Goal: Transaction & Acquisition: Purchase product/service

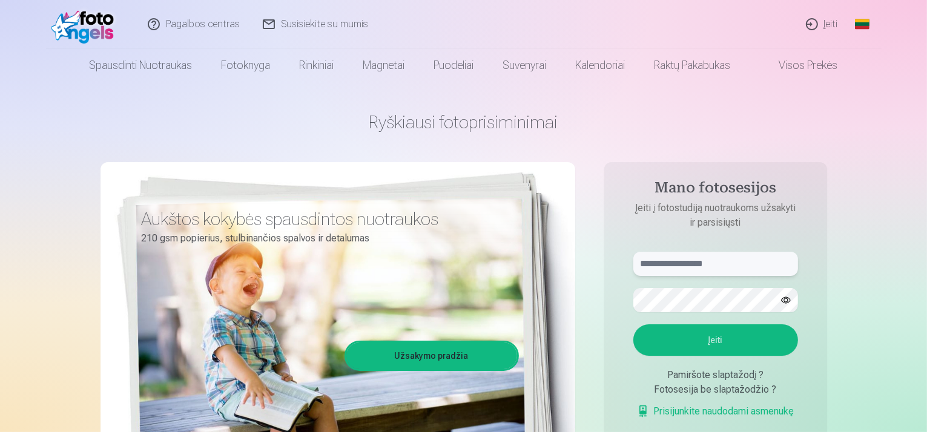
click at [658, 267] on input "text" at bounding box center [716, 264] width 165 height 24
type input "**********"
click at [705, 342] on button "Įeiti" at bounding box center [716, 340] width 165 height 31
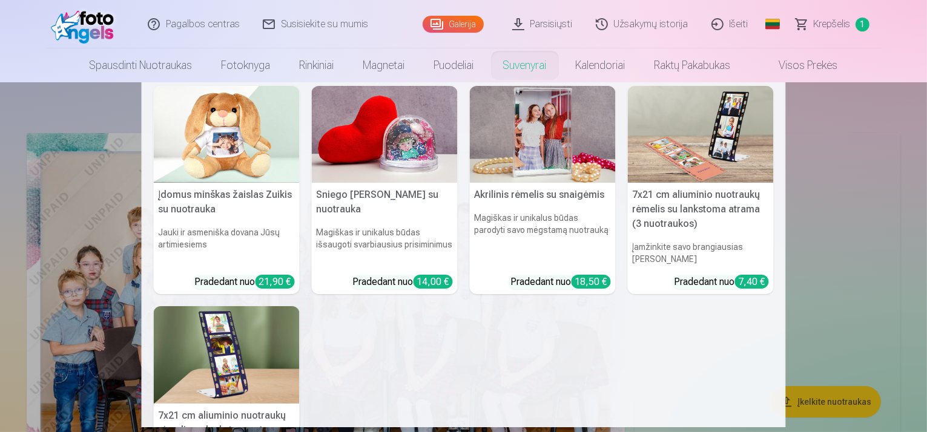
scroll to position [242, 0]
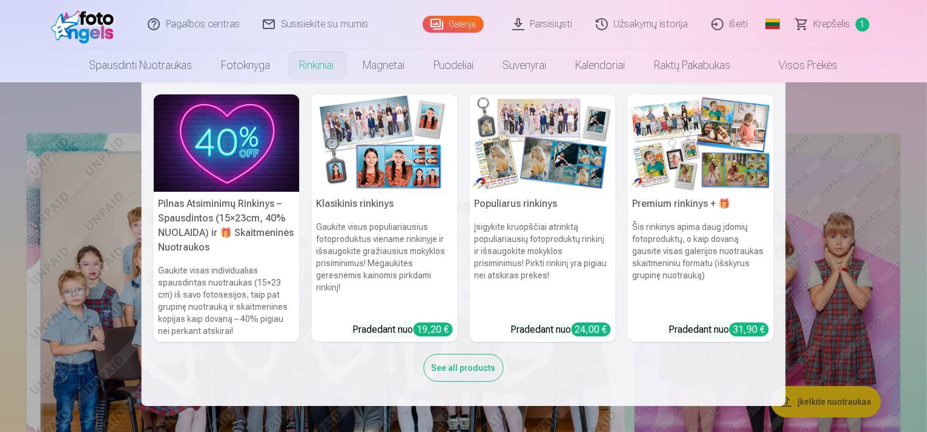
click at [452, 364] on div "See all products" at bounding box center [464, 368] width 80 height 28
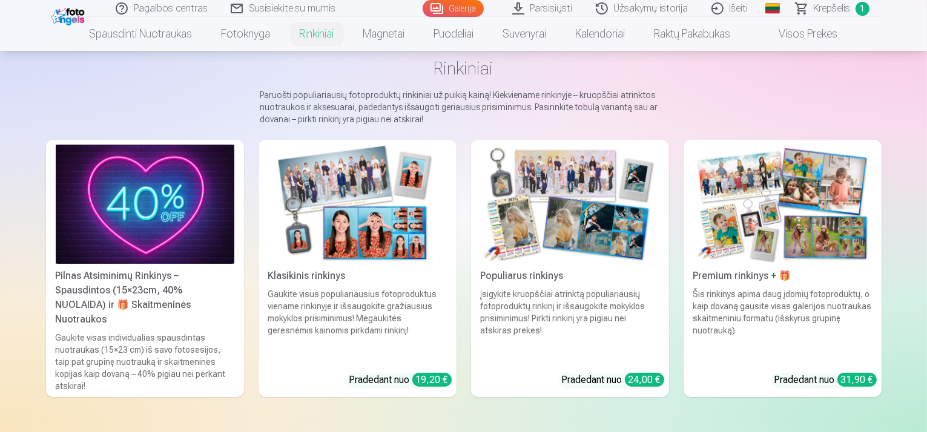
scroll to position [61, 0]
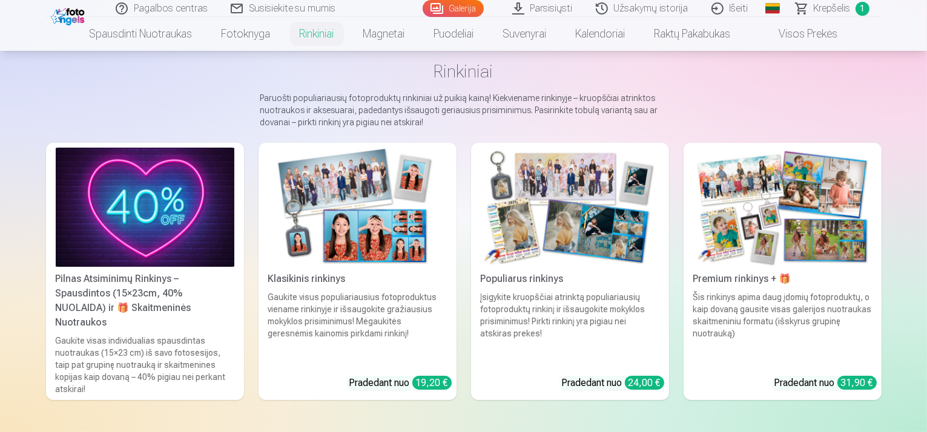
click at [370, 252] on img at bounding box center [357, 207] width 179 height 119
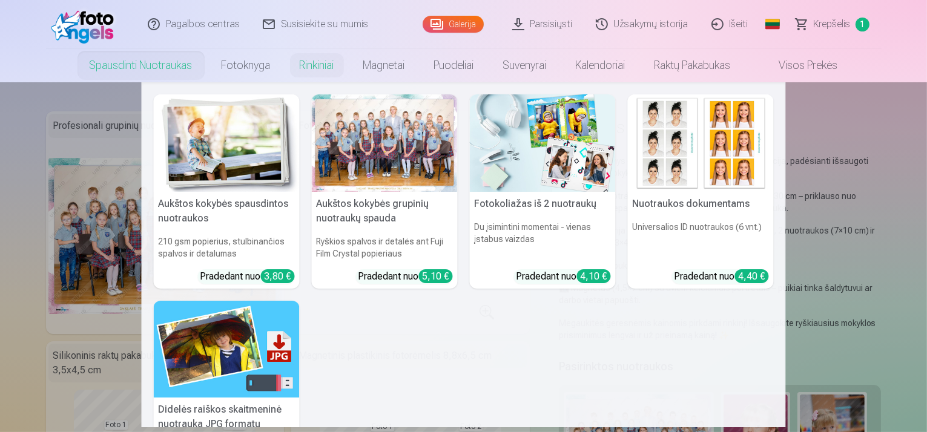
click at [136, 66] on link "Spausdinti nuotraukas" at bounding box center [141, 65] width 132 height 34
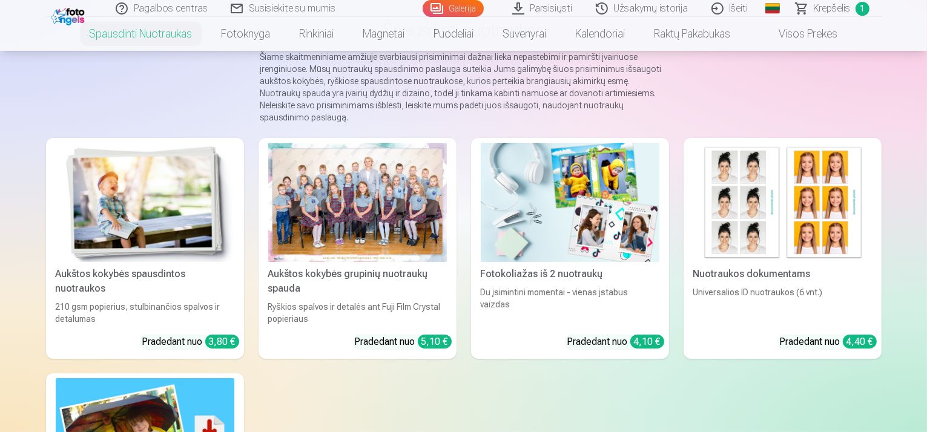
scroll to position [121, 0]
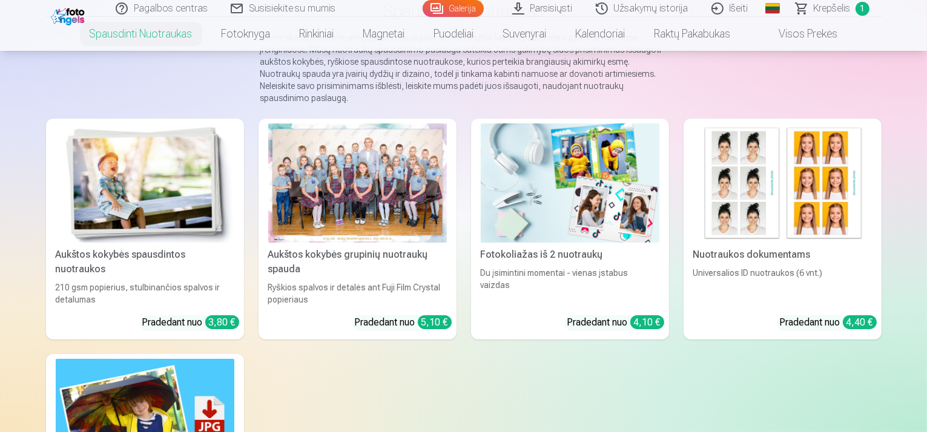
click at [346, 183] on div at bounding box center [357, 183] width 179 height 119
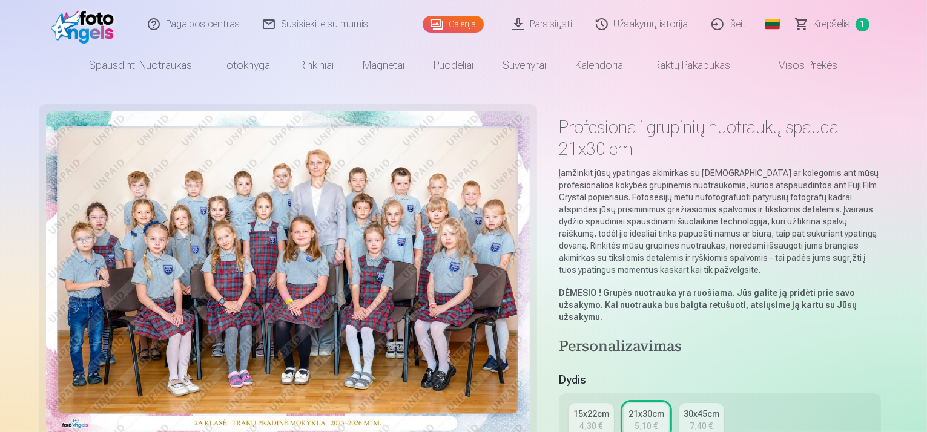
click at [603, 420] on div "4,30 €" at bounding box center [591, 426] width 23 height 12
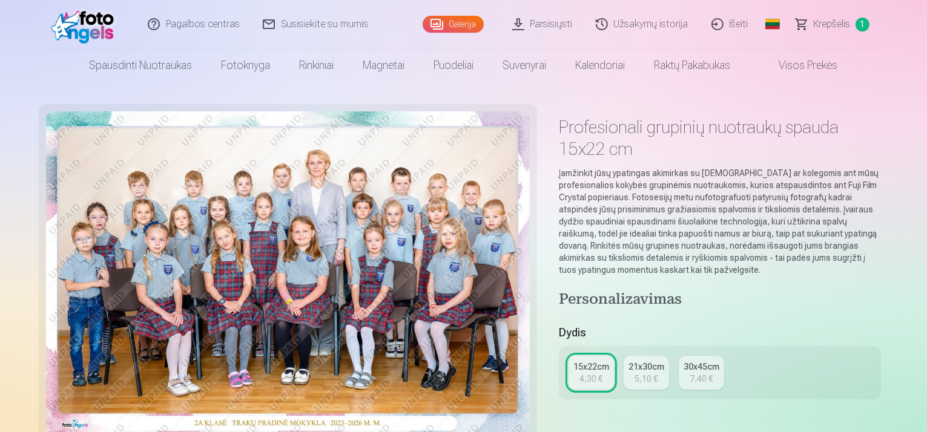
click at [826, 23] on span "Krepšelis" at bounding box center [832, 24] width 37 height 15
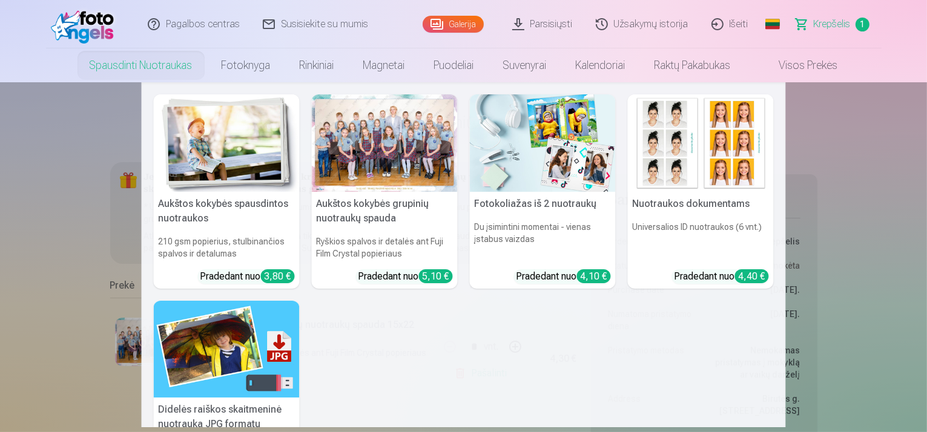
click at [150, 71] on link "Spausdinti nuotraukas" at bounding box center [141, 65] width 132 height 34
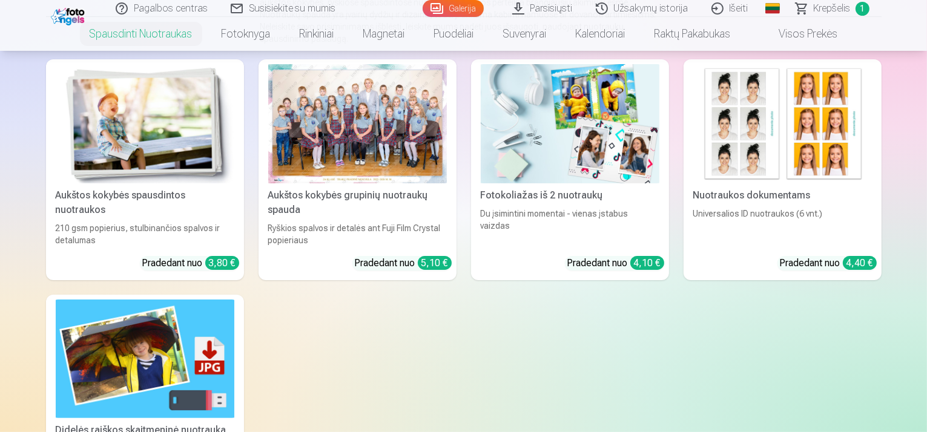
scroll to position [182, 0]
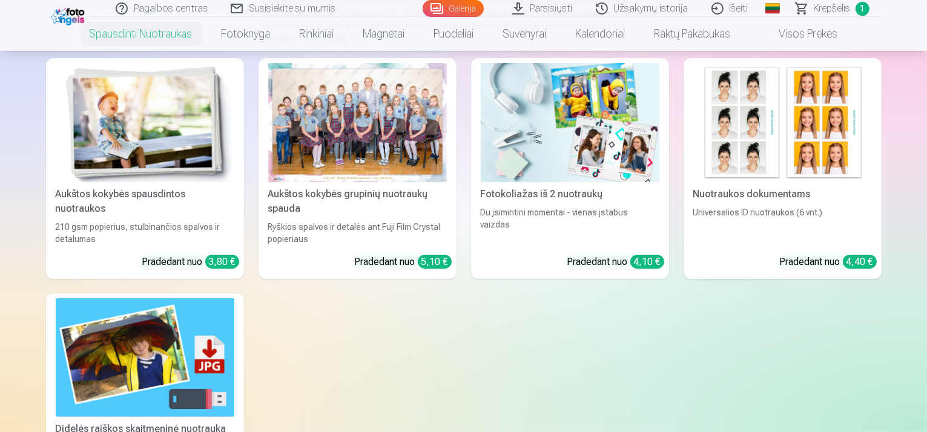
click at [788, 197] on div "Nuotraukos dokumentams" at bounding box center [783, 194] width 188 height 15
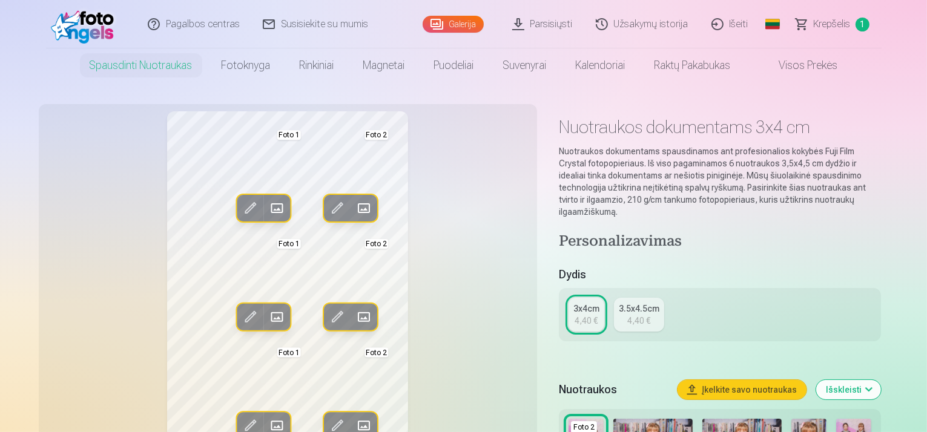
click at [240, 207] on span at bounding box center [249, 208] width 19 height 19
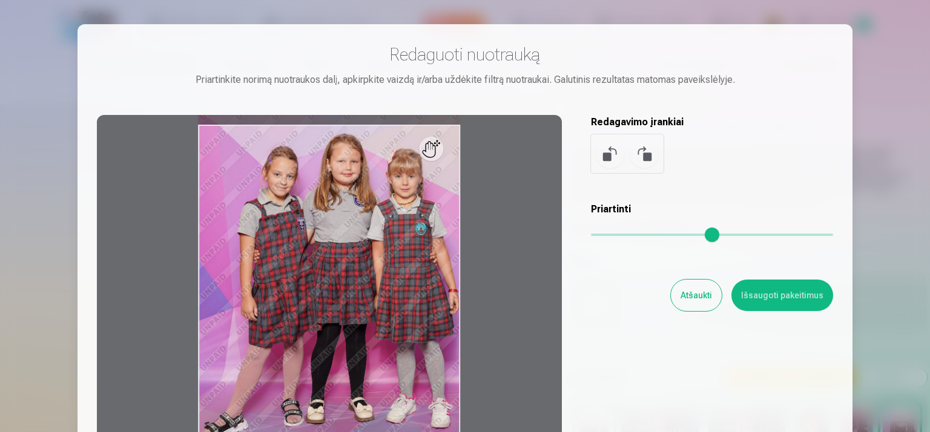
click at [696, 297] on button "Atšaukti" at bounding box center [696, 295] width 51 height 31
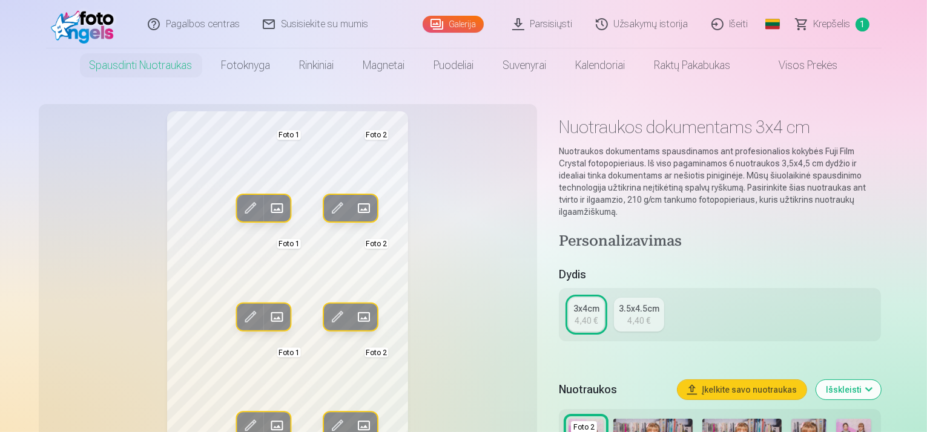
click at [267, 206] on span at bounding box center [276, 208] width 19 height 19
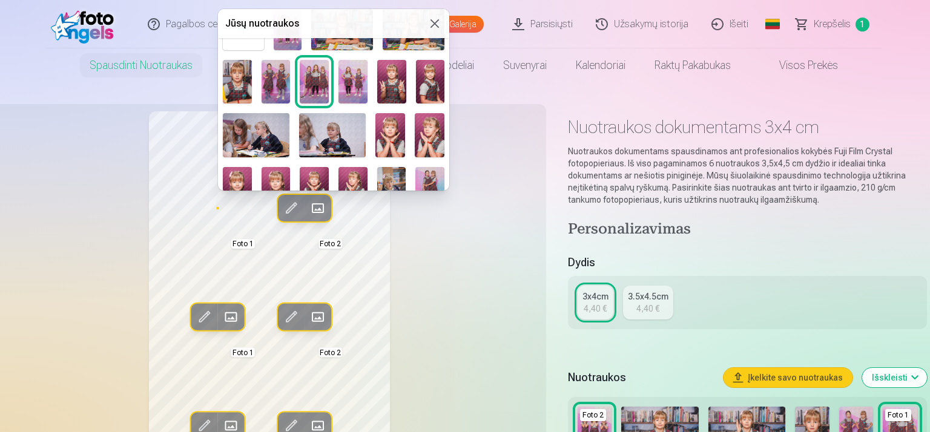
scroll to position [61, 0]
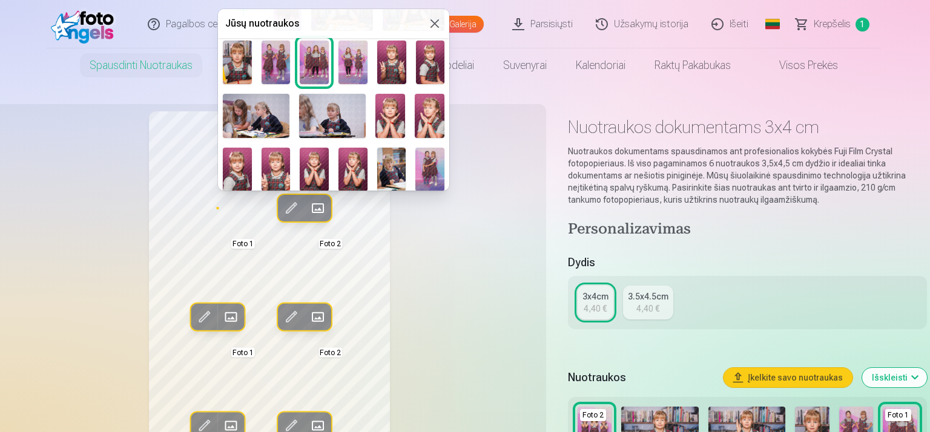
click at [228, 162] on img at bounding box center [237, 169] width 29 height 43
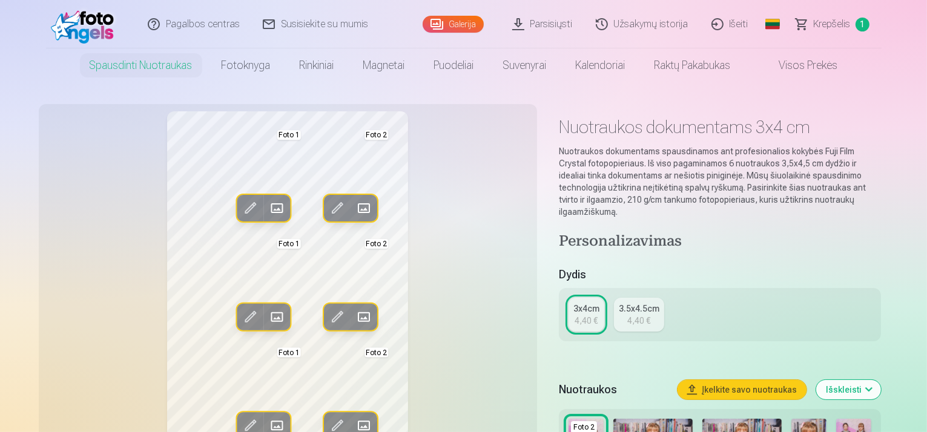
click at [354, 210] on span at bounding box center [363, 208] width 19 height 19
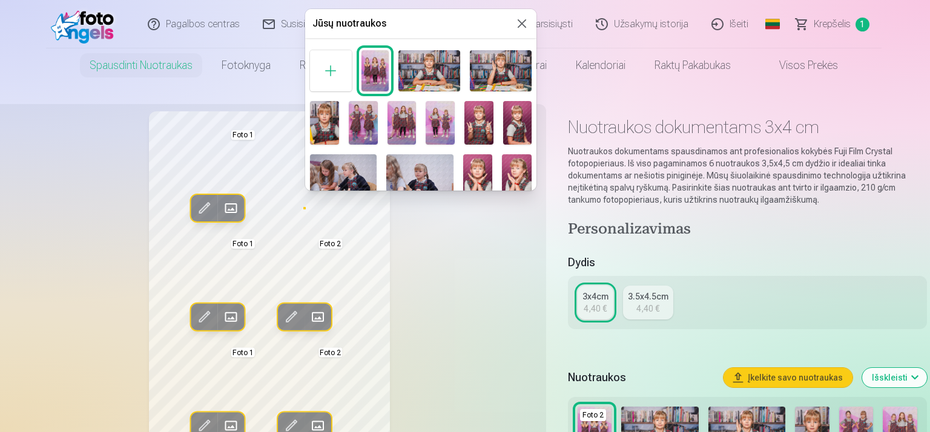
click at [525, 125] on img at bounding box center [517, 123] width 29 height 44
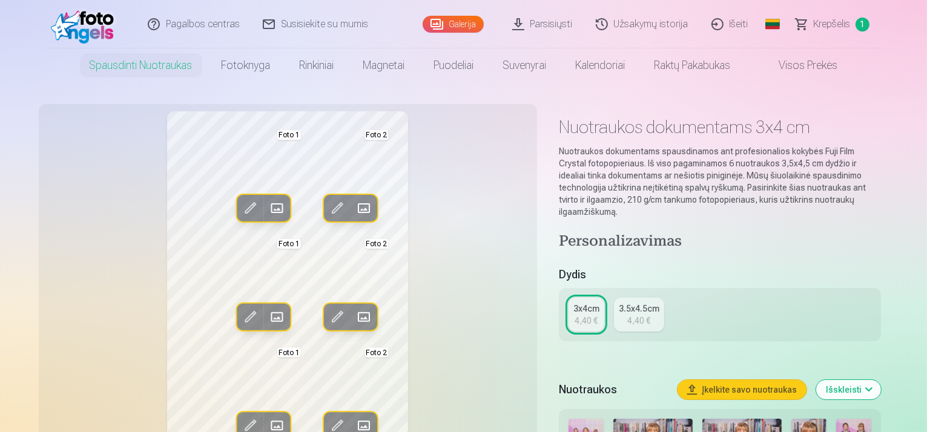
click at [354, 211] on span at bounding box center [363, 208] width 19 height 19
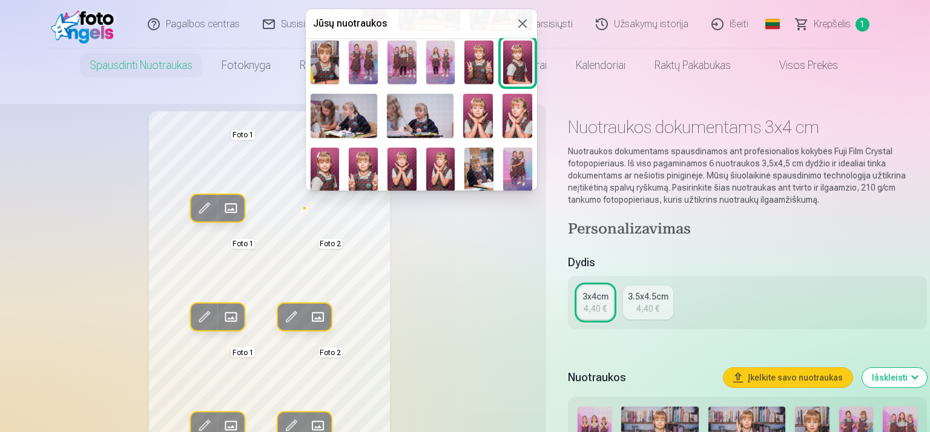
click at [369, 172] on img at bounding box center [363, 170] width 29 height 44
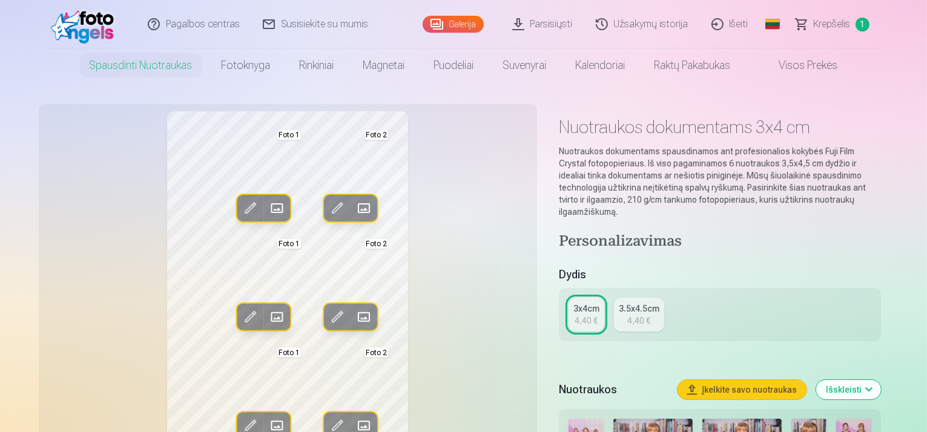
click at [354, 207] on span at bounding box center [363, 208] width 19 height 19
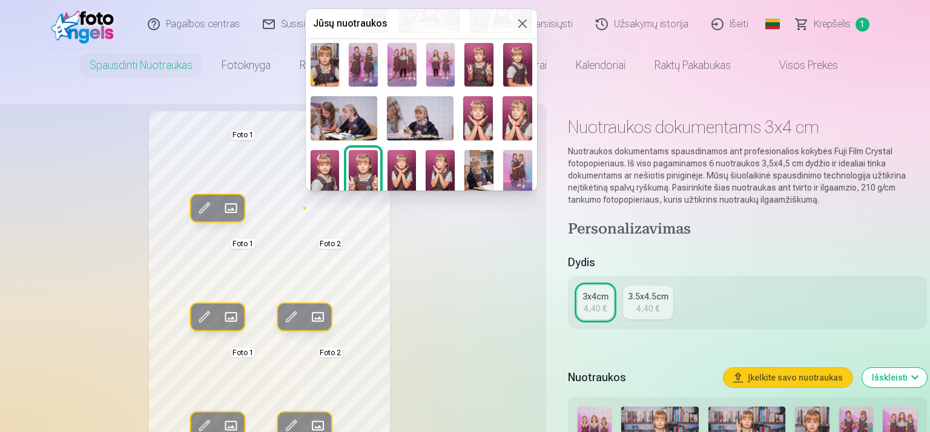
scroll to position [43, 0]
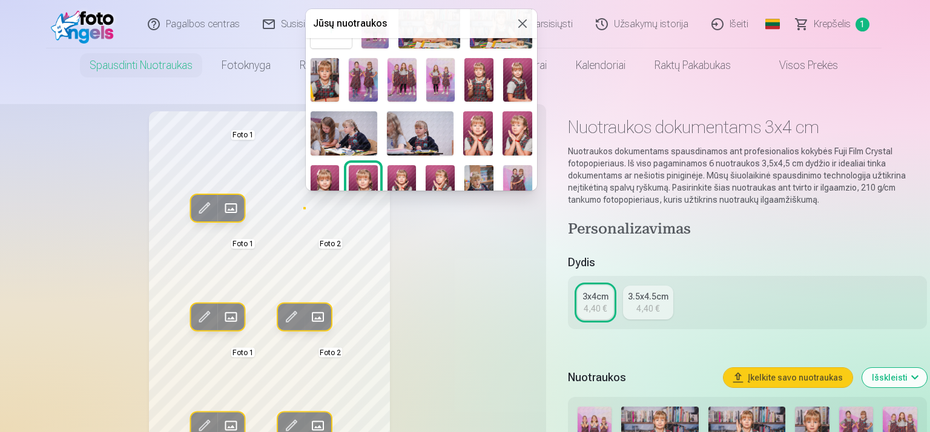
click at [511, 88] on img at bounding box center [517, 80] width 29 height 44
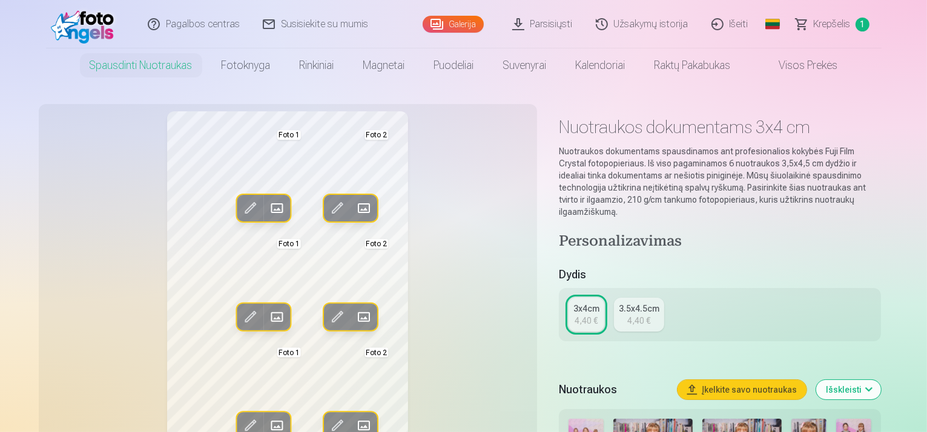
click at [354, 210] on span at bounding box center [363, 208] width 19 height 19
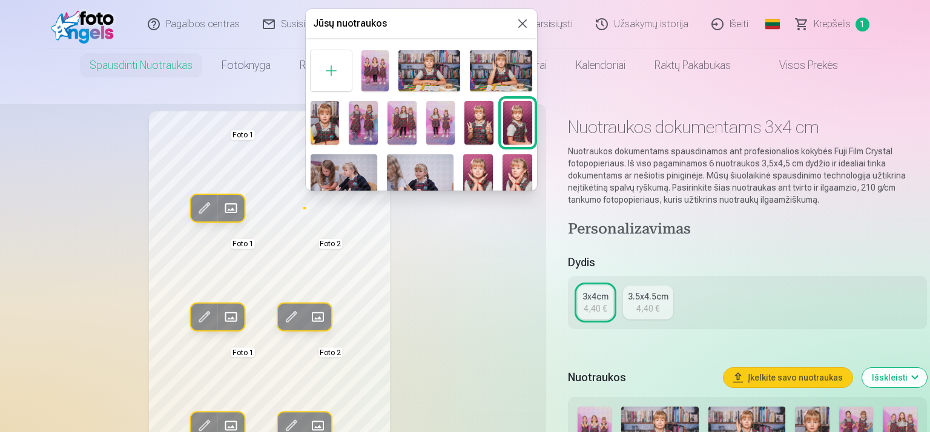
click at [204, 210] on div at bounding box center [465, 216] width 930 height 432
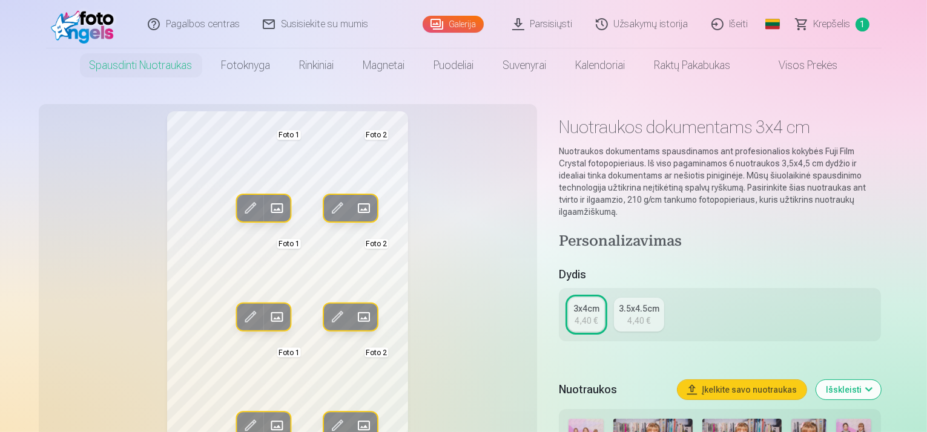
click at [240, 209] on span at bounding box center [249, 208] width 19 height 19
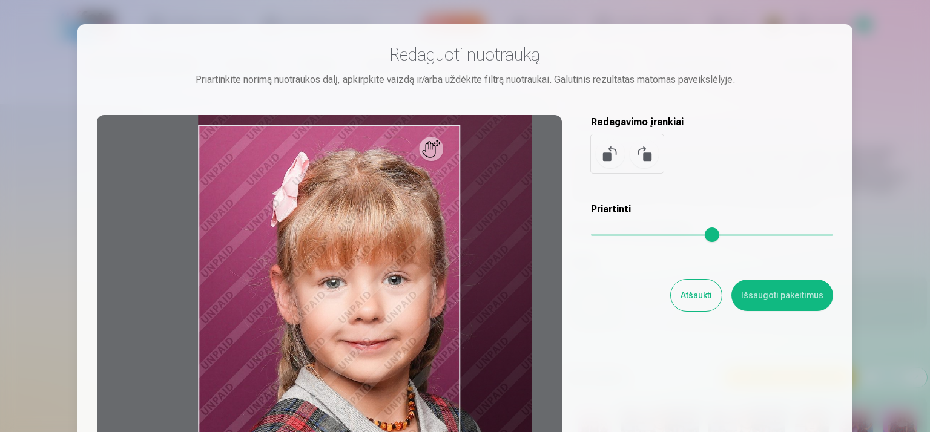
type input "*"
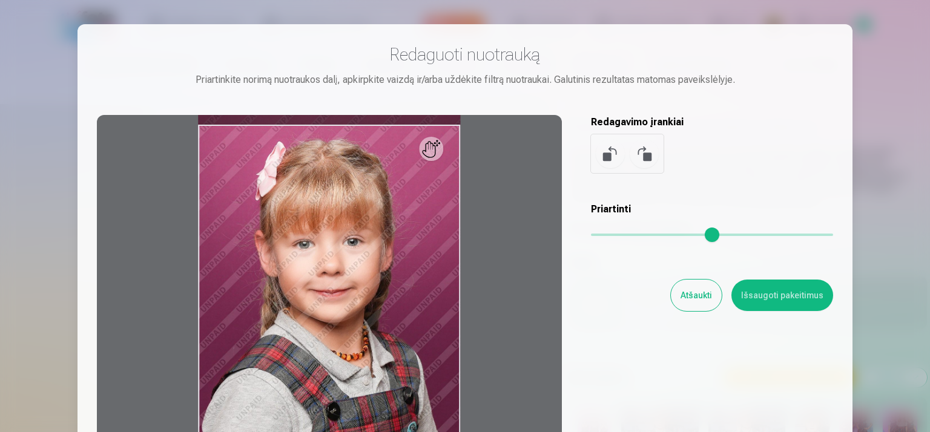
drag, startPoint x: 594, startPoint y: 233, endPoint x: 573, endPoint y: 232, distance: 20.6
click at [591, 234] on input "range" at bounding box center [712, 235] width 242 height 2
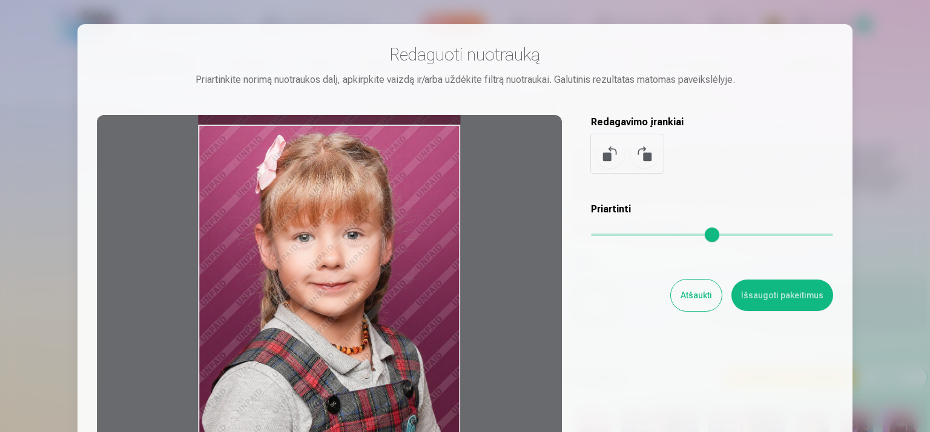
drag, startPoint x: 434, startPoint y: 155, endPoint x: 434, endPoint y: 137, distance: 18.2
click at [434, 137] on div at bounding box center [329, 305] width 465 height 380
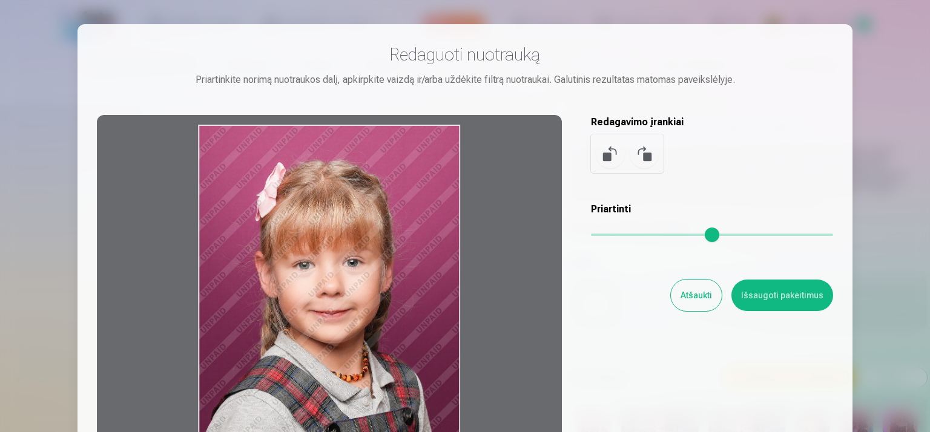
drag, startPoint x: 433, startPoint y: 142, endPoint x: 430, endPoint y: 187, distance: 44.9
click at [430, 187] on div at bounding box center [329, 305] width 465 height 380
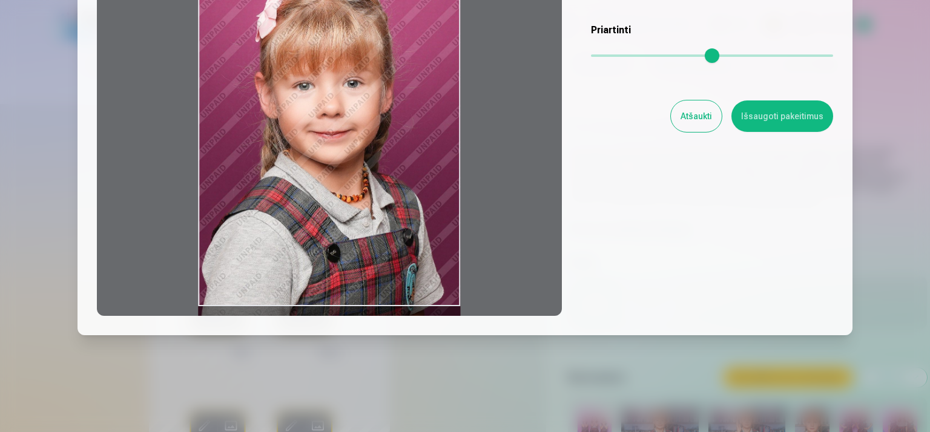
scroll to position [119, 0]
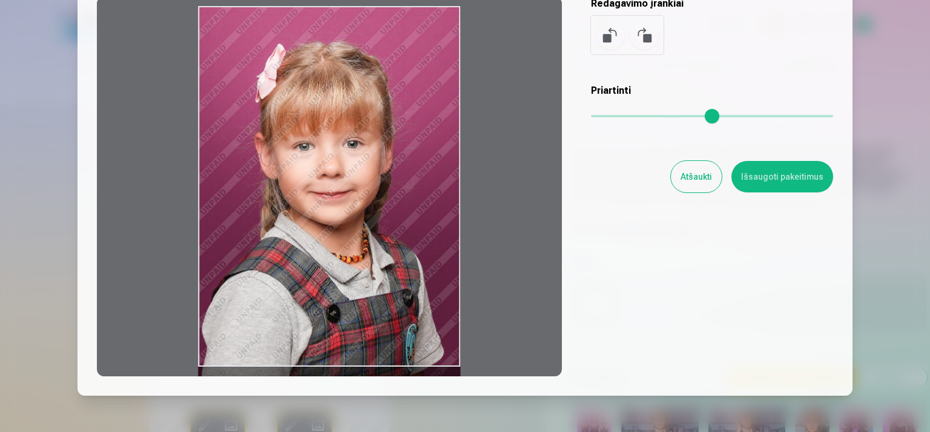
click at [792, 170] on button "Išsaugoti pakeitimus" at bounding box center [783, 176] width 102 height 31
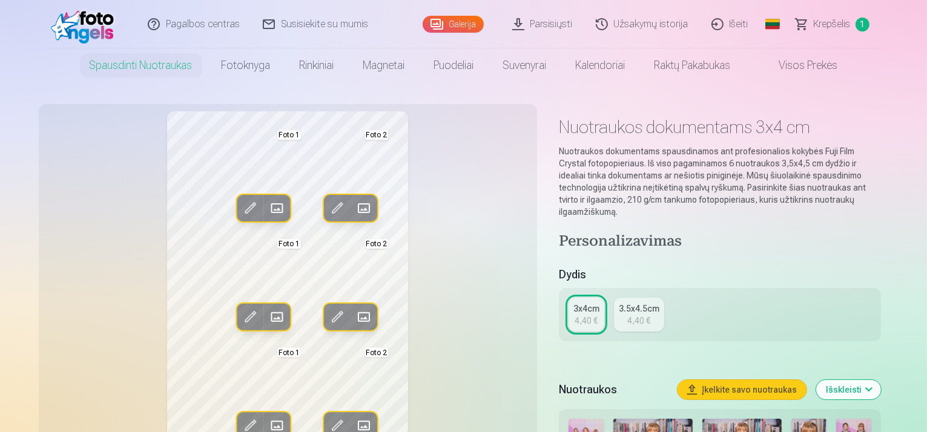
click at [354, 205] on span at bounding box center [363, 208] width 19 height 19
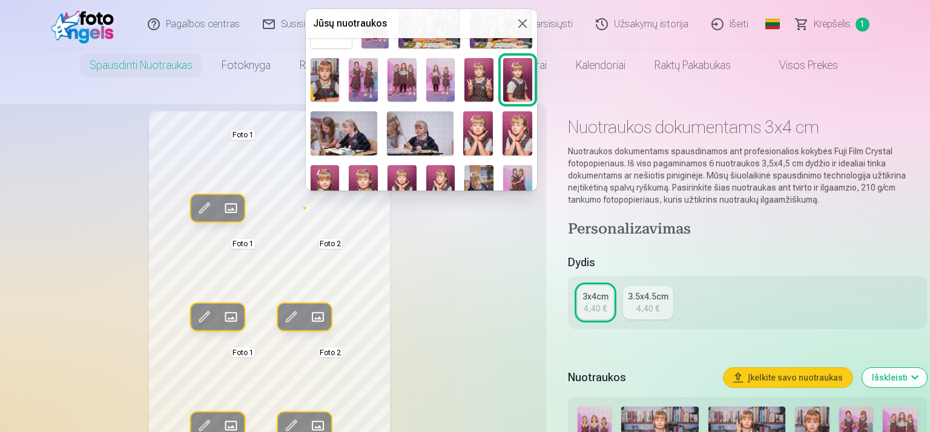
scroll to position [61, 0]
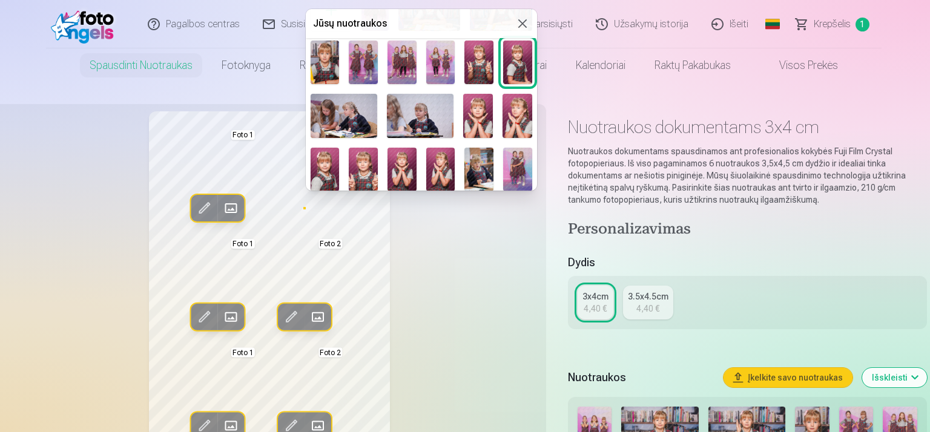
click at [473, 116] on img at bounding box center [478, 116] width 30 height 44
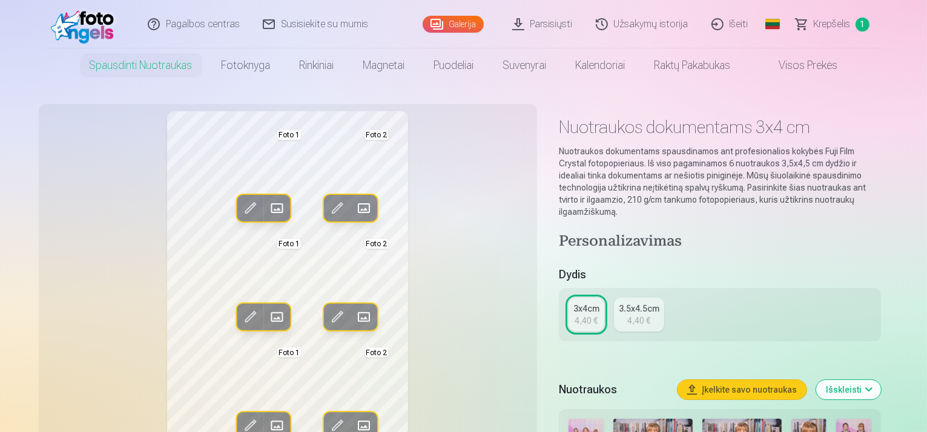
click at [354, 204] on span at bounding box center [363, 208] width 19 height 19
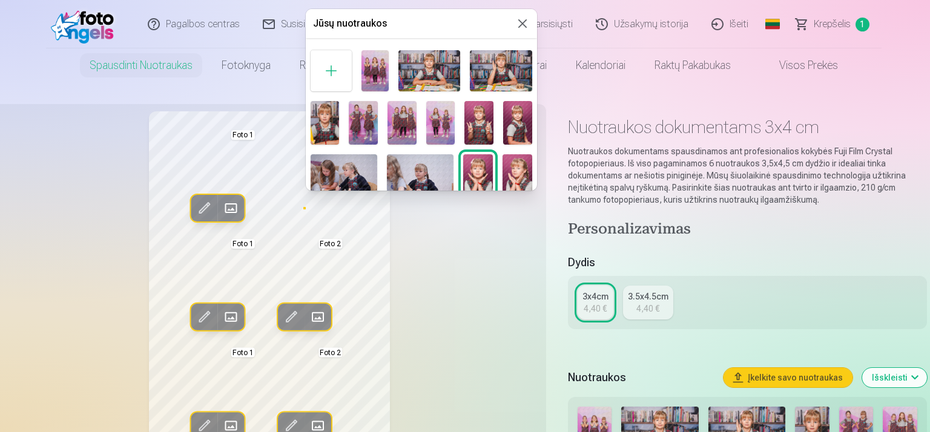
click at [523, 121] on img at bounding box center [517, 123] width 29 height 44
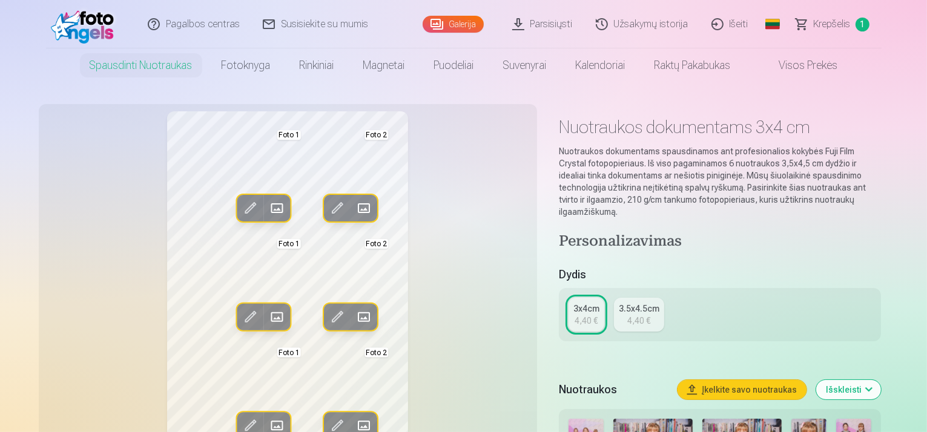
click at [328, 207] on span at bounding box center [337, 208] width 19 height 19
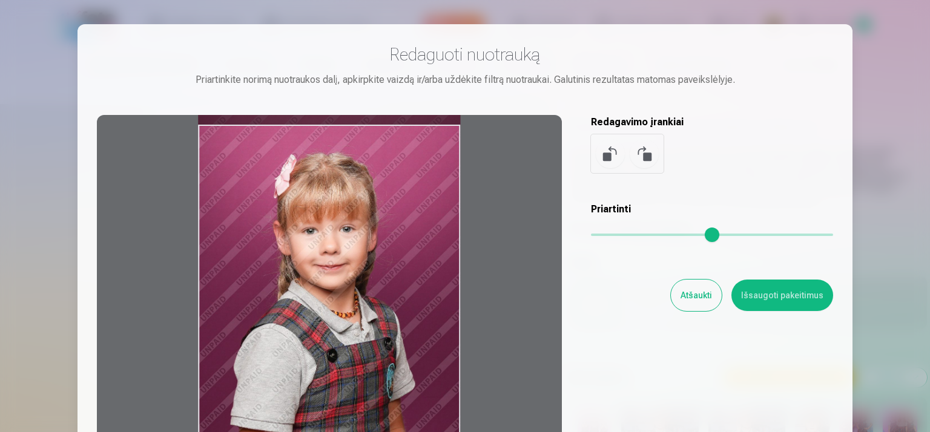
drag, startPoint x: 441, startPoint y: 148, endPoint x: 438, endPoint y: 166, distance: 17.7
click at [438, 166] on div at bounding box center [329, 305] width 465 height 380
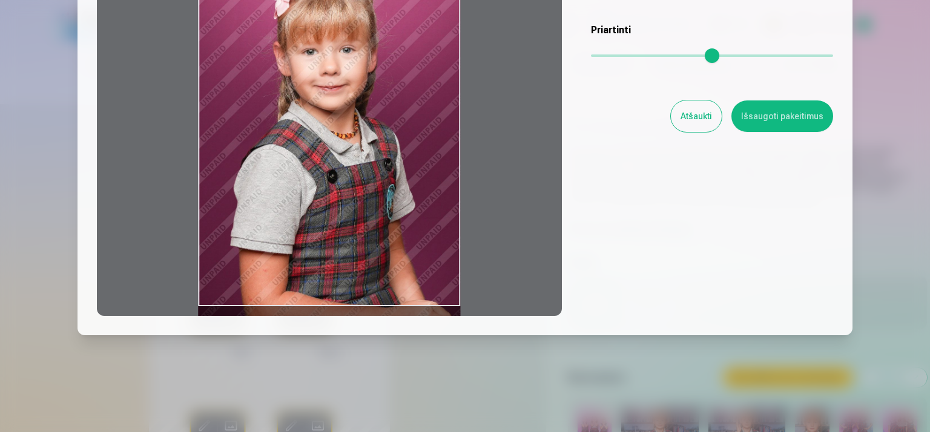
click at [813, 107] on button "Išsaugoti pakeitimus" at bounding box center [783, 116] width 102 height 31
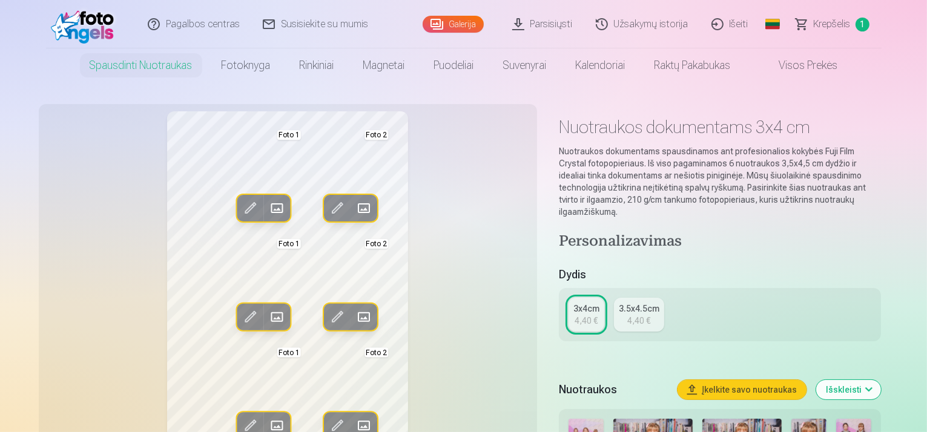
click at [783, 380] on button "Įkelkite savo nuotraukas" at bounding box center [742, 389] width 129 height 19
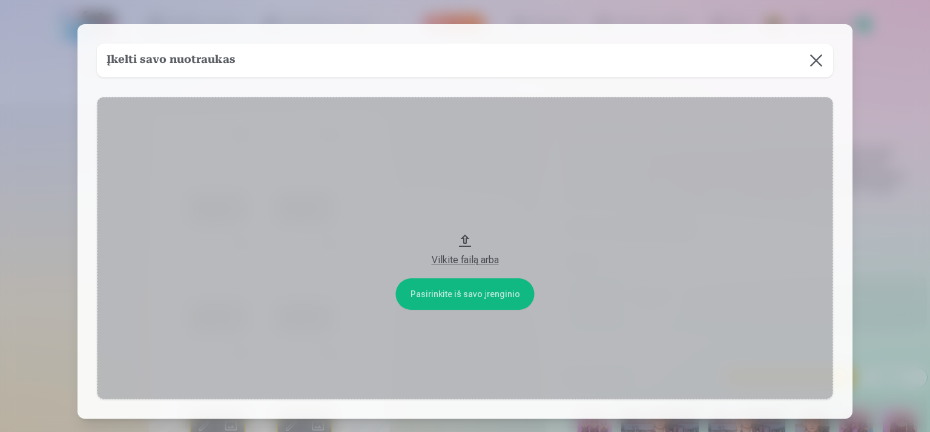
click at [813, 60] on button at bounding box center [816, 61] width 34 height 34
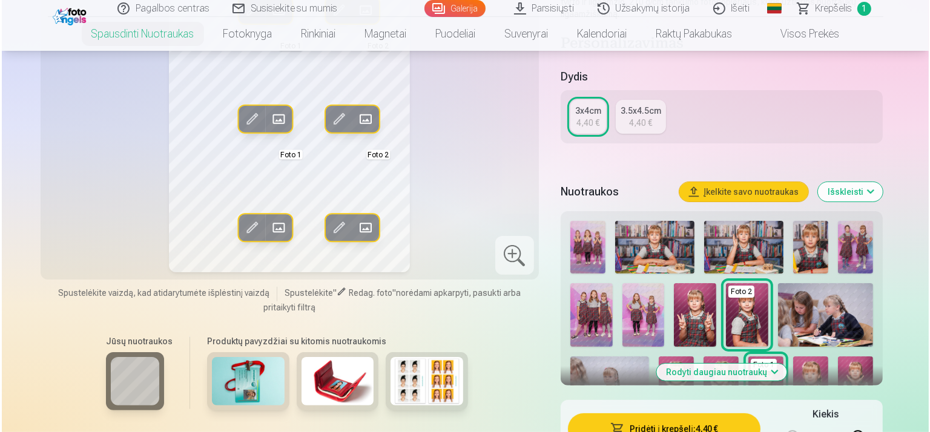
scroll to position [242, 0]
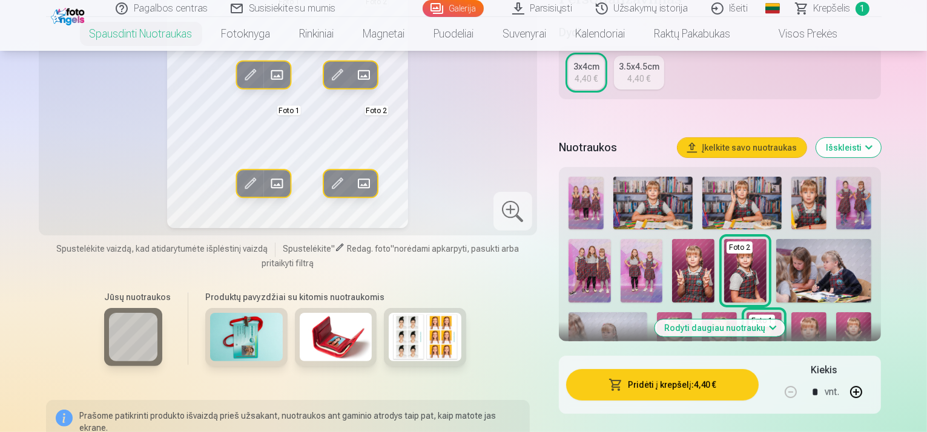
click at [683, 372] on button "Pridėti į krepšelį : 4,40 €" at bounding box center [662, 384] width 193 height 31
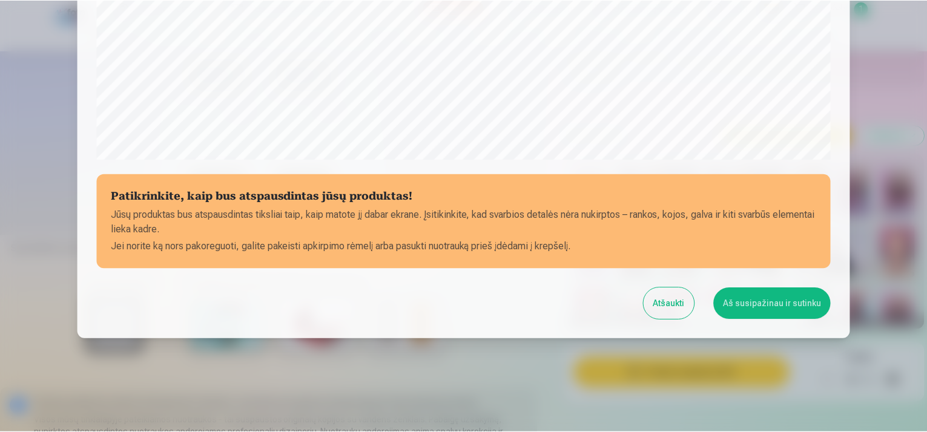
scroll to position [440, 0]
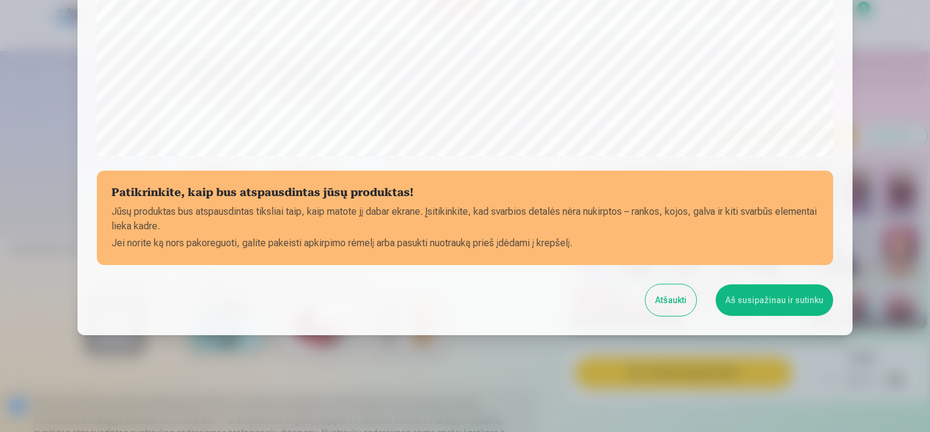
click at [669, 290] on button "Atšaukti" at bounding box center [671, 300] width 51 height 31
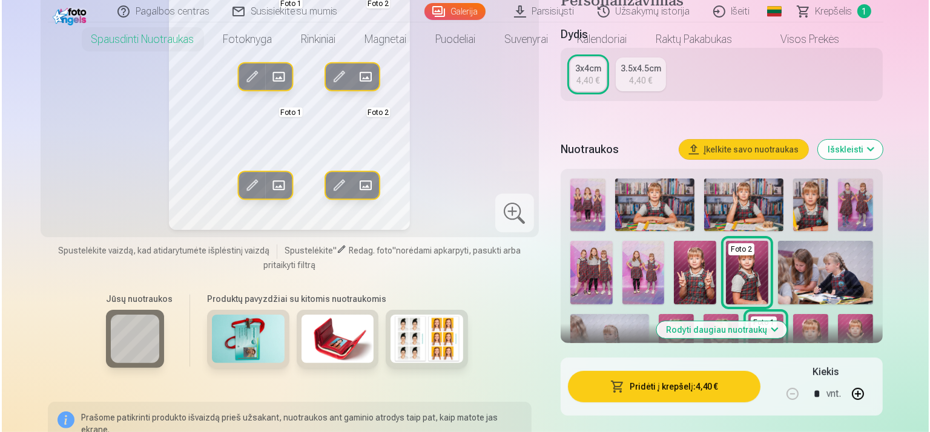
scroll to position [0, 0]
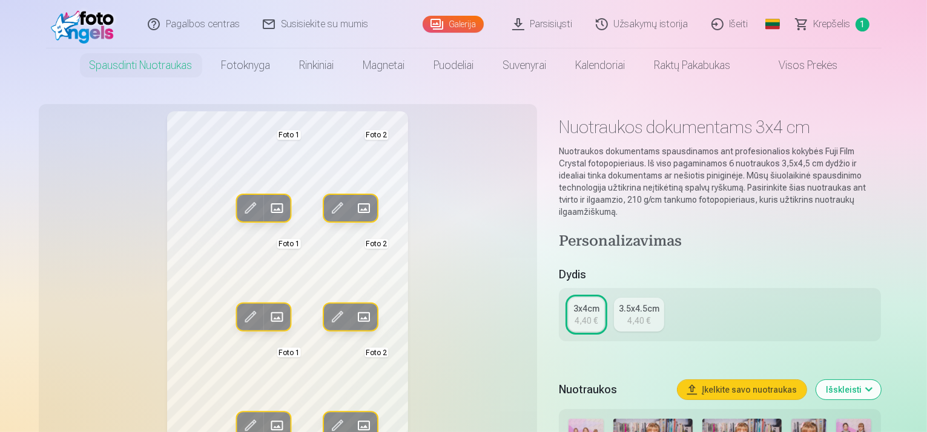
click at [328, 206] on span at bounding box center [337, 208] width 19 height 19
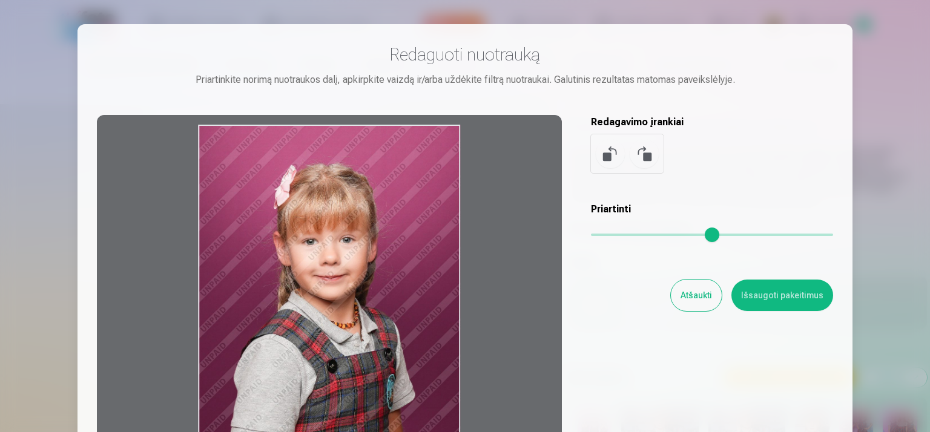
drag, startPoint x: 438, startPoint y: 159, endPoint x: 434, endPoint y: 191, distance: 32.5
click at [434, 191] on div at bounding box center [329, 305] width 465 height 380
click at [773, 296] on button "Išsaugoti pakeitimus" at bounding box center [783, 295] width 102 height 31
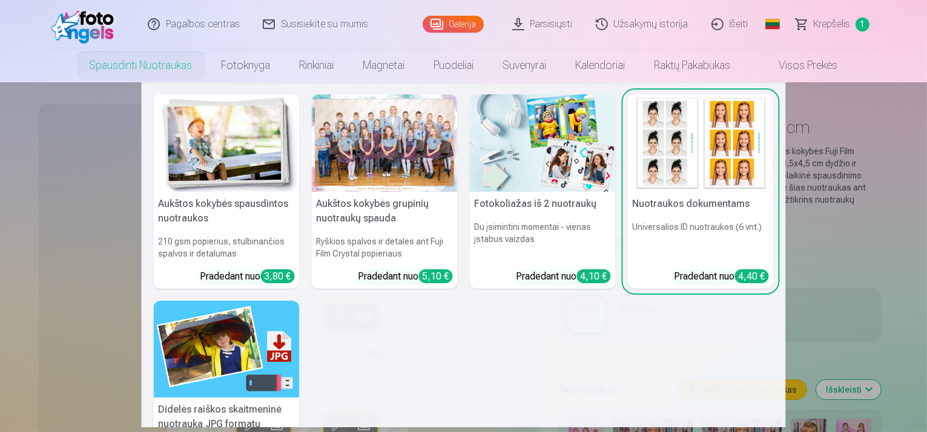
click at [707, 201] on h5 "Nuotraukos dokumentams" at bounding box center [701, 204] width 146 height 24
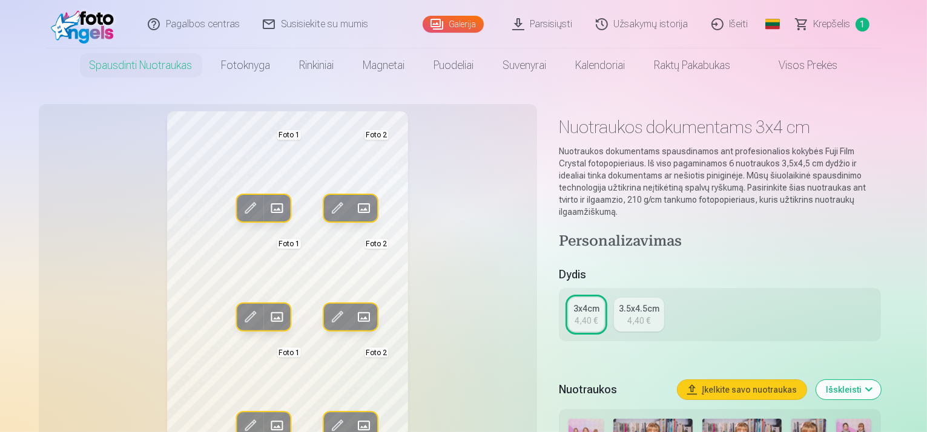
click at [240, 207] on span at bounding box center [249, 208] width 19 height 19
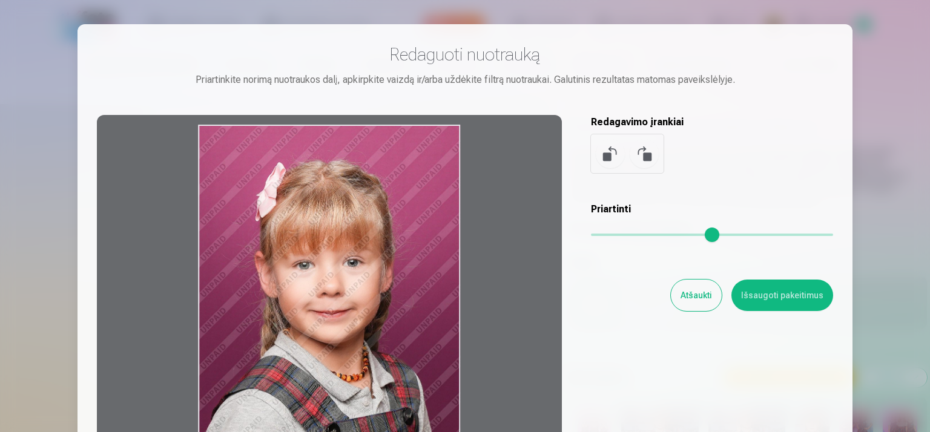
drag, startPoint x: 441, startPoint y: 153, endPoint x: 437, endPoint y: 199, distance: 46.8
click at [437, 199] on div at bounding box center [329, 305] width 465 height 380
click at [804, 296] on button "Išsaugoti pakeitimus" at bounding box center [783, 295] width 102 height 31
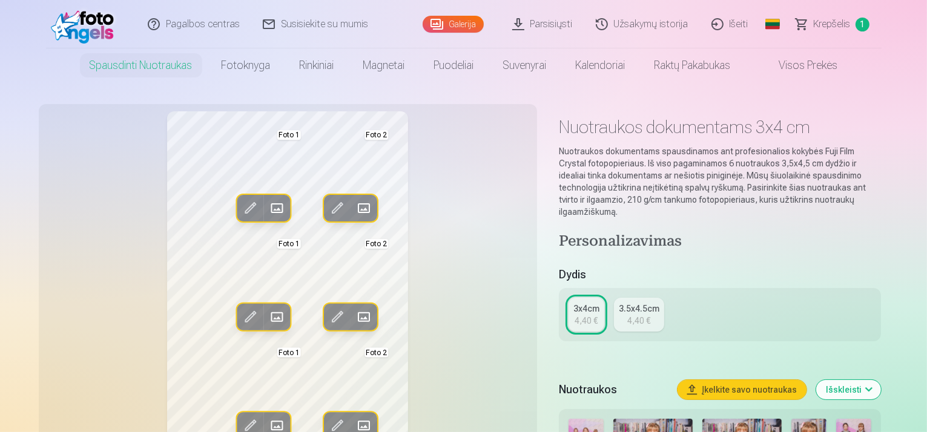
click at [267, 205] on span at bounding box center [276, 208] width 19 height 19
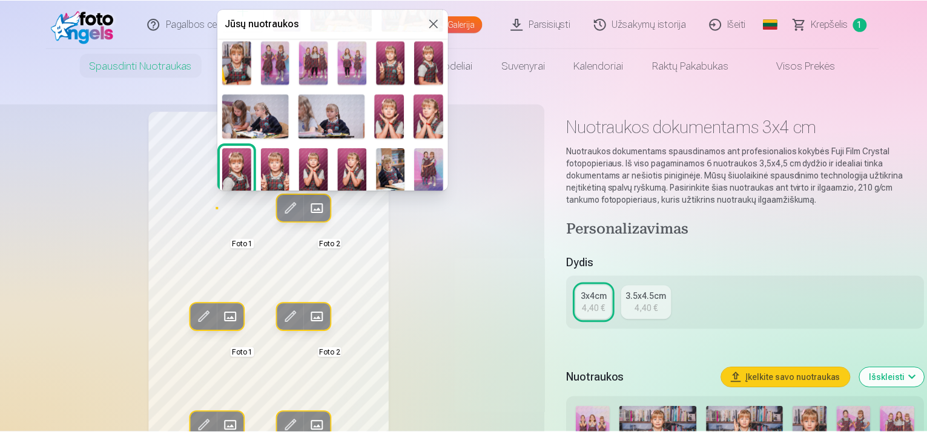
scroll to position [61, 0]
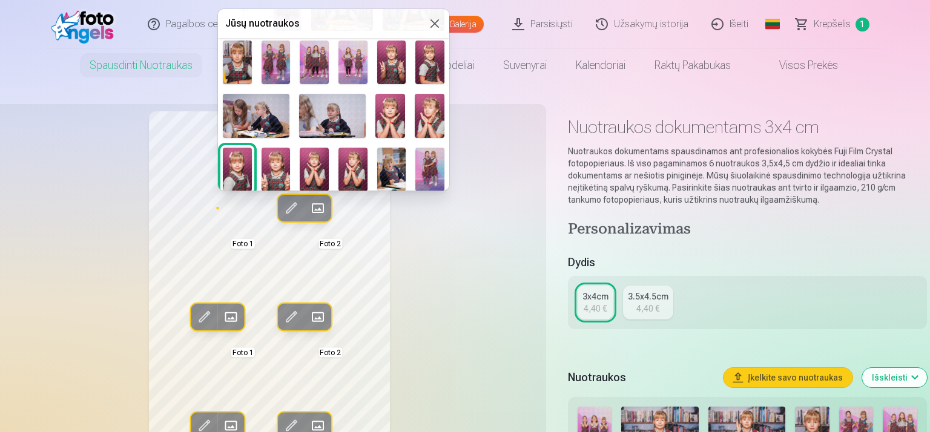
click at [225, 168] on img at bounding box center [237, 169] width 29 height 43
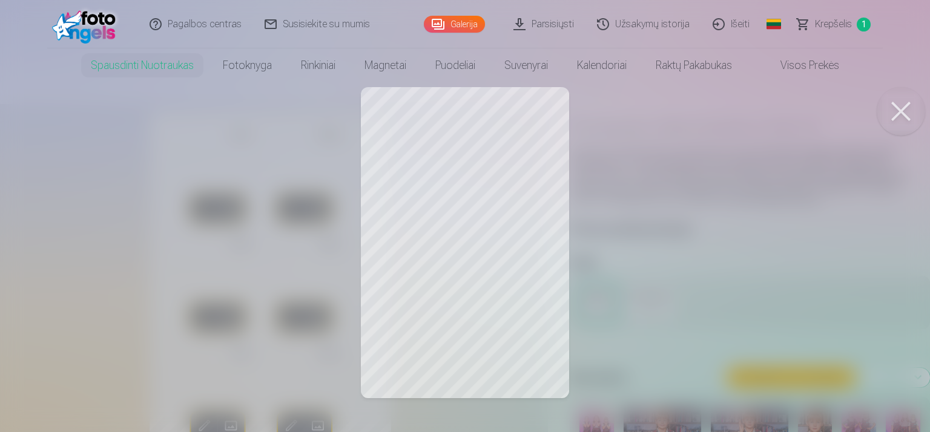
click at [912, 105] on button at bounding box center [901, 111] width 48 height 48
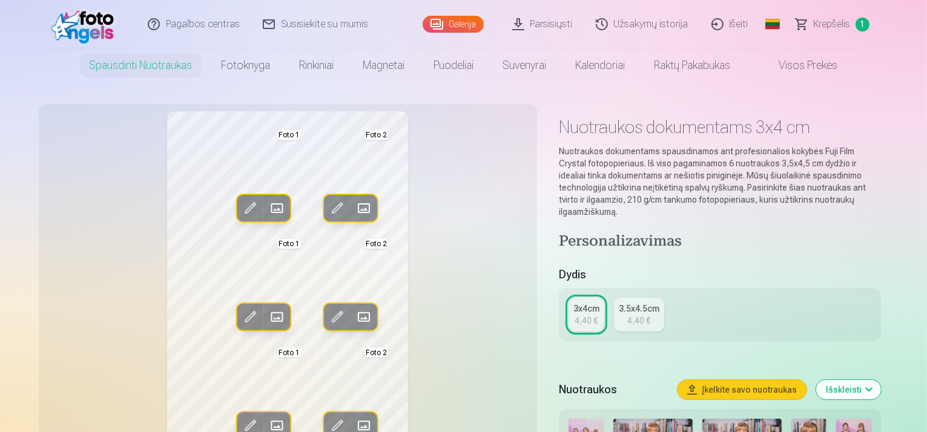
click at [240, 204] on span at bounding box center [249, 208] width 19 height 19
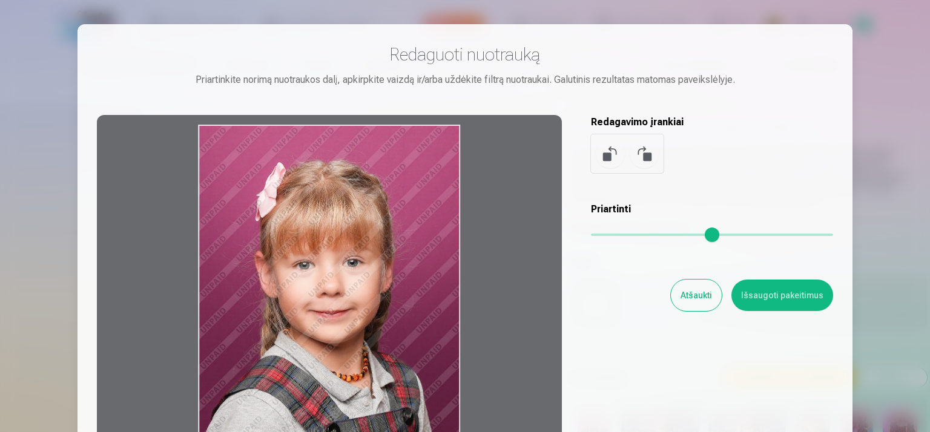
drag, startPoint x: 433, startPoint y: 156, endPoint x: 432, endPoint y: 216, distance: 60.0
click at [432, 216] on div at bounding box center [329, 305] width 465 height 380
click at [792, 296] on button "Išsaugoti pakeitimus" at bounding box center [783, 295] width 102 height 31
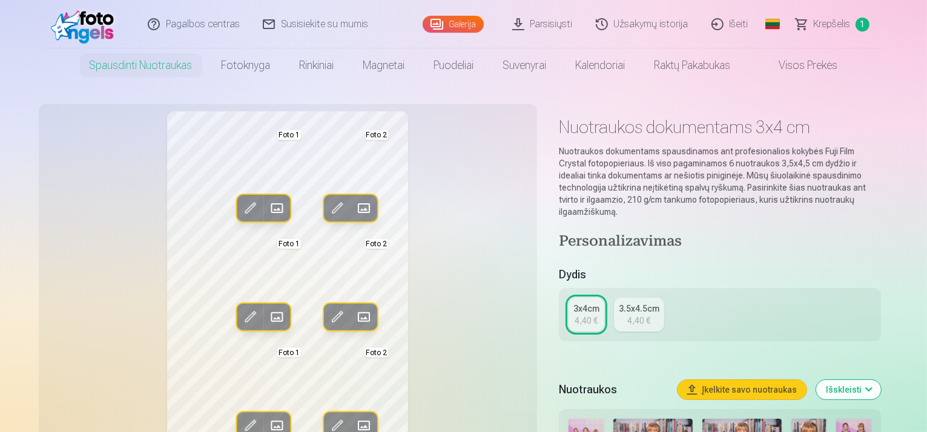
click at [328, 207] on span at bounding box center [337, 208] width 19 height 19
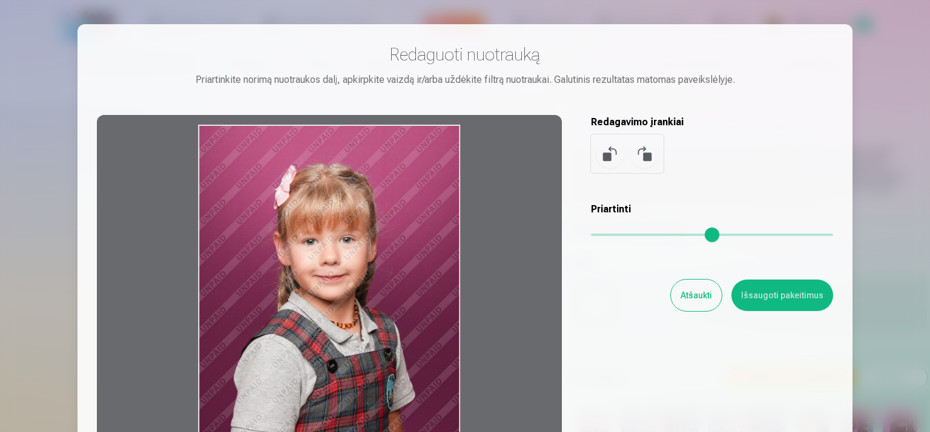
drag, startPoint x: 436, startPoint y: 154, endPoint x: 432, endPoint y: 255, distance: 100.6
click at [432, 255] on div at bounding box center [329, 305] width 465 height 380
click at [792, 294] on button "Išsaugoti pakeitimus" at bounding box center [783, 295] width 102 height 31
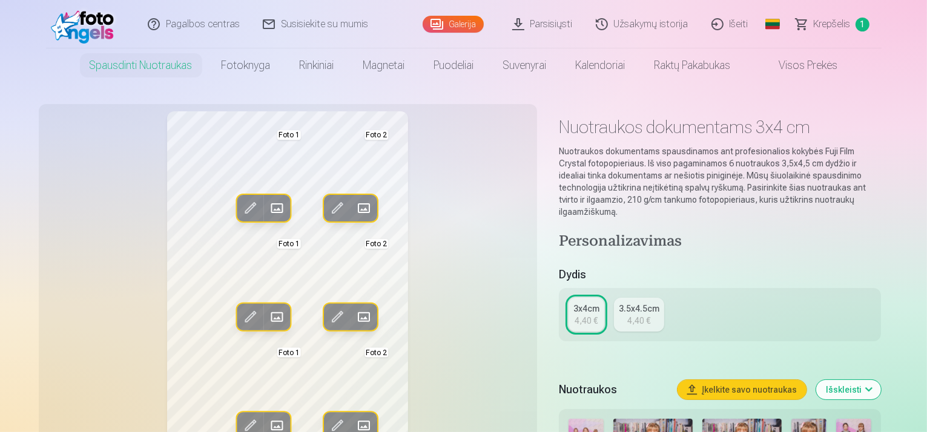
click at [240, 316] on span at bounding box center [249, 317] width 19 height 19
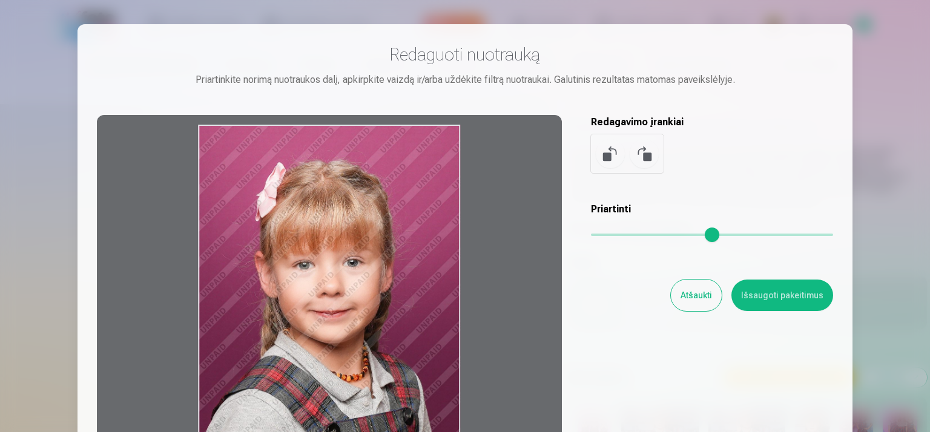
drag, startPoint x: 439, startPoint y: 148, endPoint x: 435, endPoint y: 243, distance: 94.6
click at [435, 243] on div at bounding box center [329, 305] width 465 height 380
click at [790, 294] on button "Išsaugoti pakeitimus" at bounding box center [783, 295] width 102 height 31
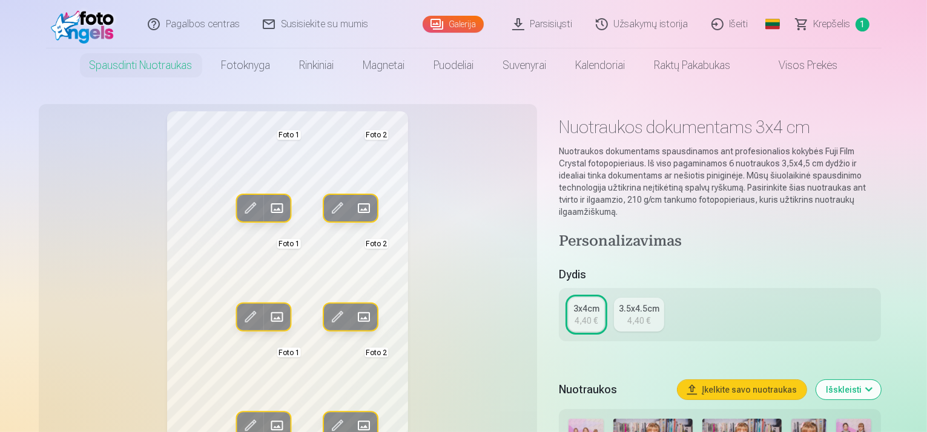
click at [328, 315] on span at bounding box center [337, 317] width 19 height 19
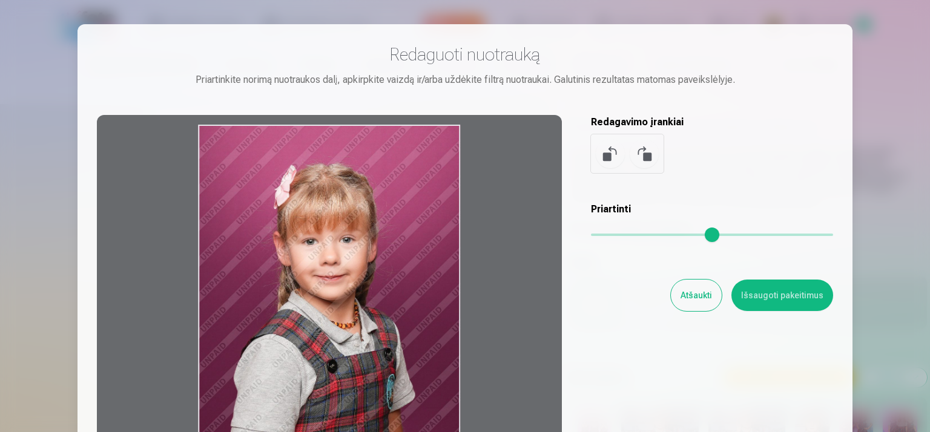
drag, startPoint x: 422, startPoint y: 202, endPoint x: 417, endPoint y: 319, distance: 117.0
click at [417, 319] on div at bounding box center [329, 305] width 465 height 380
click at [766, 287] on button "Išsaugoti pakeitimus" at bounding box center [783, 295] width 102 height 31
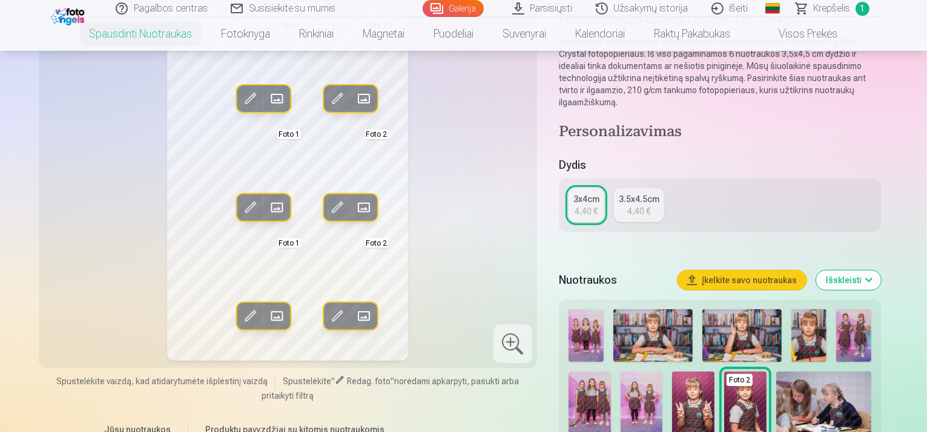
scroll to position [121, 0]
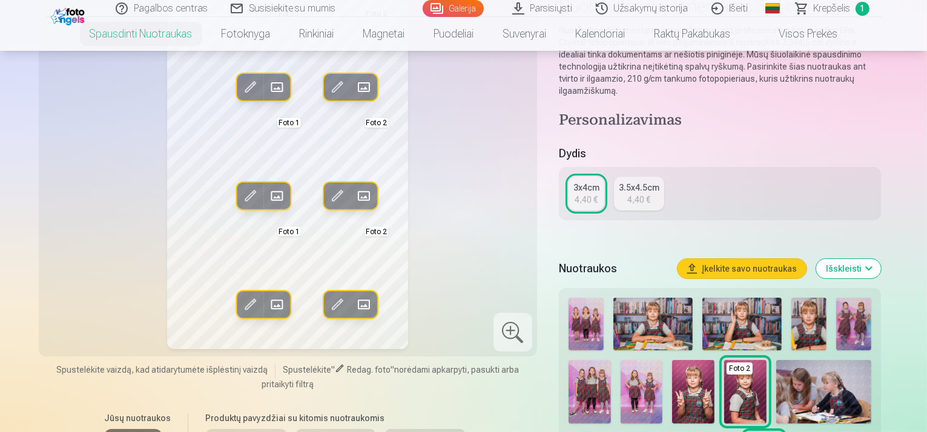
click at [240, 302] on span at bounding box center [249, 304] width 19 height 19
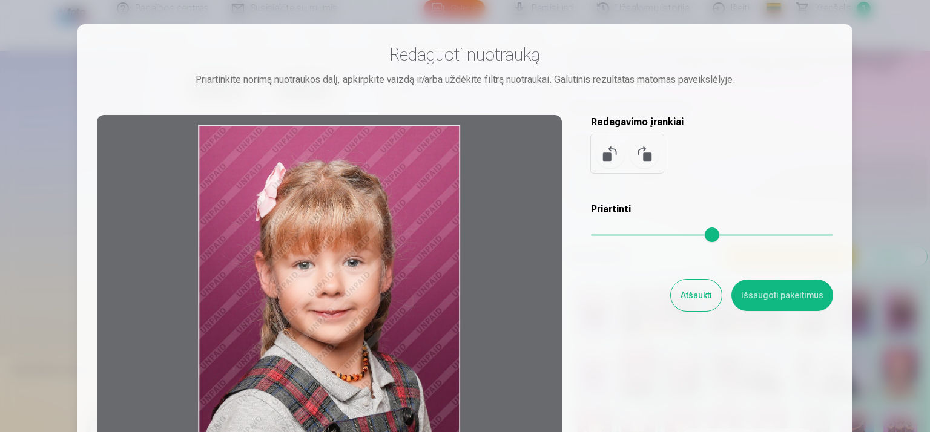
drag, startPoint x: 440, startPoint y: 230, endPoint x: 437, endPoint y: 347, distance: 117.5
click at [437, 347] on div at bounding box center [329, 305] width 465 height 380
click at [778, 295] on button "Išsaugoti pakeitimus" at bounding box center [783, 295] width 102 height 31
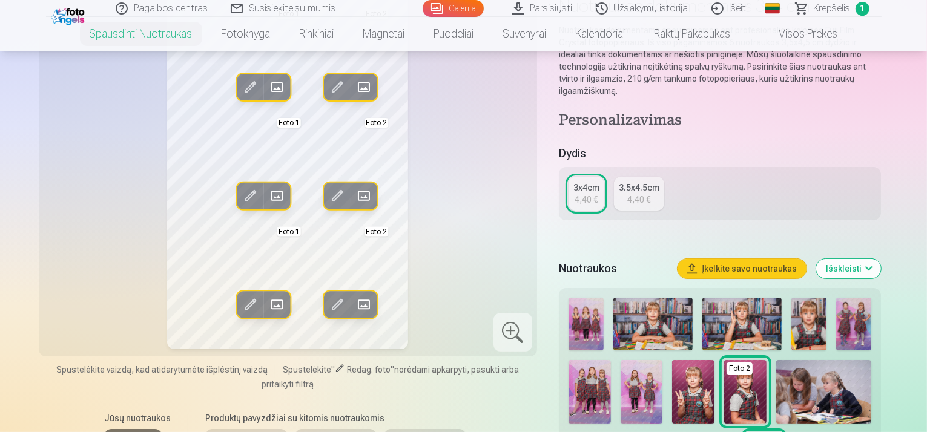
click at [328, 300] on span at bounding box center [337, 304] width 19 height 19
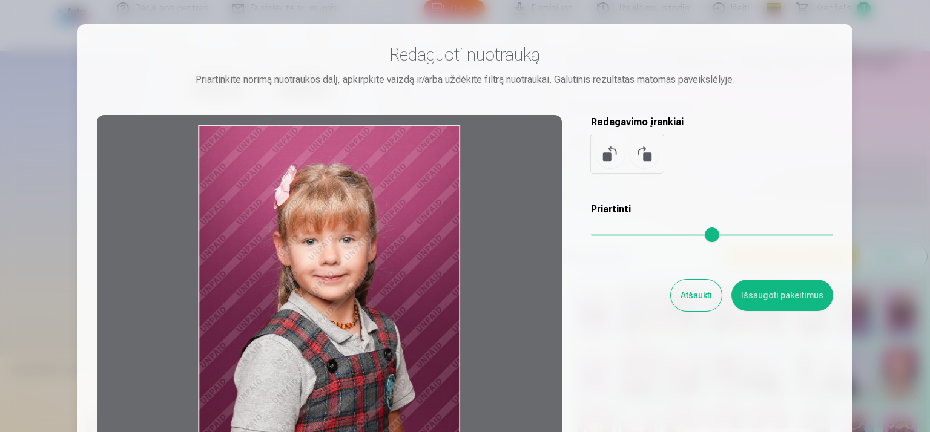
drag, startPoint x: 402, startPoint y: 216, endPoint x: 400, endPoint y: 340, distance: 124.2
click at [400, 340] on div at bounding box center [329, 305] width 465 height 380
click at [773, 290] on button "Išsaugoti pakeitimus" at bounding box center [783, 295] width 102 height 31
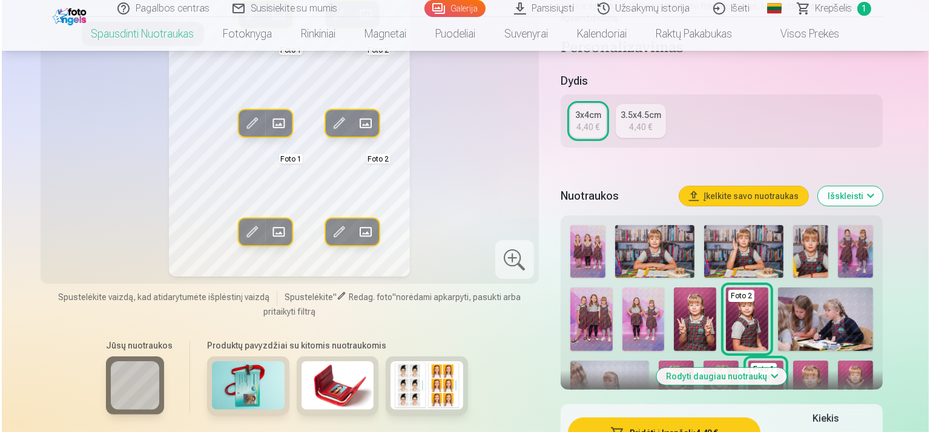
scroll to position [242, 0]
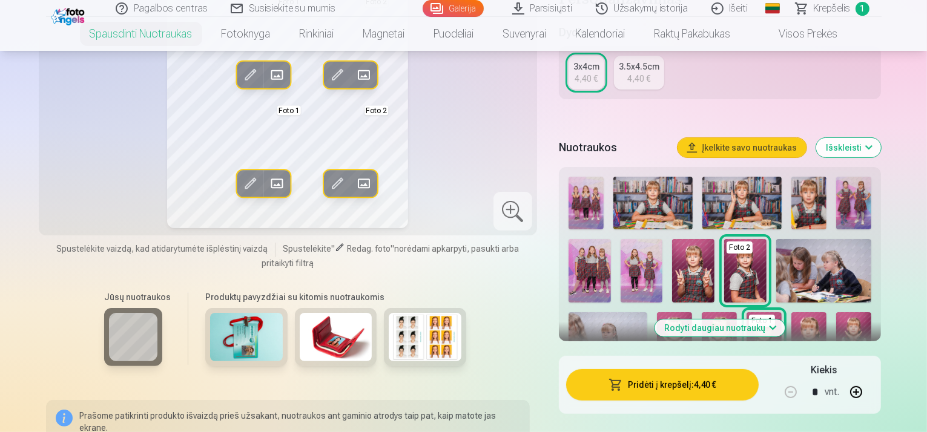
click at [681, 376] on button "Pridėti į krepšelį : 4,40 €" at bounding box center [662, 384] width 193 height 31
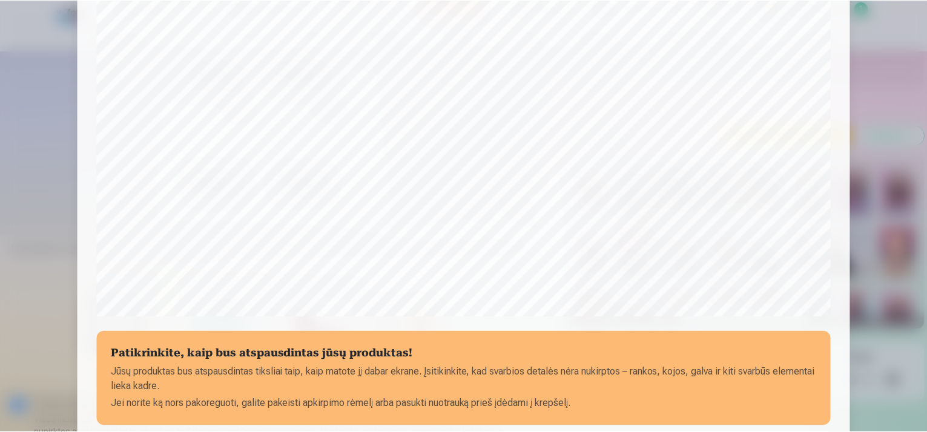
scroll to position [379, 0]
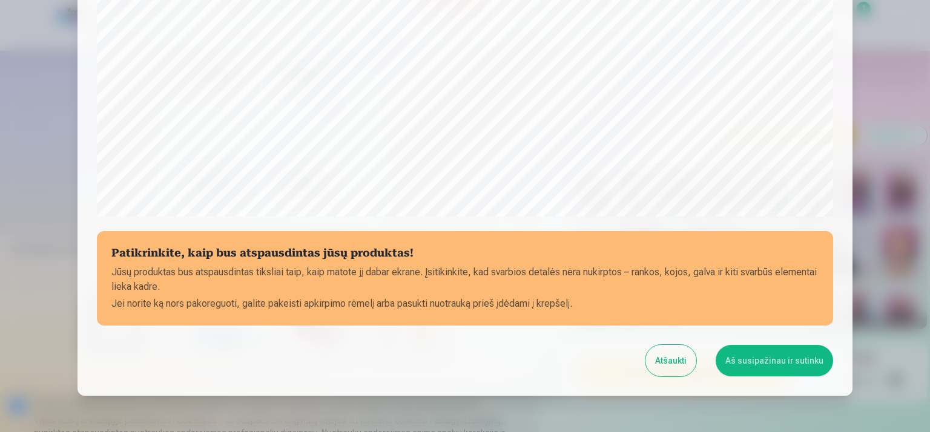
click at [773, 365] on button "Aš susipažinau ir sutinku" at bounding box center [774, 360] width 117 height 31
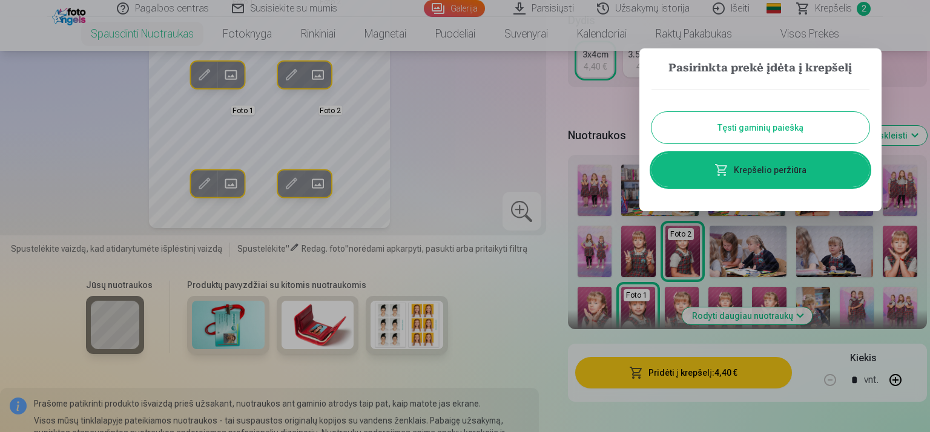
click at [706, 142] on button "Tęsti gaminių paiešką" at bounding box center [761, 127] width 218 height 31
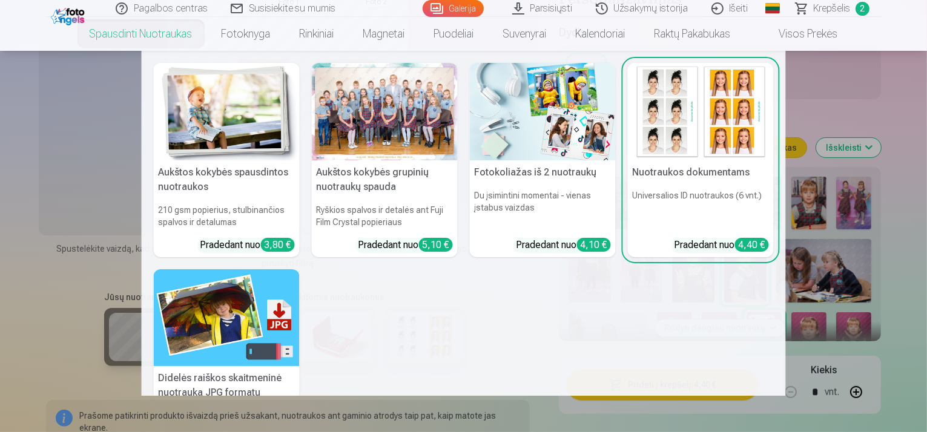
click at [136, 31] on link "Spausdinti nuotraukas" at bounding box center [141, 34] width 132 height 34
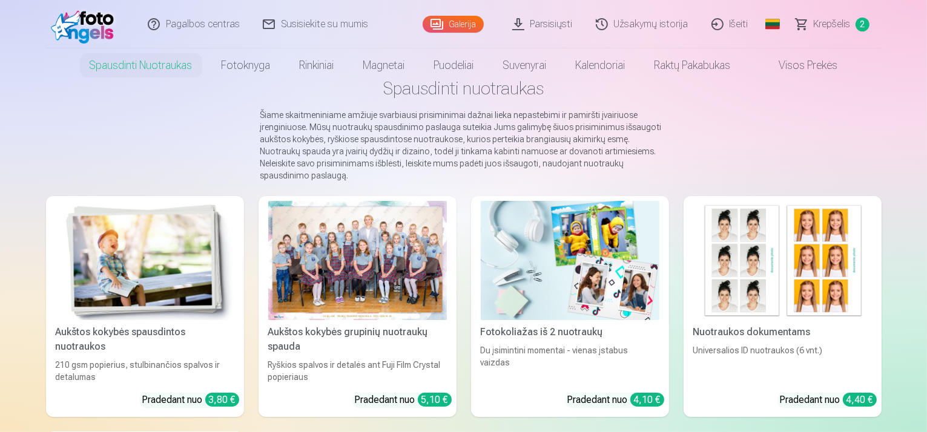
scroll to position [61, 0]
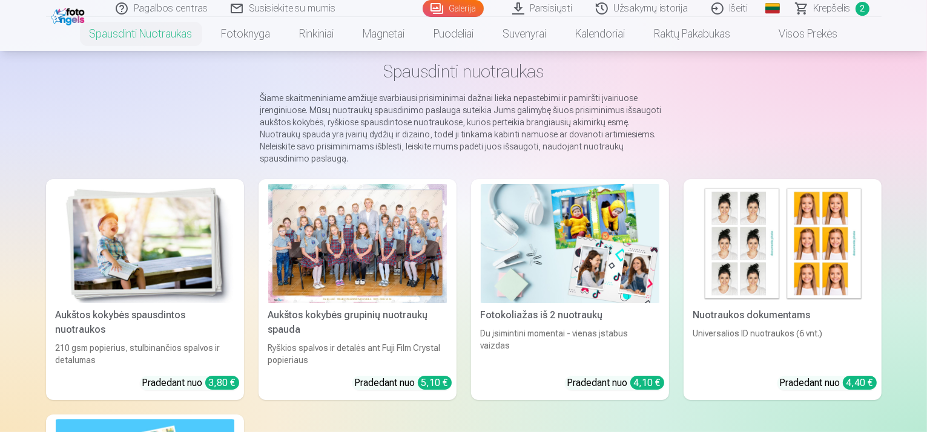
click at [613, 246] on img at bounding box center [570, 243] width 179 height 119
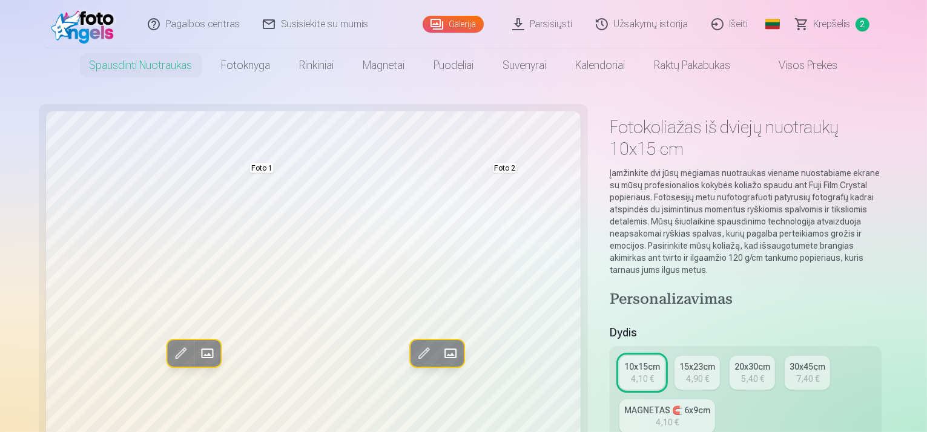
click at [735, 361] on div "20x30cm" at bounding box center [753, 367] width 36 height 12
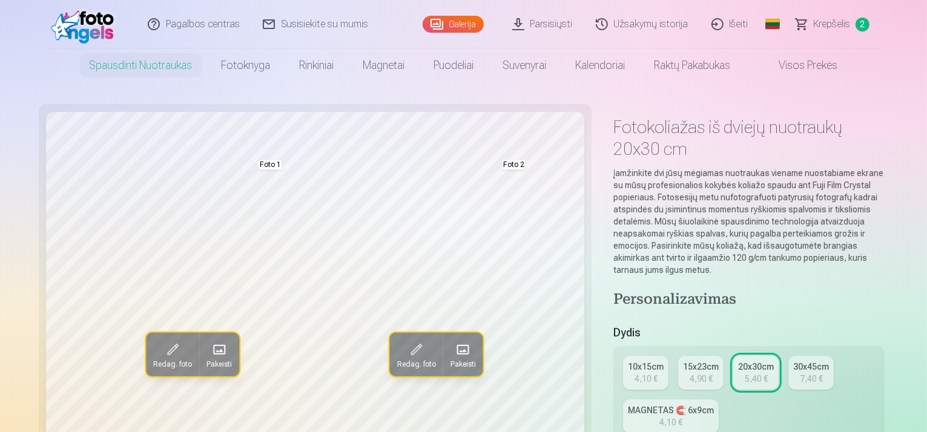
click at [793, 361] on div "30x45cm" at bounding box center [811, 367] width 36 height 12
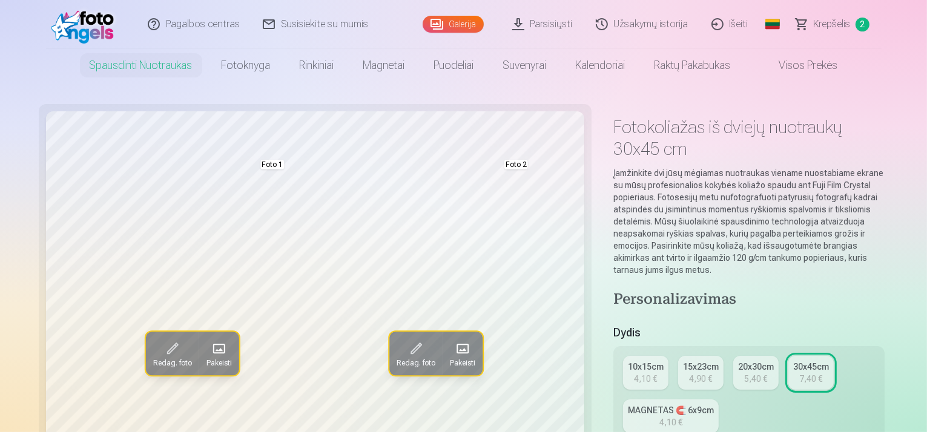
click at [738, 361] on div "20x30cm" at bounding box center [756, 367] width 36 height 12
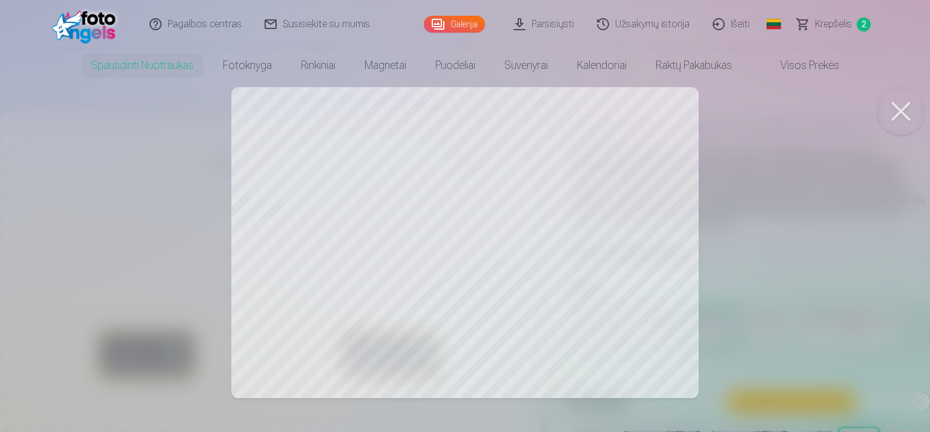
click at [903, 125] on button at bounding box center [901, 111] width 48 height 48
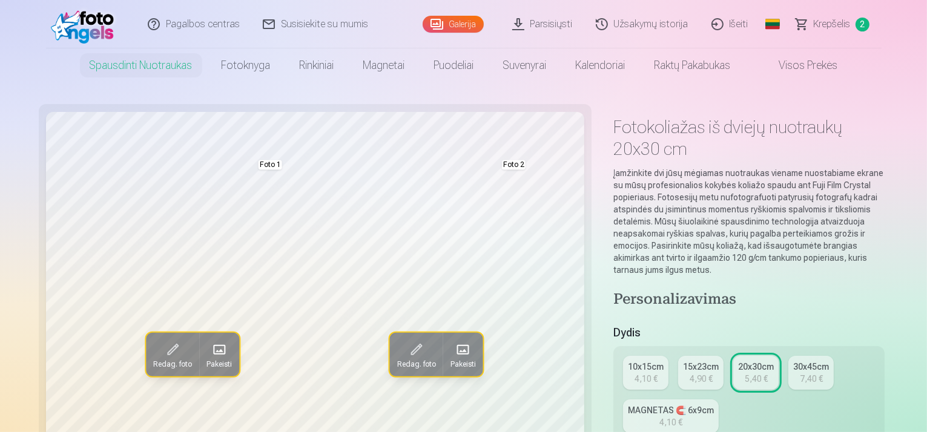
click at [163, 352] on span at bounding box center [172, 349] width 19 height 19
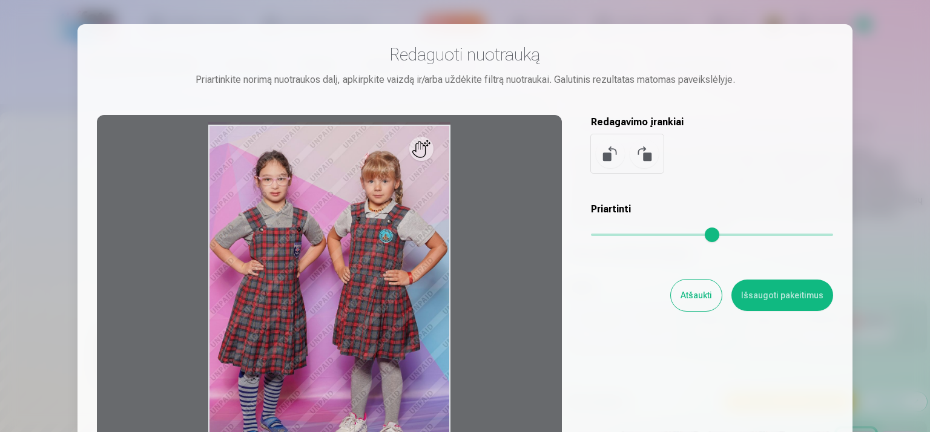
click at [492, 250] on div at bounding box center [329, 305] width 465 height 380
click at [603, 151] on button at bounding box center [610, 153] width 29 height 29
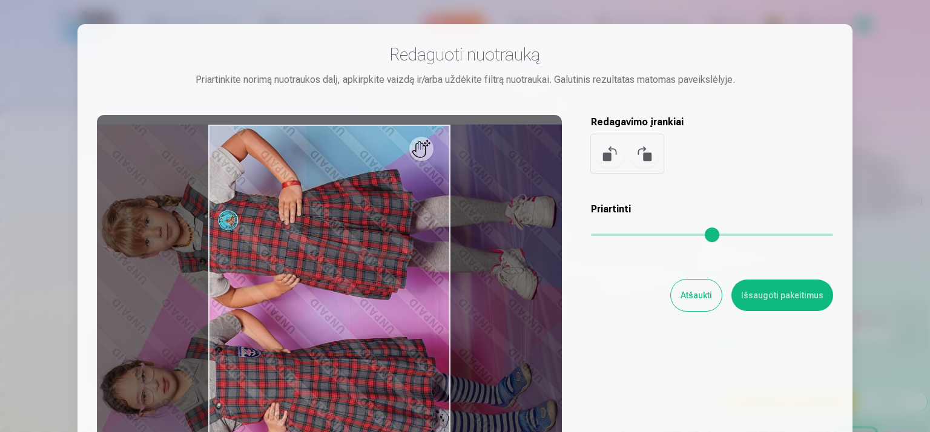
click at [603, 151] on button at bounding box center [610, 153] width 29 height 29
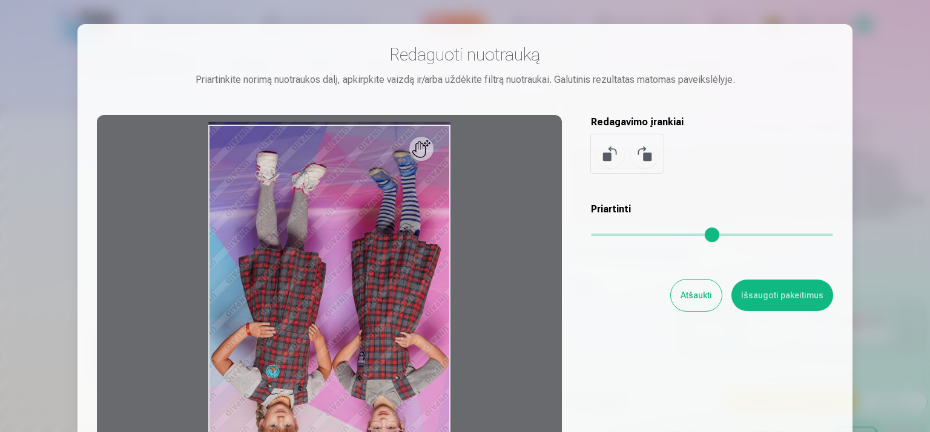
click at [603, 151] on button at bounding box center [610, 153] width 29 height 29
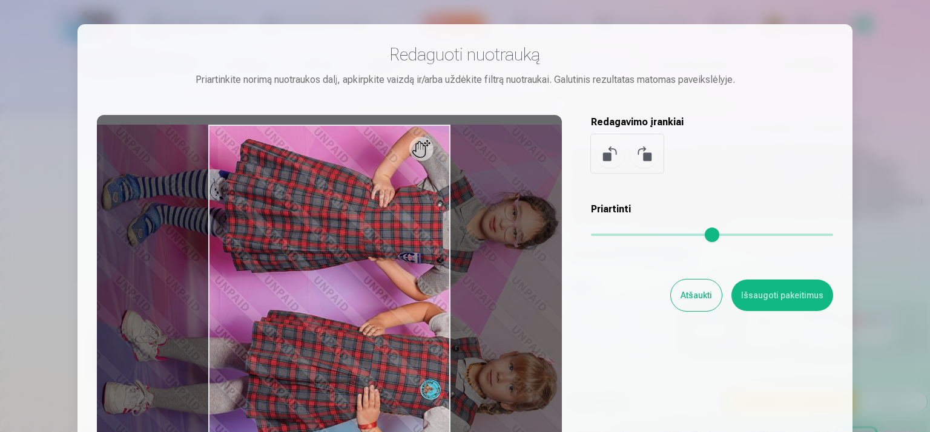
click at [603, 151] on button at bounding box center [610, 153] width 29 height 29
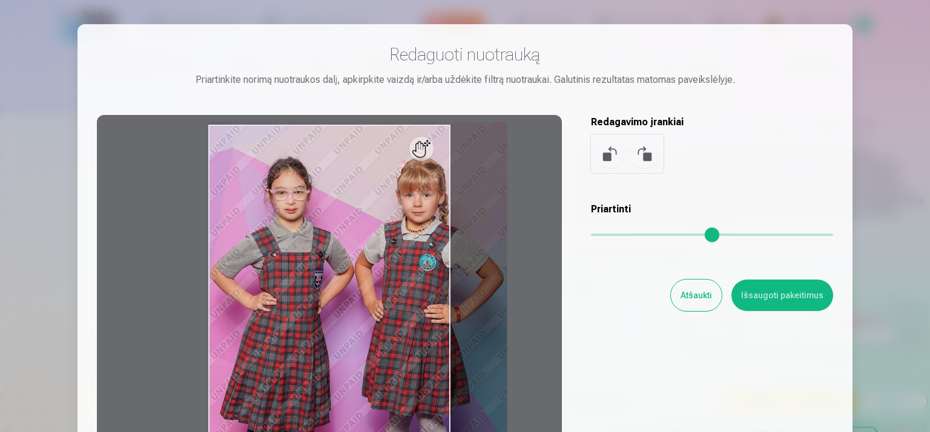
type input "*"
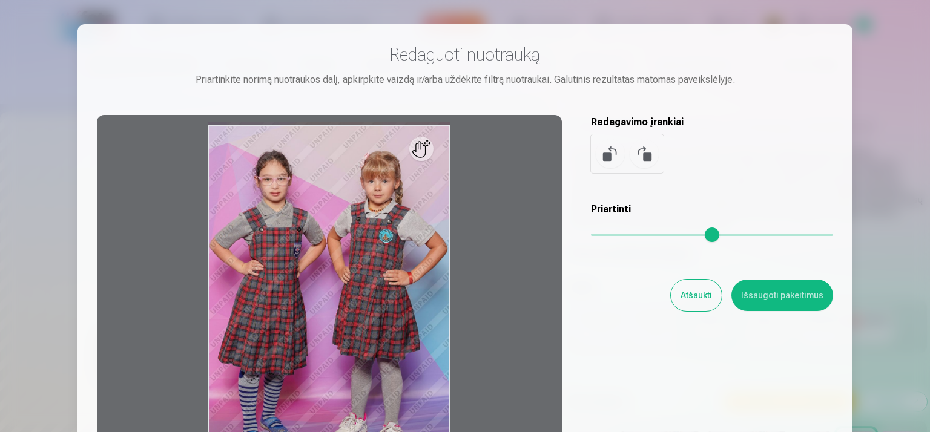
drag, startPoint x: 597, startPoint y: 236, endPoint x: 561, endPoint y: 234, distance: 35.8
click at [591, 234] on input "range" at bounding box center [712, 235] width 242 height 2
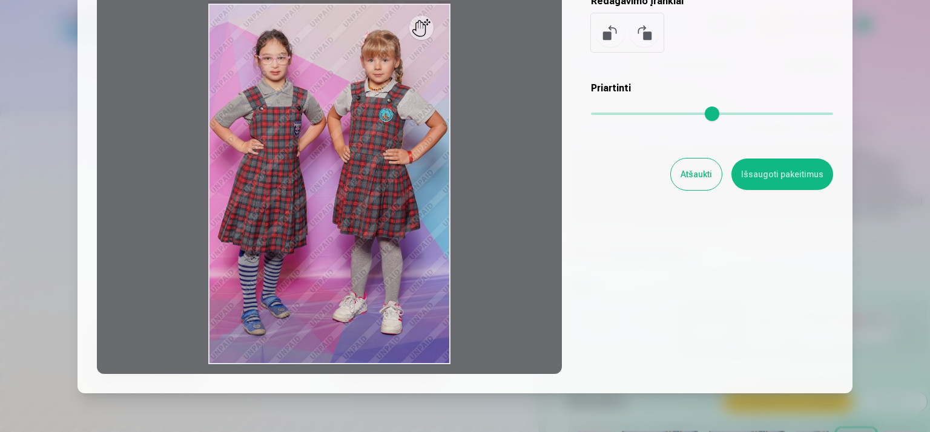
click at [693, 180] on button "Atšaukti" at bounding box center [696, 174] width 51 height 31
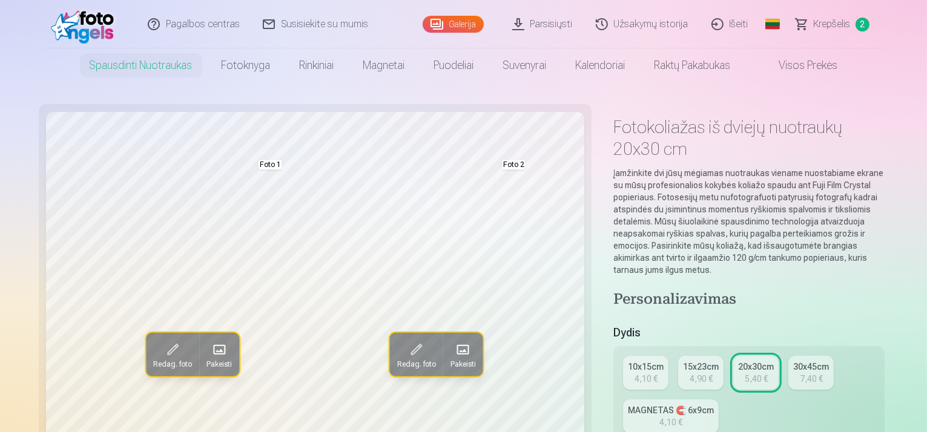
click at [210, 354] on span at bounding box center [219, 349] width 19 height 19
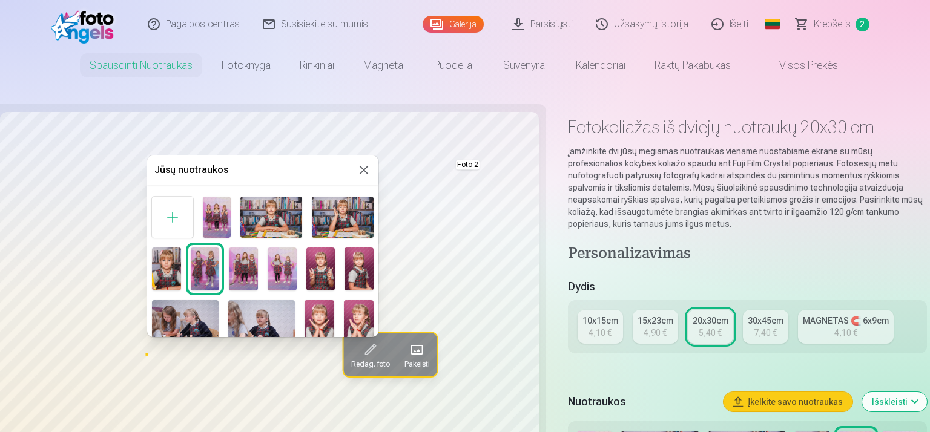
click at [136, 67] on div at bounding box center [465, 216] width 930 height 432
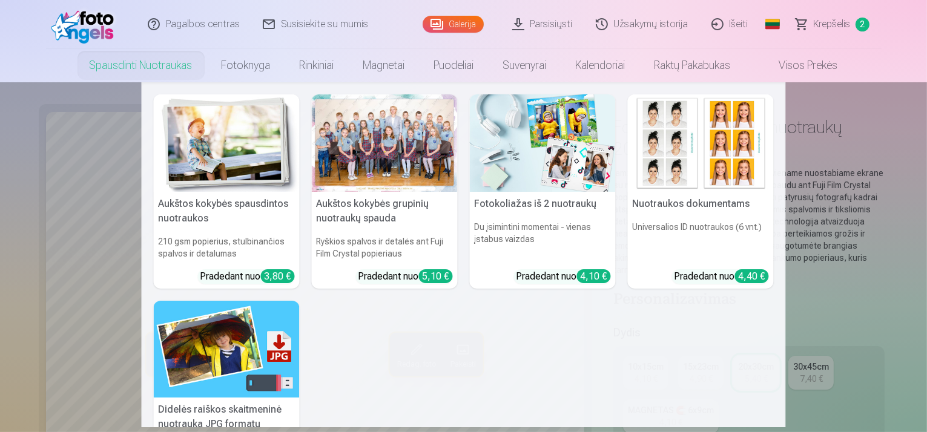
click at [202, 154] on img at bounding box center [227, 143] width 146 height 98
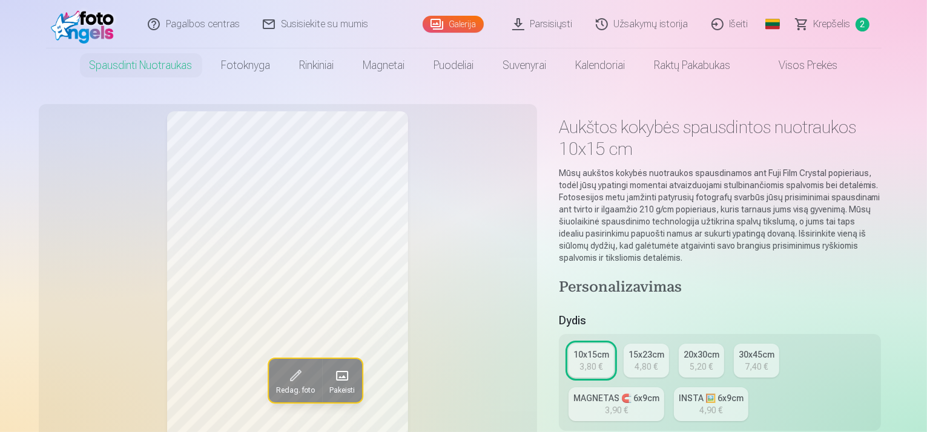
click at [555, 20] on link "Parsisiųsti" at bounding box center [543, 24] width 84 height 48
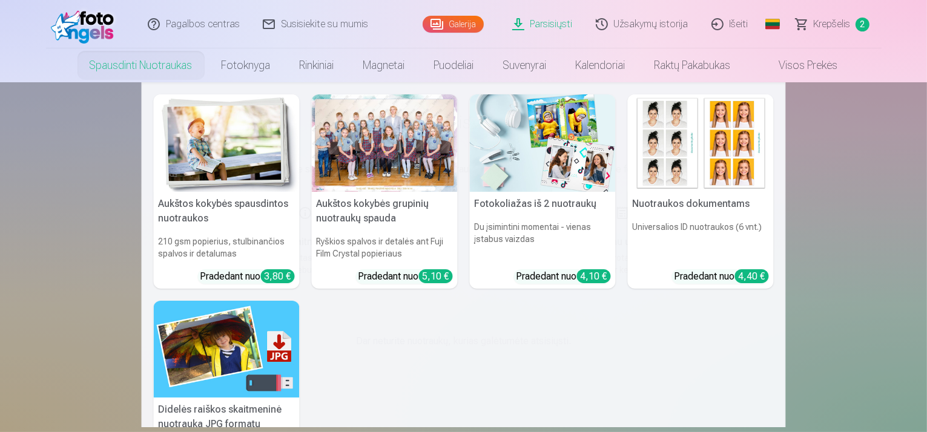
click at [168, 70] on link "Spausdinti nuotraukas" at bounding box center [141, 65] width 132 height 34
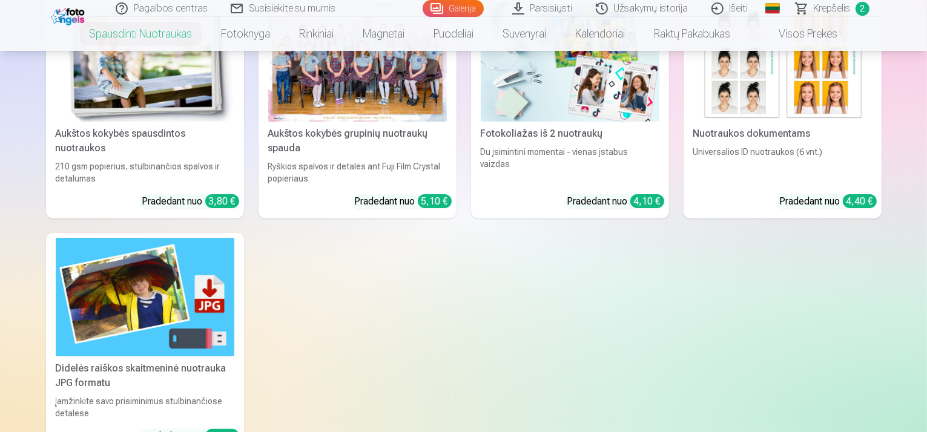
scroll to position [303, 0]
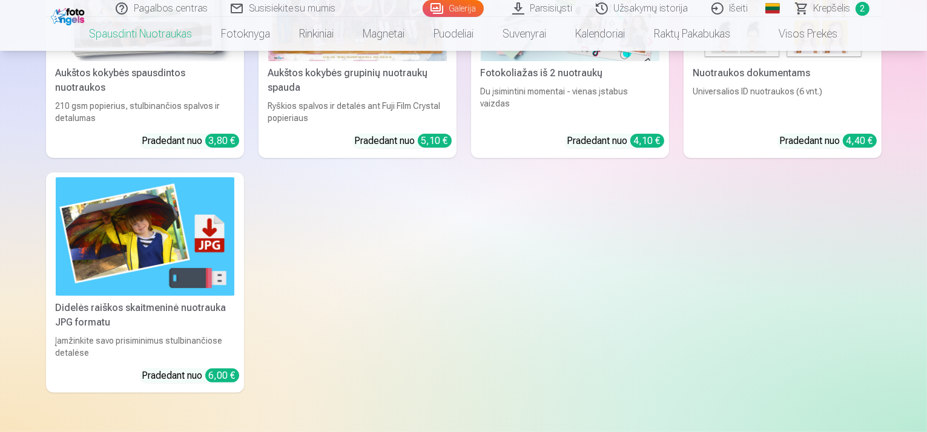
click at [157, 268] on img at bounding box center [145, 236] width 179 height 119
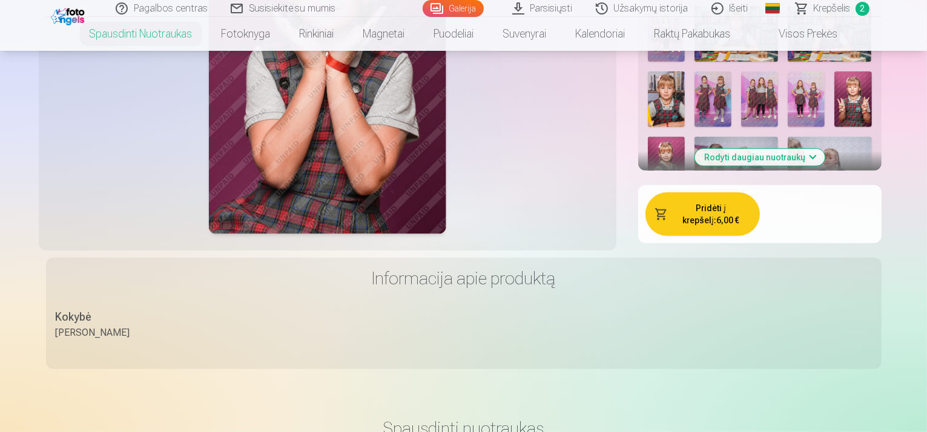
scroll to position [303, 0]
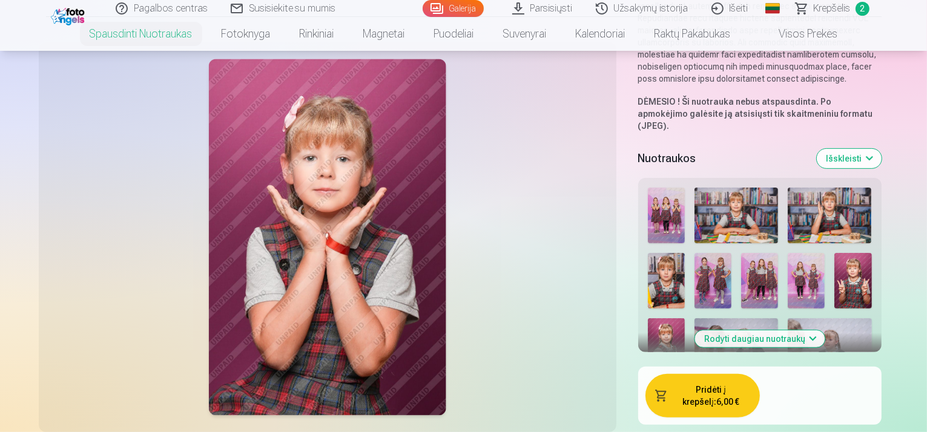
click at [802, 331] on button "Rodyti daugiau nuotraukų" at bounding box center [760, 339] width 130 height 17
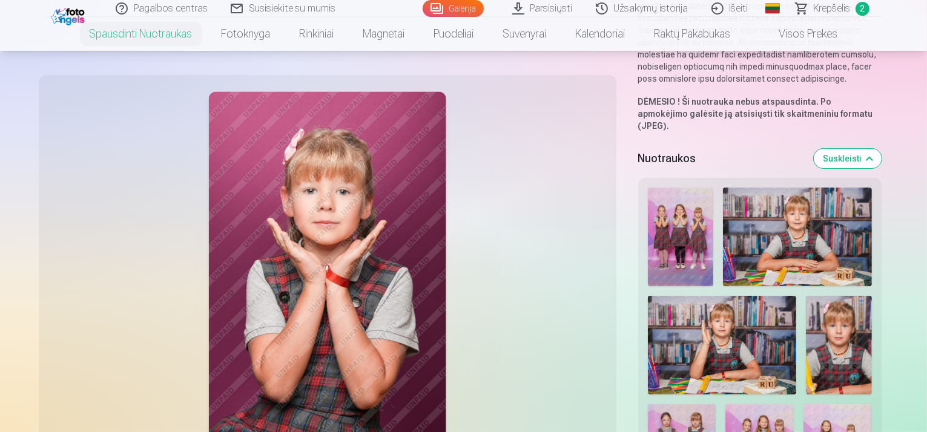
click at [674, 200] on img at bounding box center [681, 237] width 66 height 99
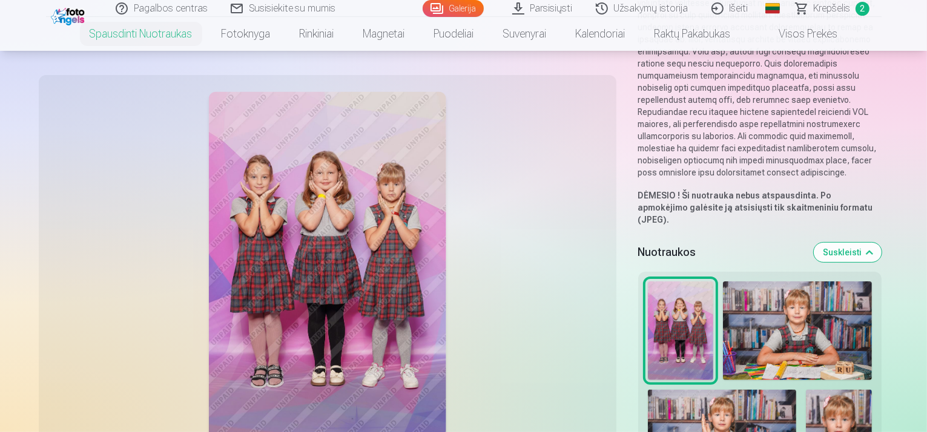
scroll to position [242, 0]
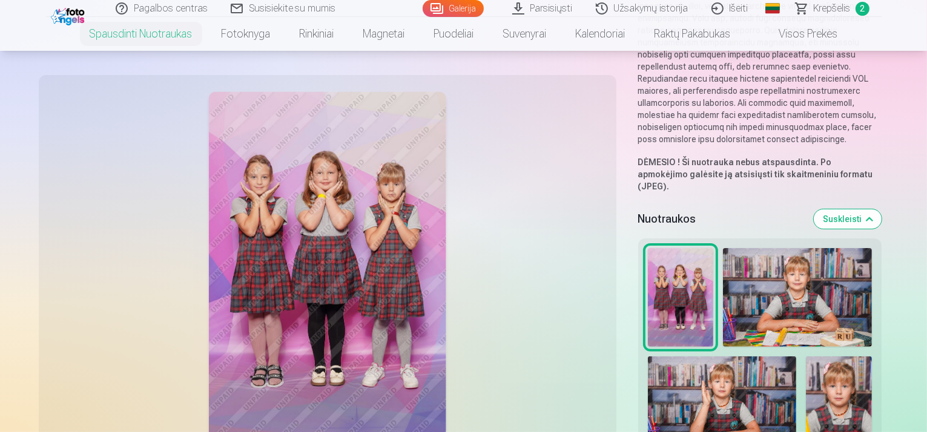
click at [790, 248] on img at bounding box center [797, 297] width 148 height 99
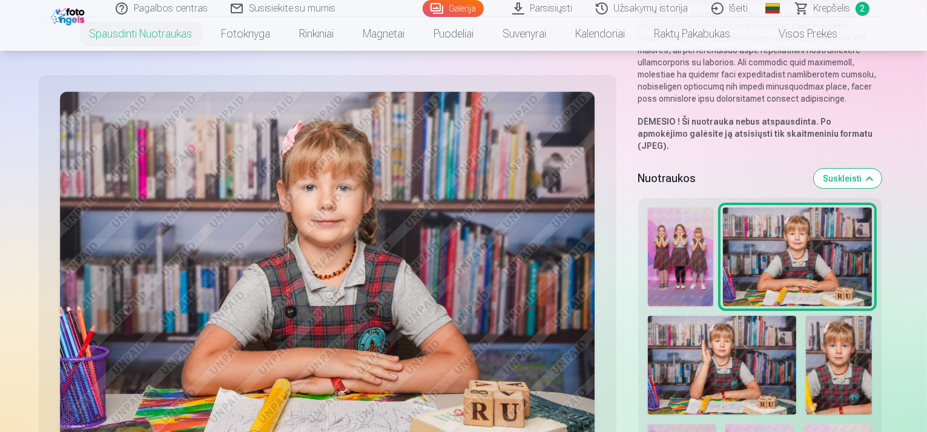
scroll to position [303, 0]
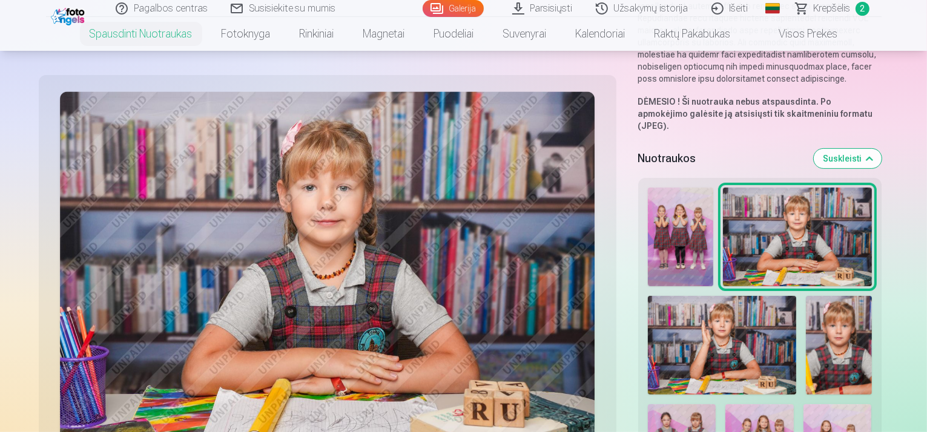
click at [730, 296] on img at bounding box center [722, 345] width 148 height 99
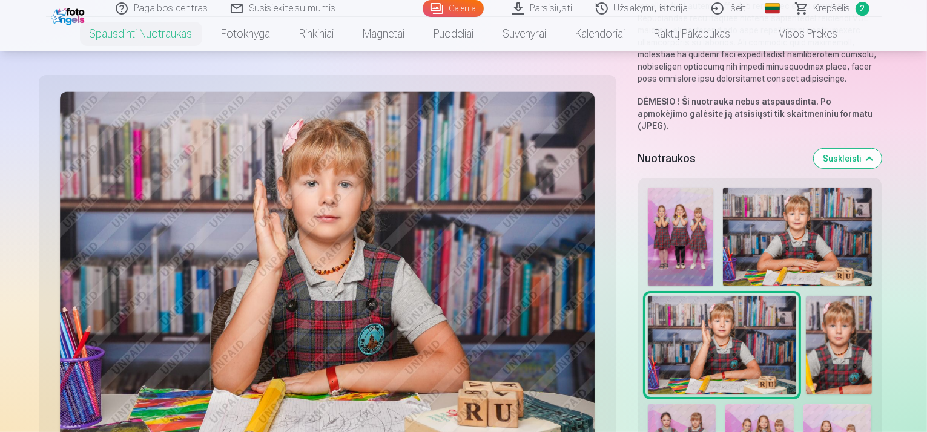
click at [806, 296] on img at bounding box center [839, 345] width 66 height 99
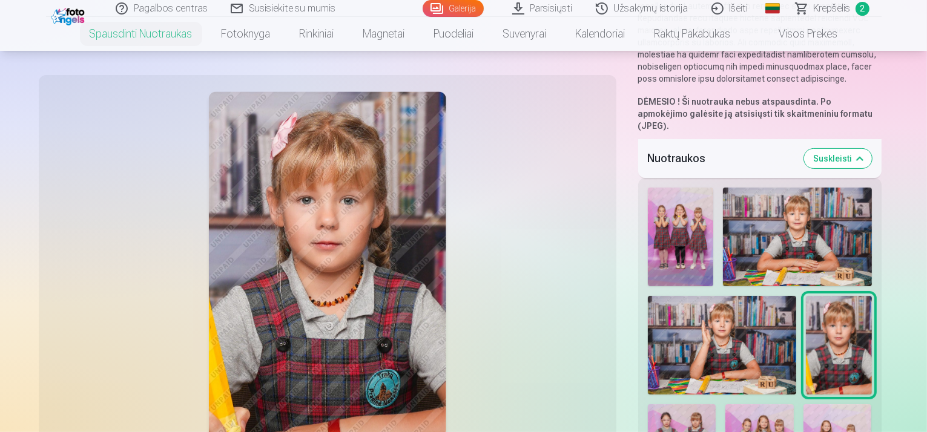
scroll to position [363, 0]
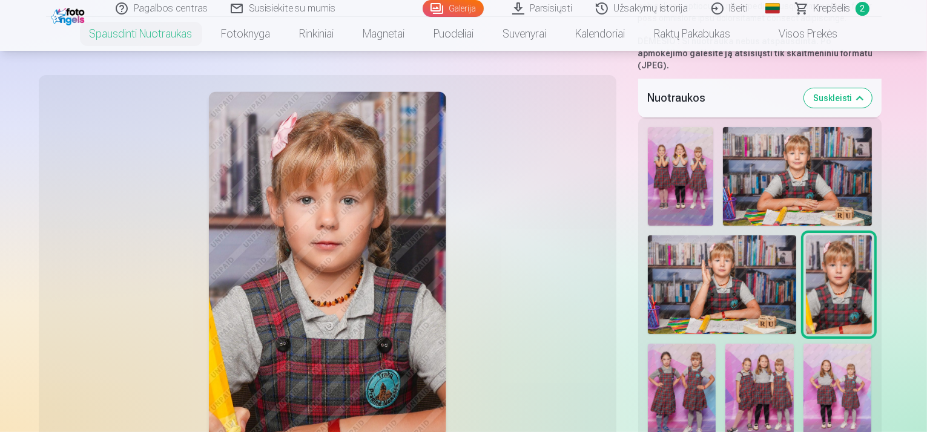
click at [716, 344] on img at bounding box center [682, 395] width 68 height 102
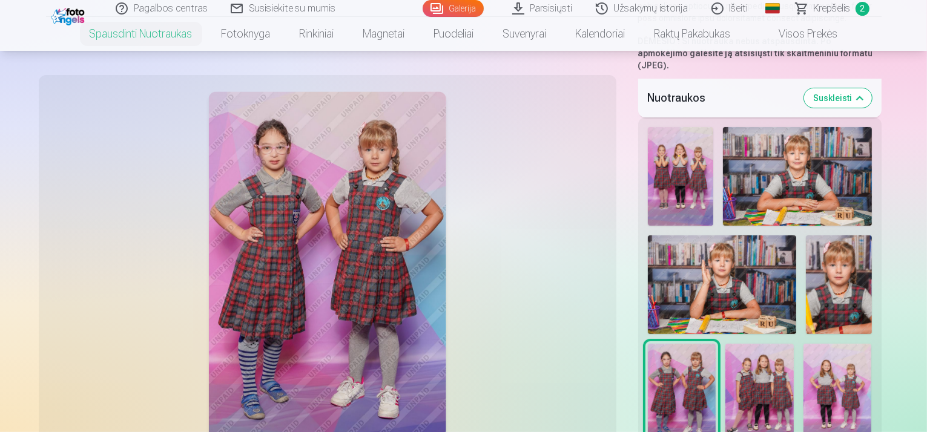
click at [726, 354] on img at bounding box center [760, 395] width 68 height 102
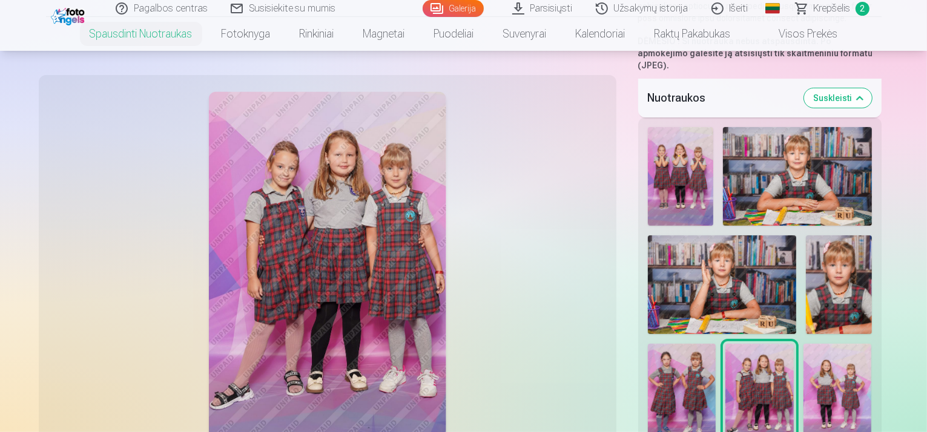
click at [804, 354] on img at bounding box center [838, 395] width 68 height 102
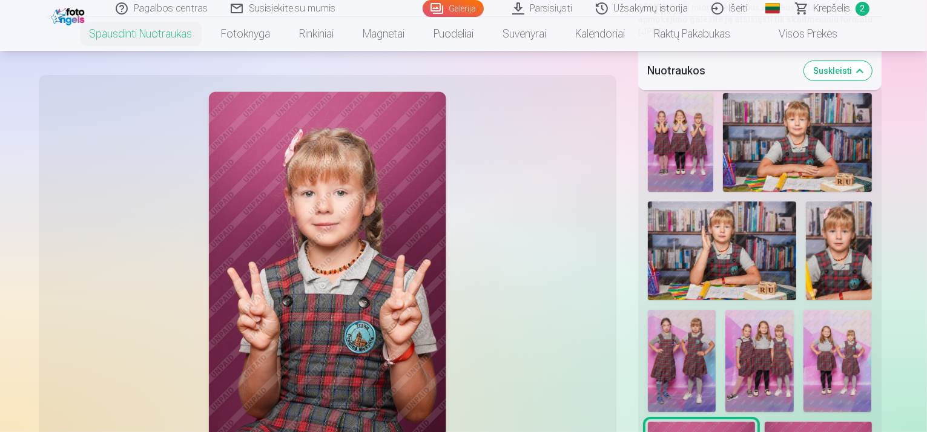
scroll to position [424, 0]
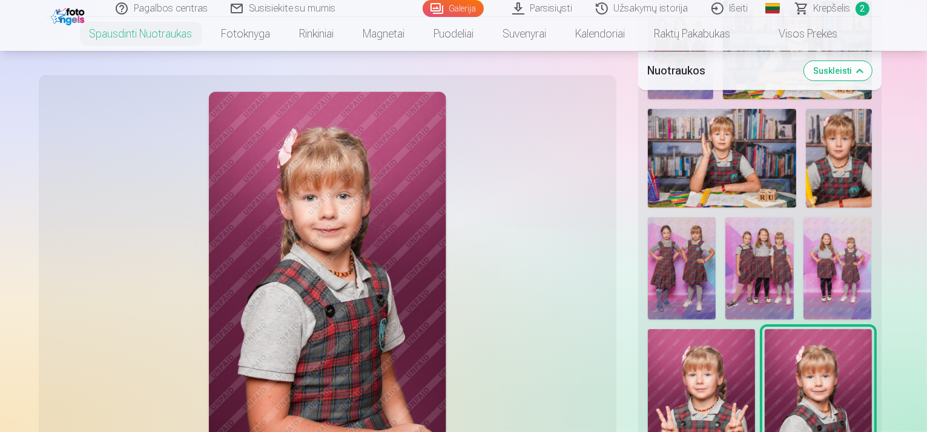
scroll to position [545, 0]
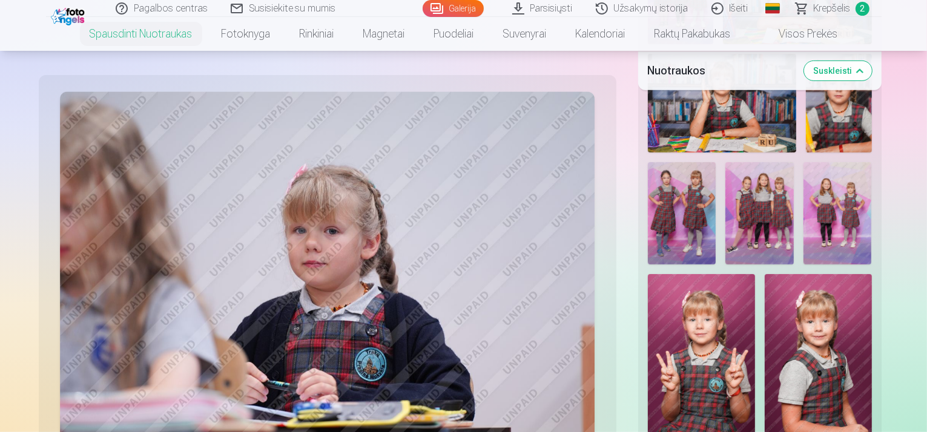
scroll to position [666, 0]
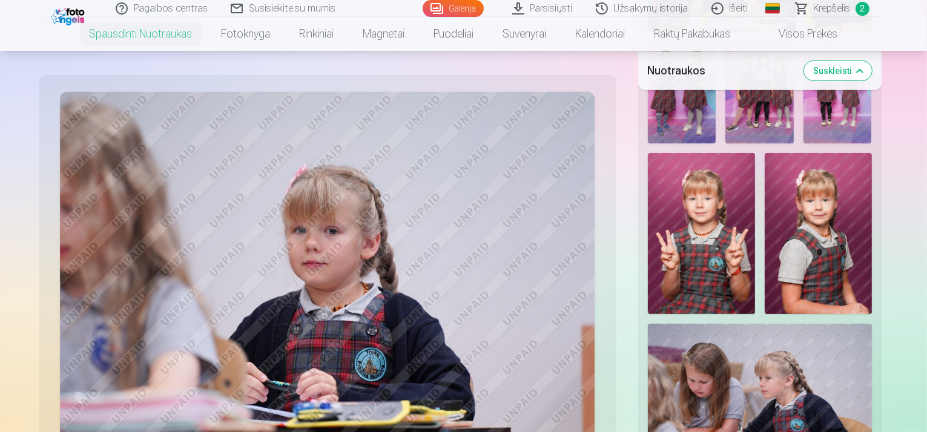
click at [707, 324] on img at bounding box center [760, 399] width 224 height 150
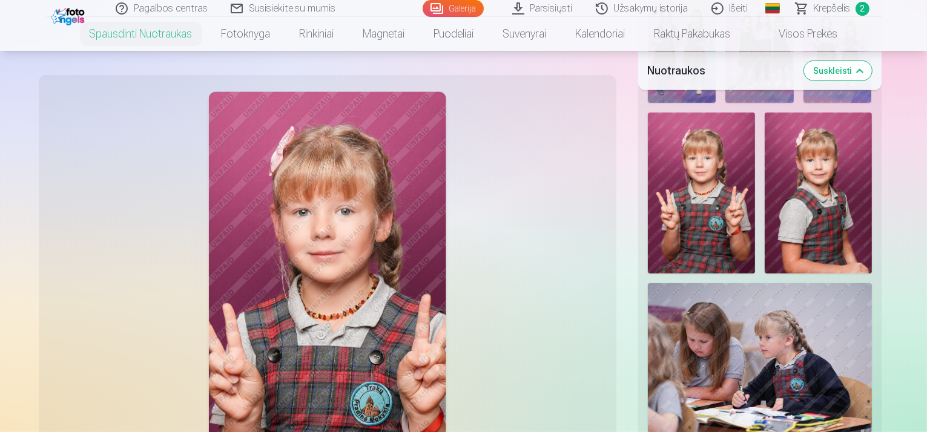
scroll to position [727, 0]
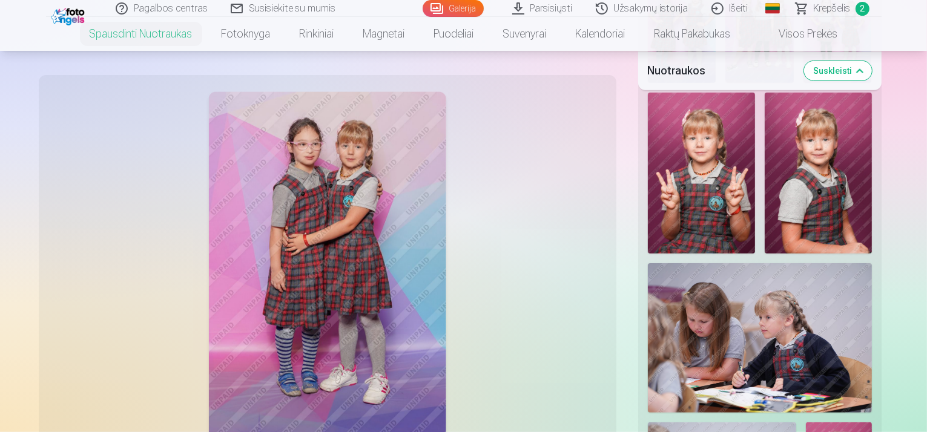
scroll to position [848, 0]
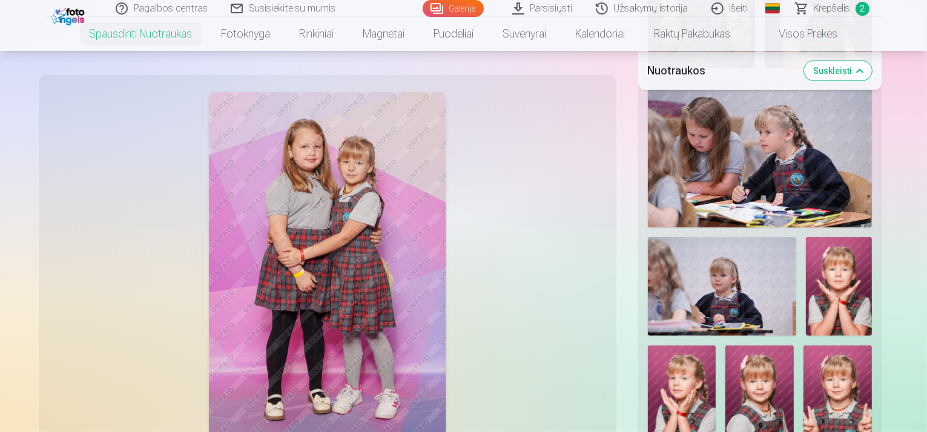
scroll to position [969, 0]
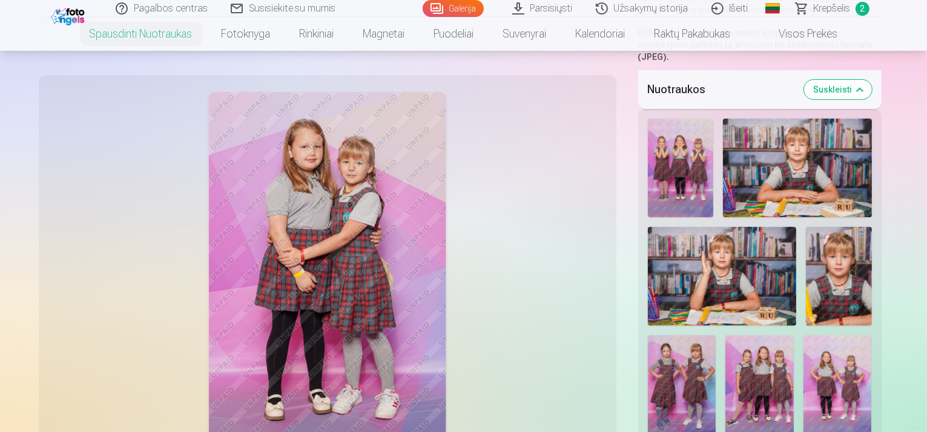
scroll to position [303, 0]
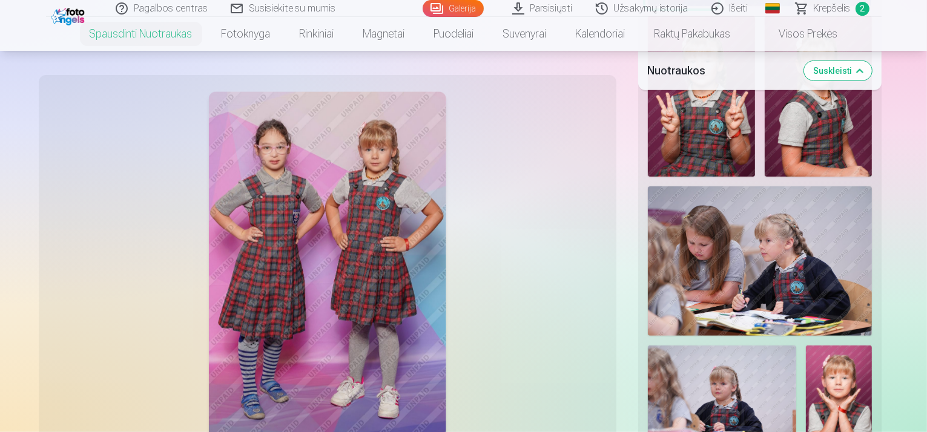
scroll to position [848, 0]
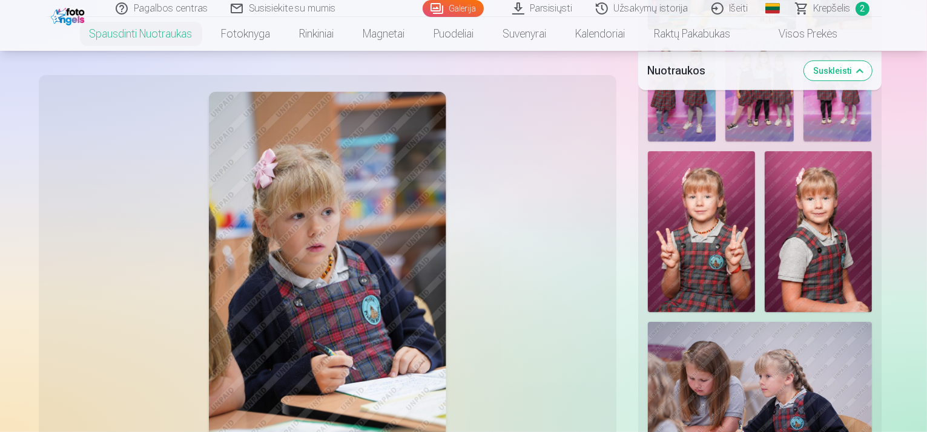
scroll to position [787, 0]
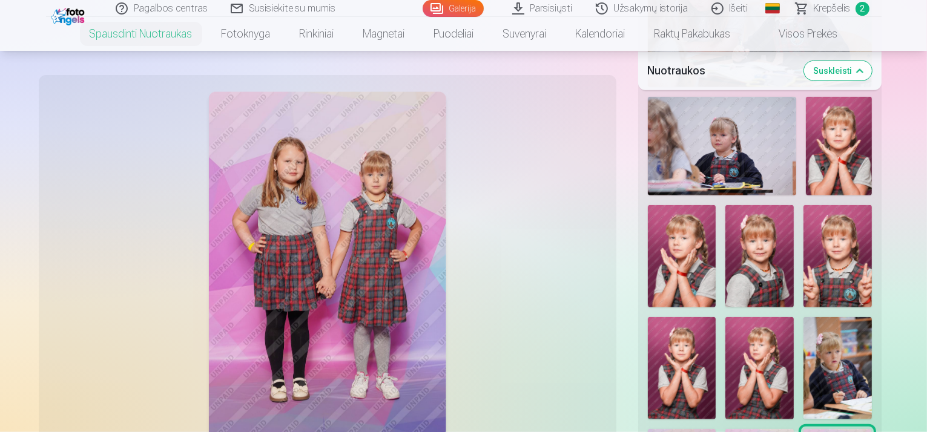
scroll to position [1151, 0]
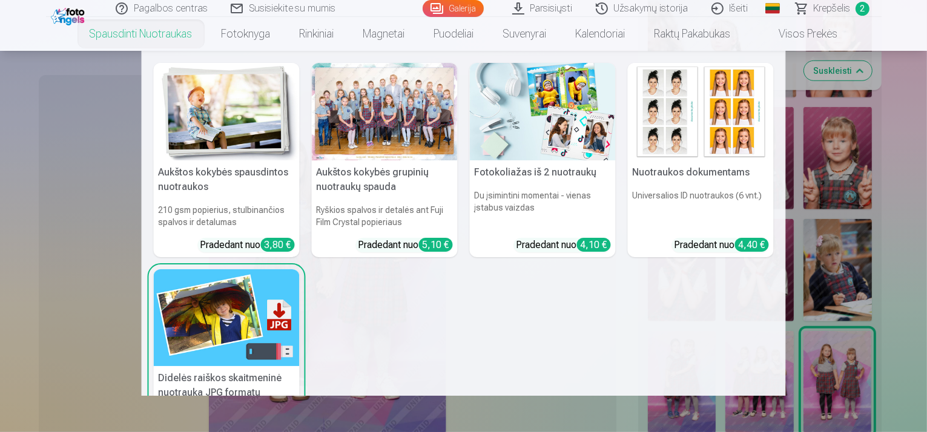
click at [114, 38] on link "Spausdinti nuotraukas" at bounding box center [141, 34] width 132 height 34
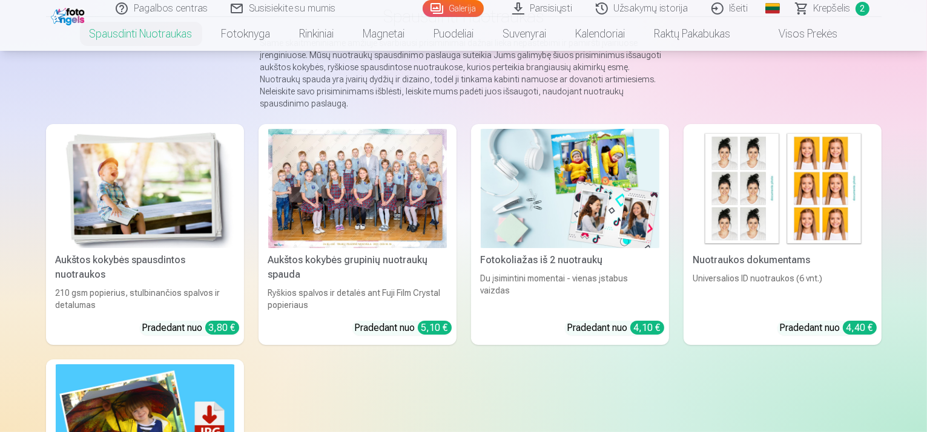
scroll to position [121, 0]
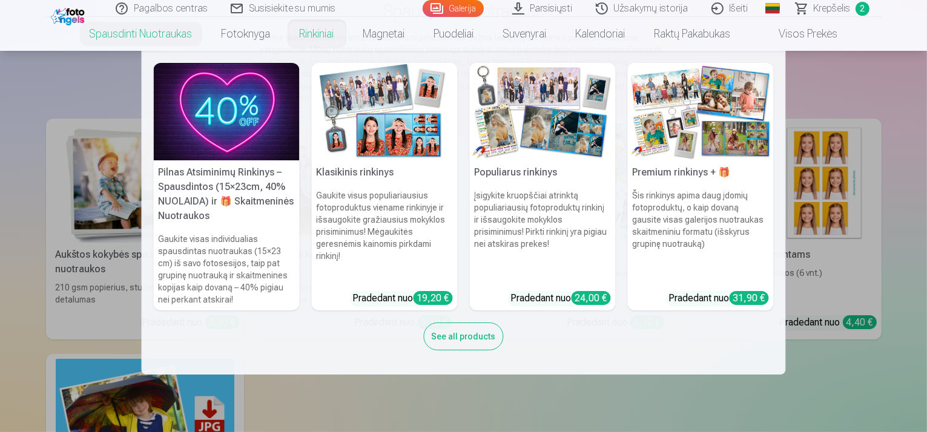
click at [317, 39] on link "Rinkiniai" at bounding box center [317, 34] width 64 height 34
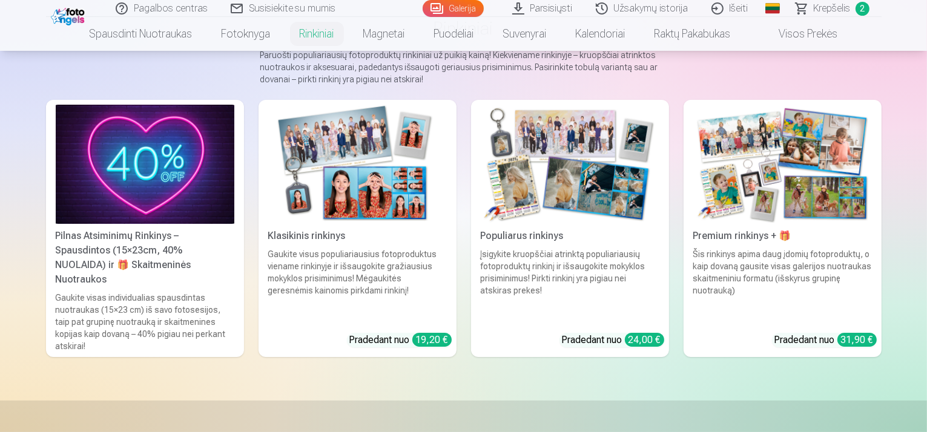
scroll to position [121, 0]
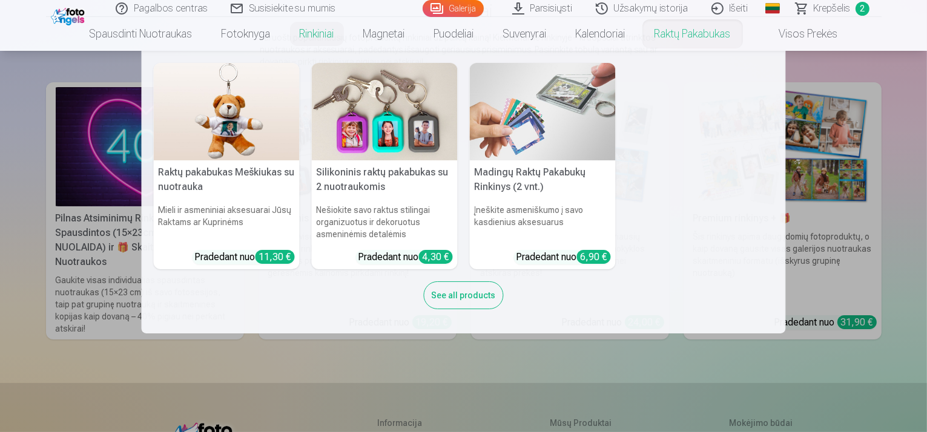
click at [574, 126] on img at bounding box center [543, 112] width 146 height 98
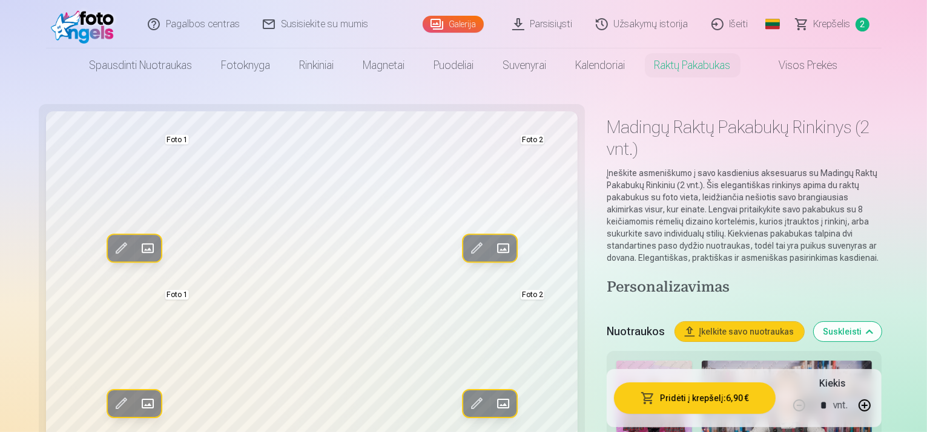
click at [111, 247] on span at bounding box center [120, 248] width 19 height 19
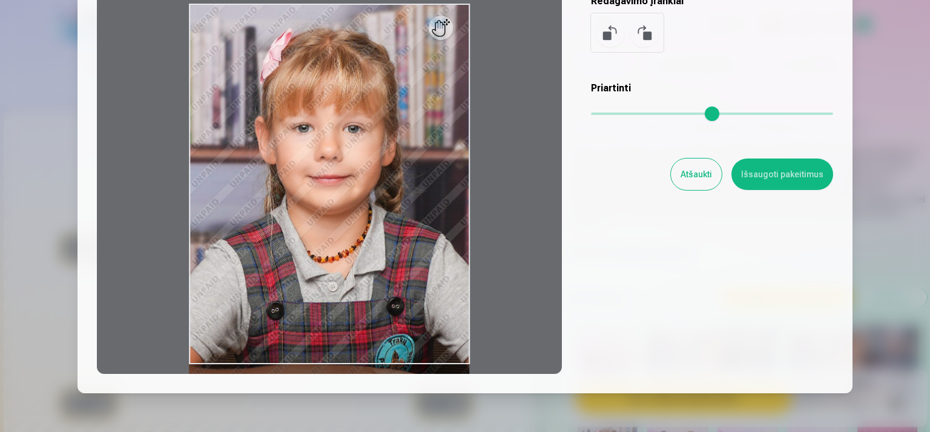
scroll to position [179, 0]
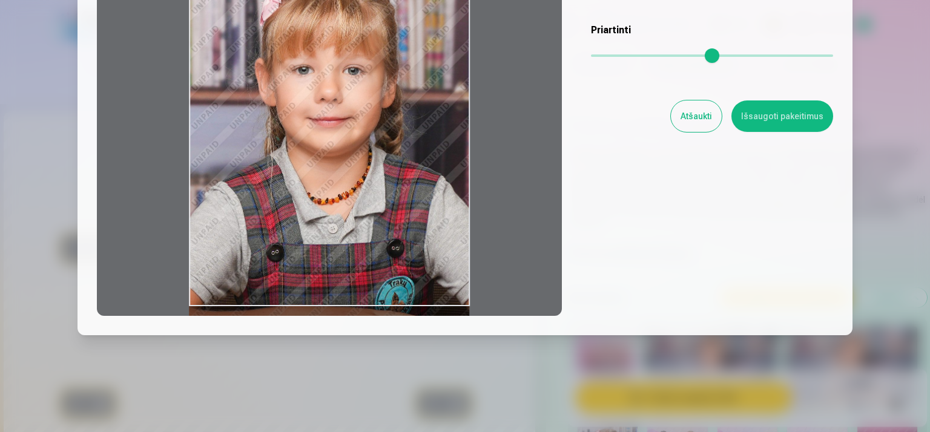
click at [693, 114] on button "Atšaukti" at bounding box center [696, 116] width 51 height 31
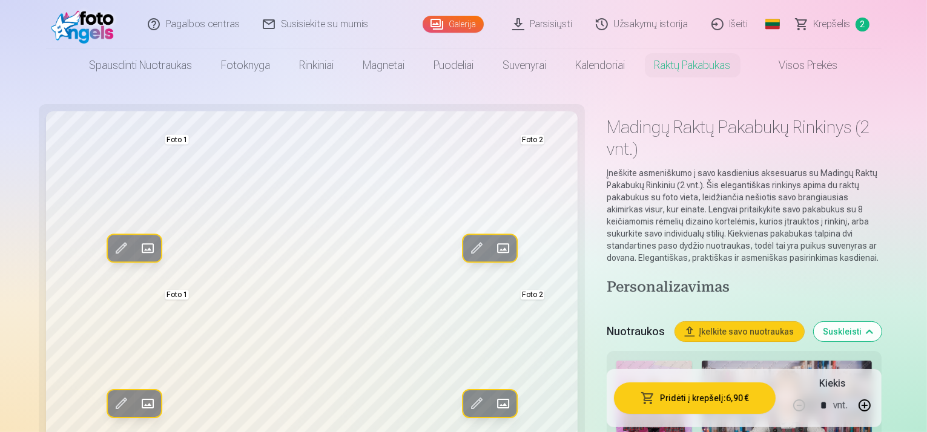
click at [137, 248] on span at bounding box center [146, 248] width 19 height 19
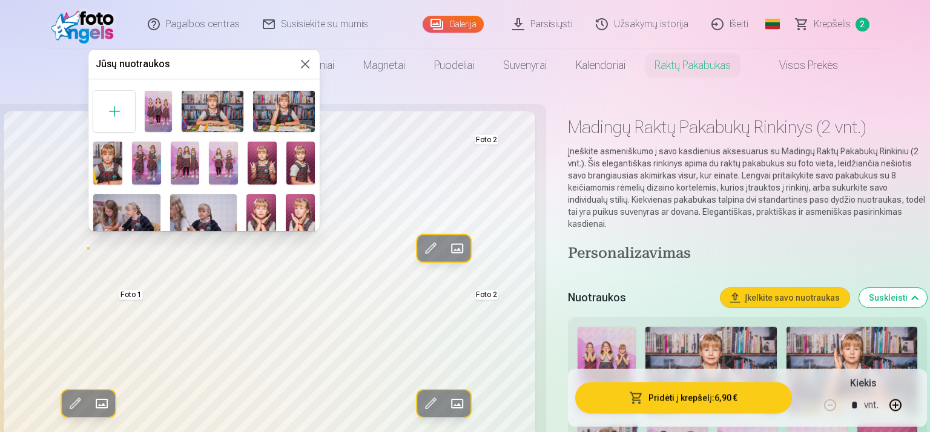
click at [253, 164] on img at bounding box center [262, 164] width 29 height 44
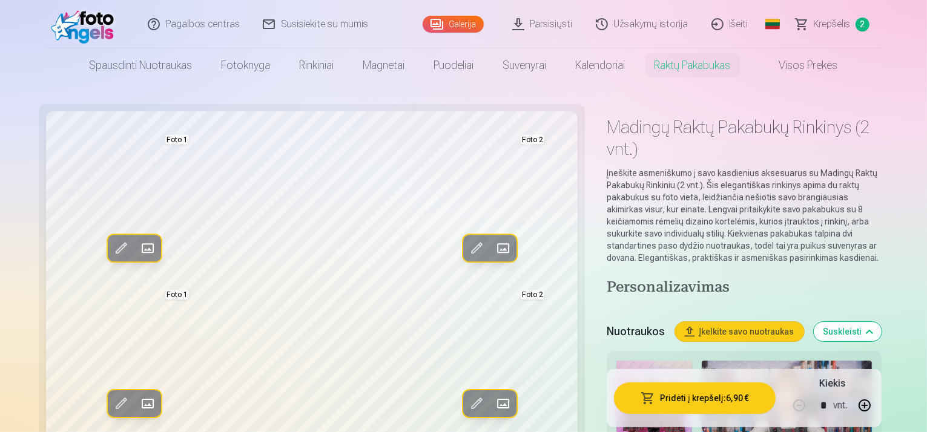
click at [494, 248] on span at bounding box center [503, 248] width 19 height 19
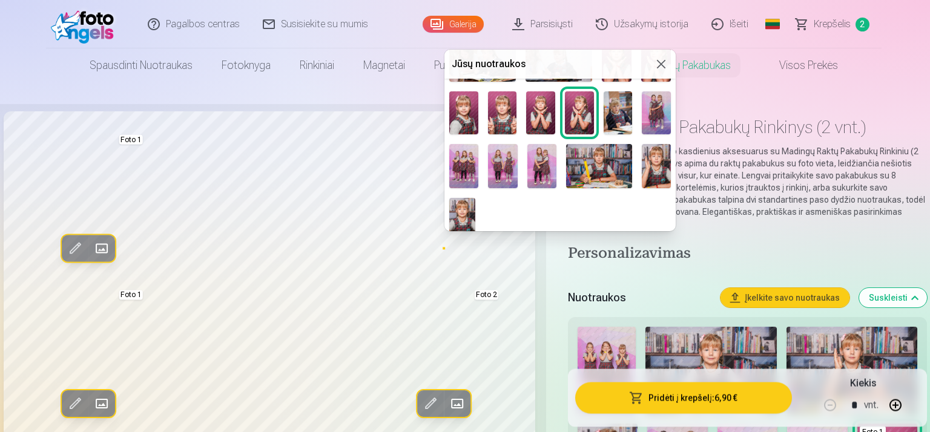
scroll to position [165, 0]
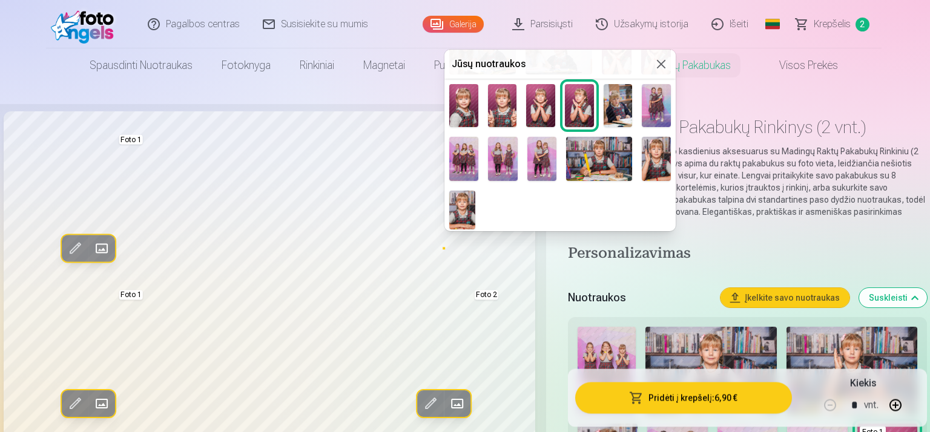
click at [462, 108] on img at bounding box center [463, 105] width 29 height 43
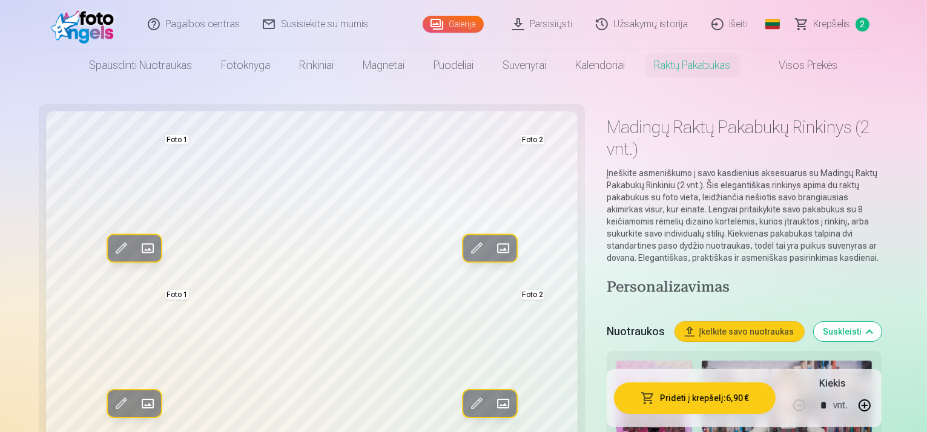
click at [494, 248] on span at bounding box center [503, 248] width 19 height 19
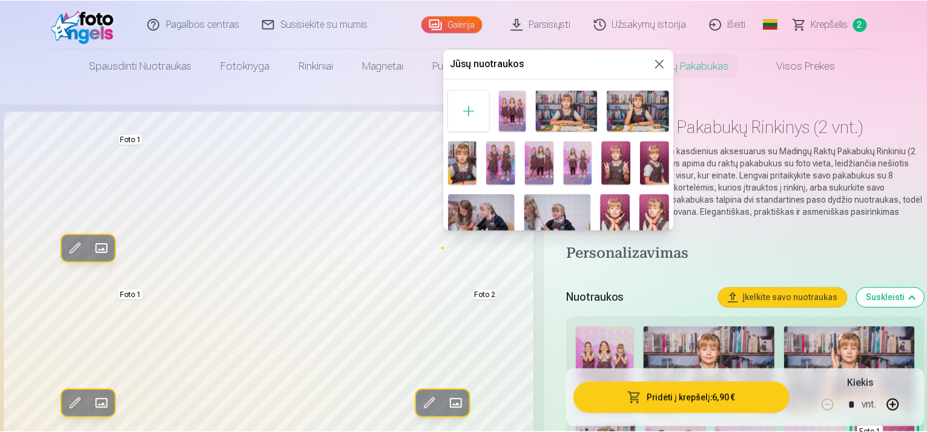
scroll to position [61, 0]
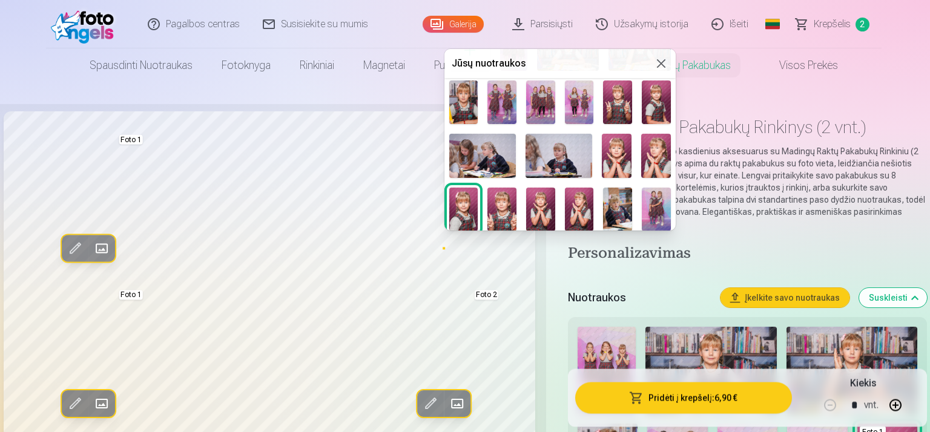
click at [534, 207] on img at bounding box center [540, 210] width 29 height 44
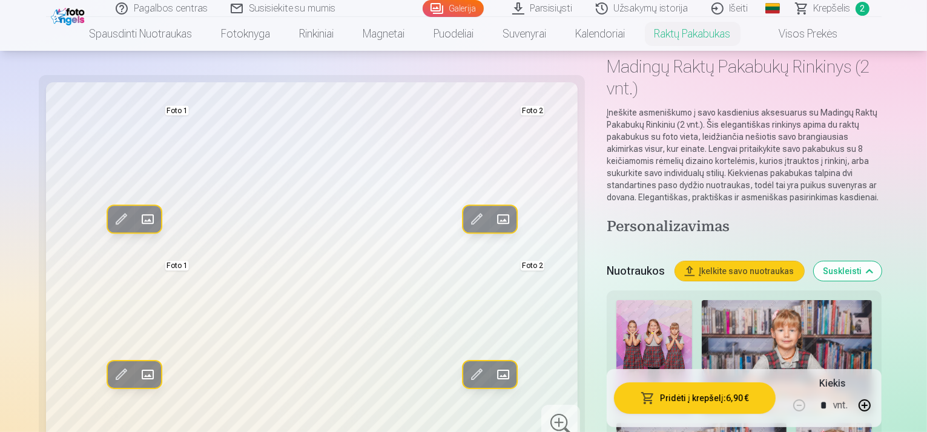
scroll to position [121, 0]
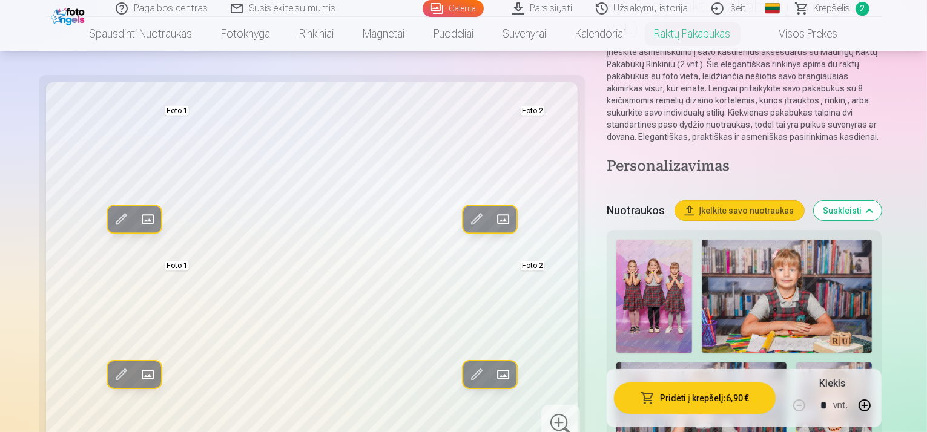
click at [467, 217] on span at bounding box center [476, 219] width 19 height 19
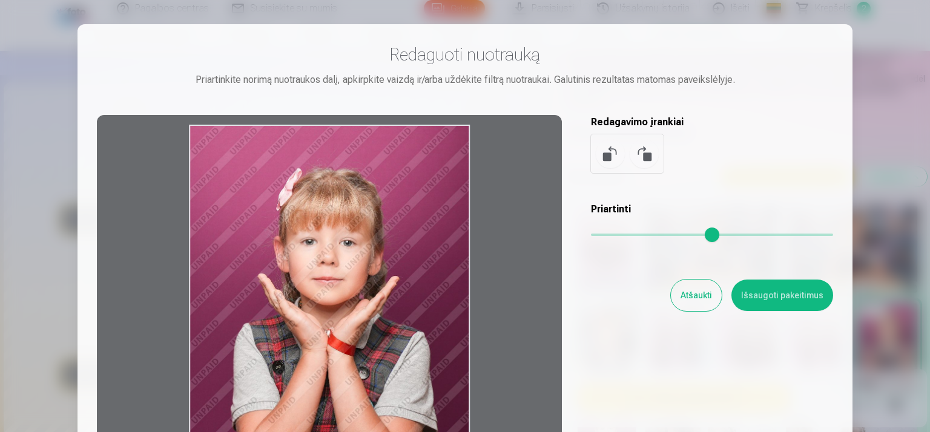
drag, startPoint x: 415, startPoint y: 180, endPoint x: 419, endPoint y: 219, distance: 38.3
click at [419, 219] on div at bounding box center [329, 305] width 465 height 380
click at [770, 285] on button "Išsaugoti pakeitimus" at bounding box center [783, 295] width 102 height 31
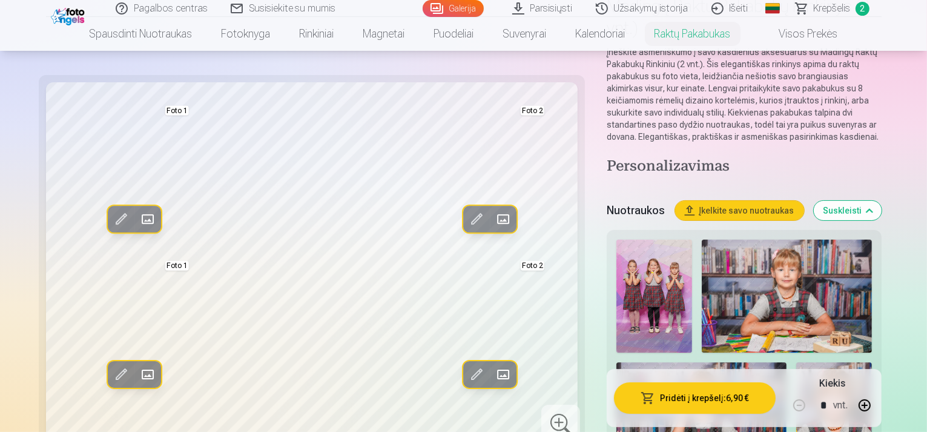
click at [111, 376] on span at bounding box center [120, 374] width 19 height 19
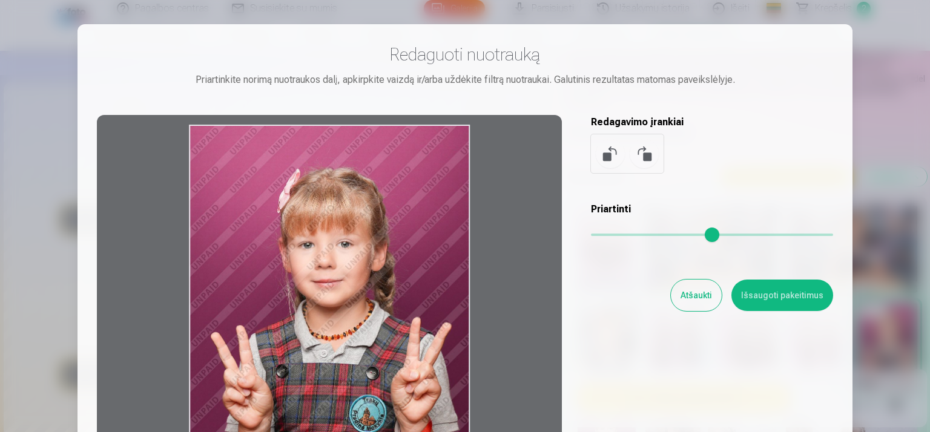
drag, startPoint x: 419, startPoint y: 197, endPoint x: 414, endPoint y: 258, distance: 60.8
click at [414, 258] on div at bounding box center [329, 305] width 465 height 380
click at [775, 294] on button "Išsaugoti pakeitimus" at bounding box center [783, 295] width 102 height 31
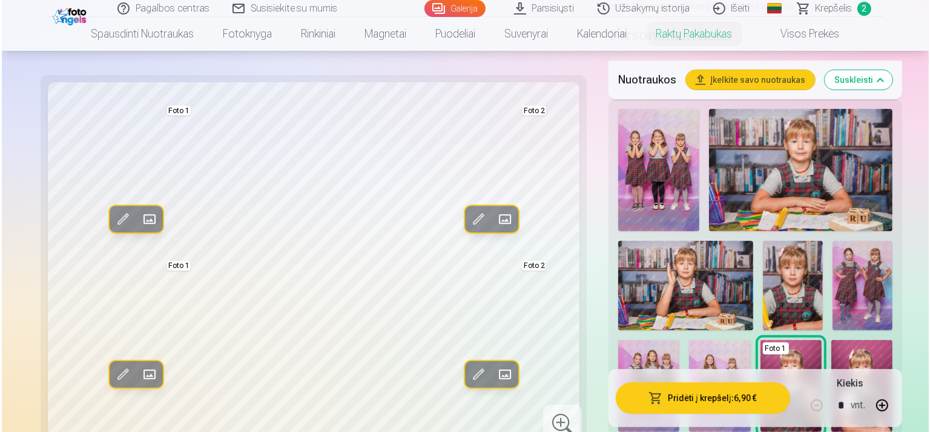
scroll to position [303, 0]
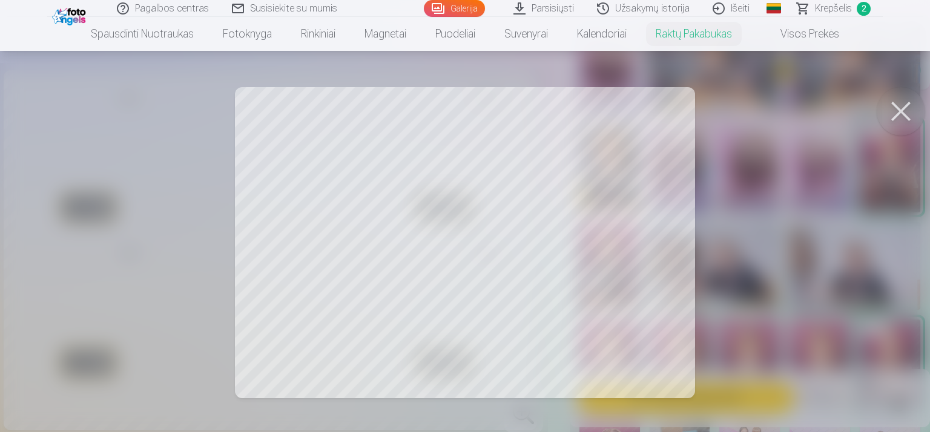
click at [896, 122] on button at bounding box center [901, 111] width 48 height 48
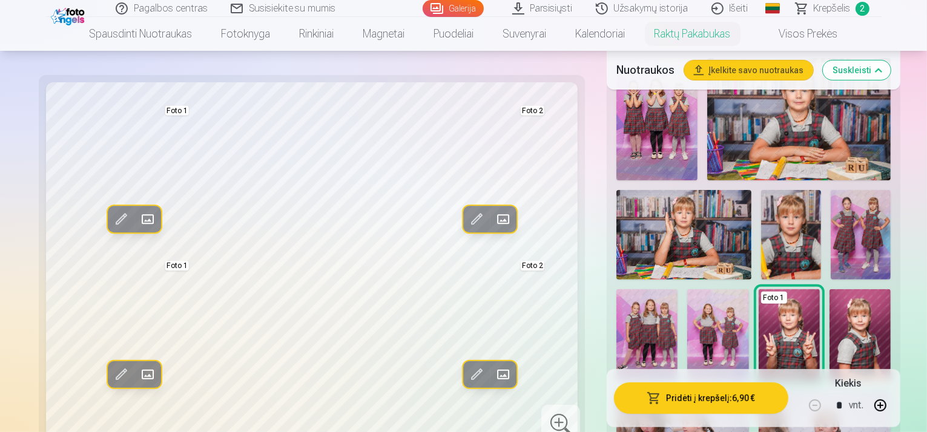
click at [710, 402] on button "Pridėti į krepšelį : 6,90 €" at bounding box center [701, 398] width 174 height 31
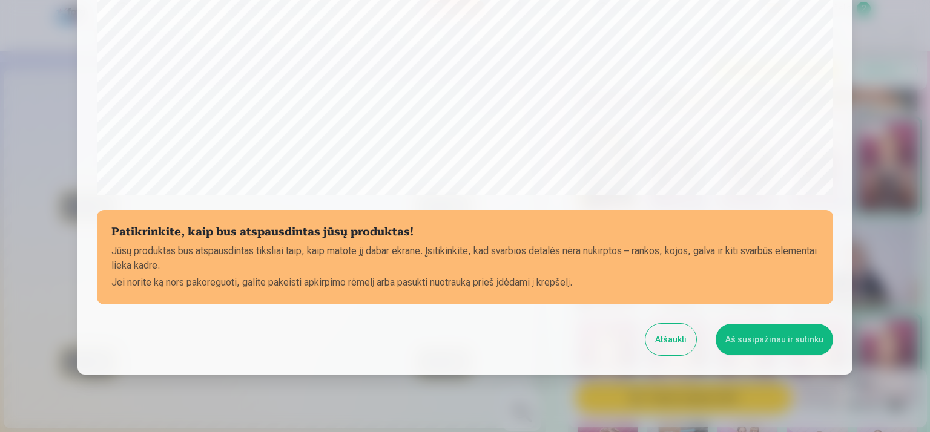
scroll to position [424, 0]
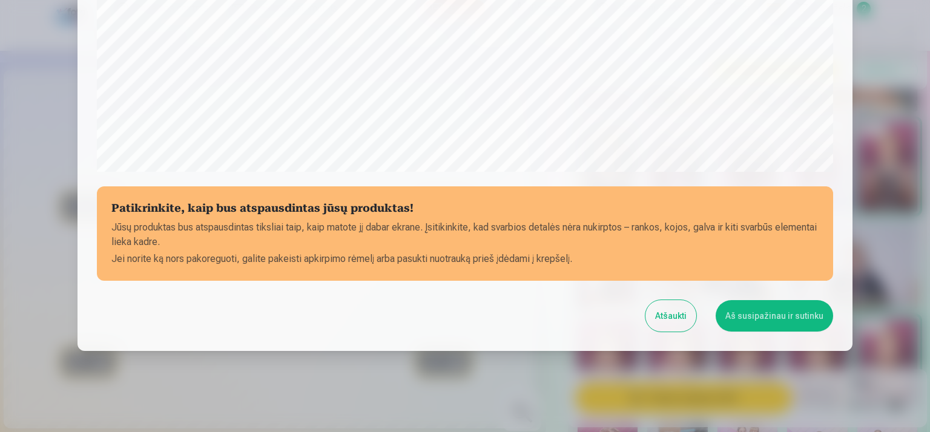
click at [666, 316] on button "Atšaukti" at bounding box center [671, 315] width 51 height 31
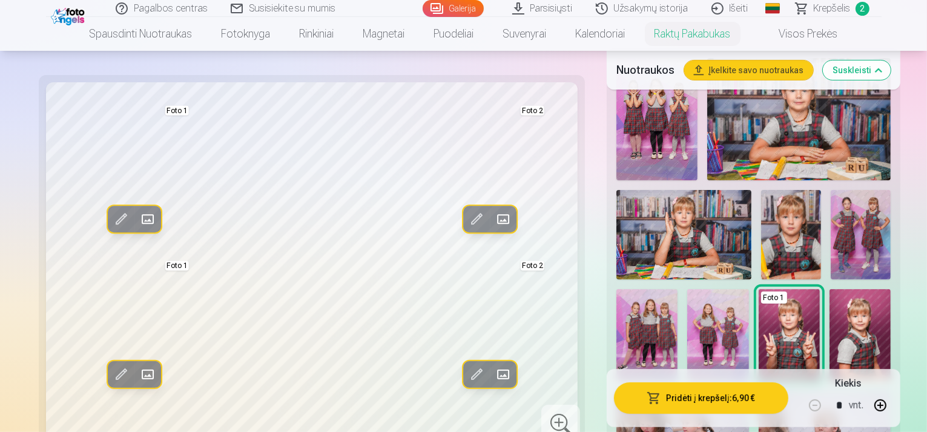
click at [467, 365] on span at bounding box center [476, 374] width 19 height 19
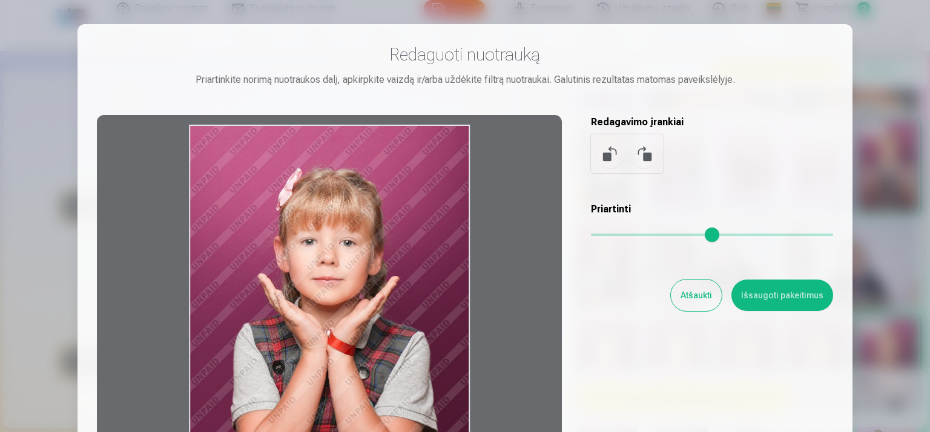
drag, startPoint x: 413, startPoint y: 172, endPoint x: 419, endPoint y: 207, distance: 35.0
click at [419, 207] on div at bounding box center [329, 305] width 465 height 380
click at [775, 299] on button "Išsaugoti pakeitimus" at bounding box center [783, 295] width 102 height 31
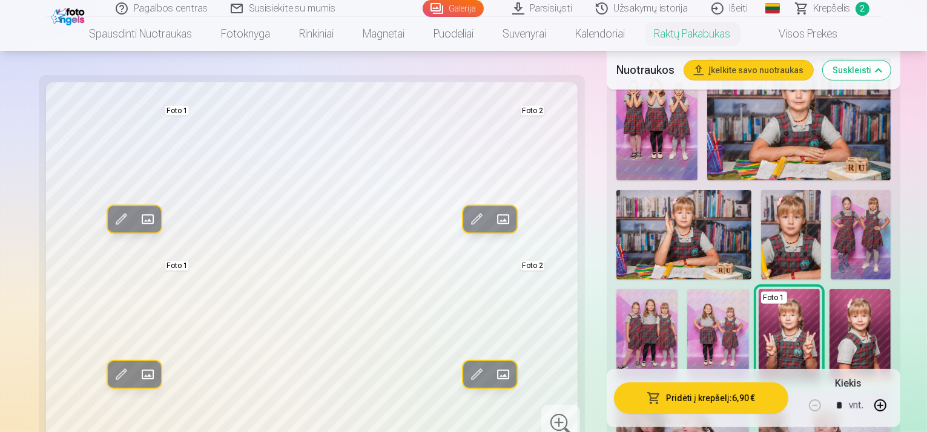
click at [707, 395] on button "Pridėti į krepšelį : 6,90 €" at bounding box center [701, 398] width 174 height 31
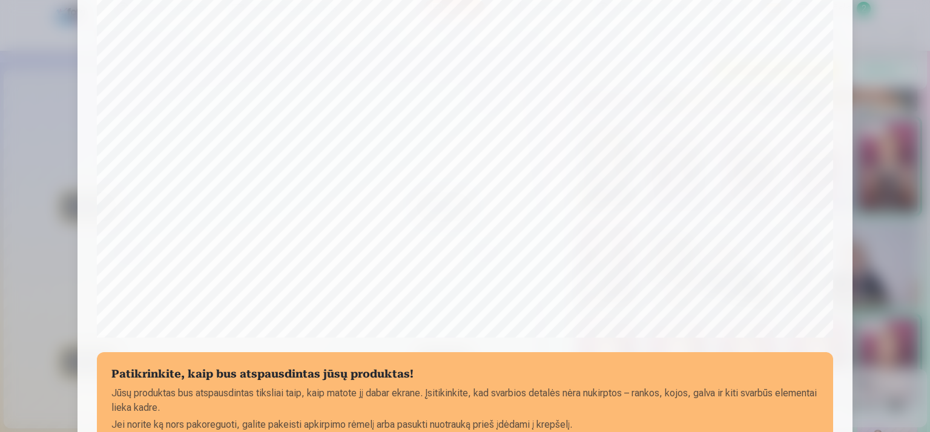
scroll to position [440, 0]
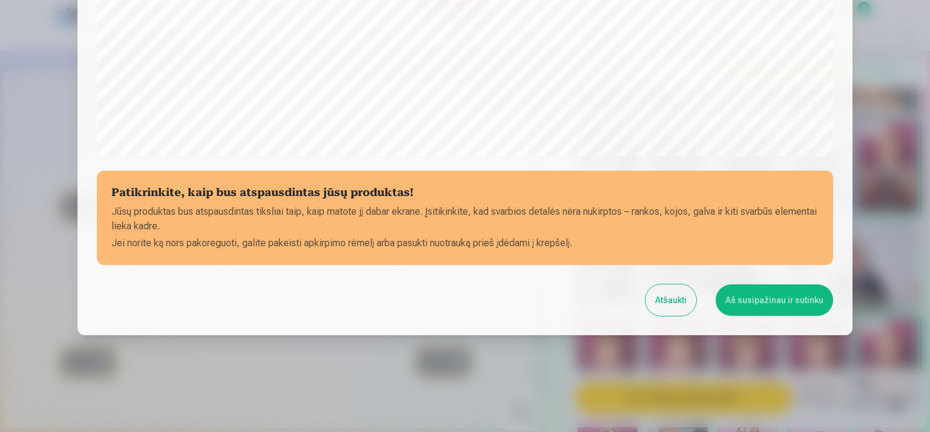
click at [681, 301] on button "Atšaukti" at bounding box center [671, 300] width 51 height 31
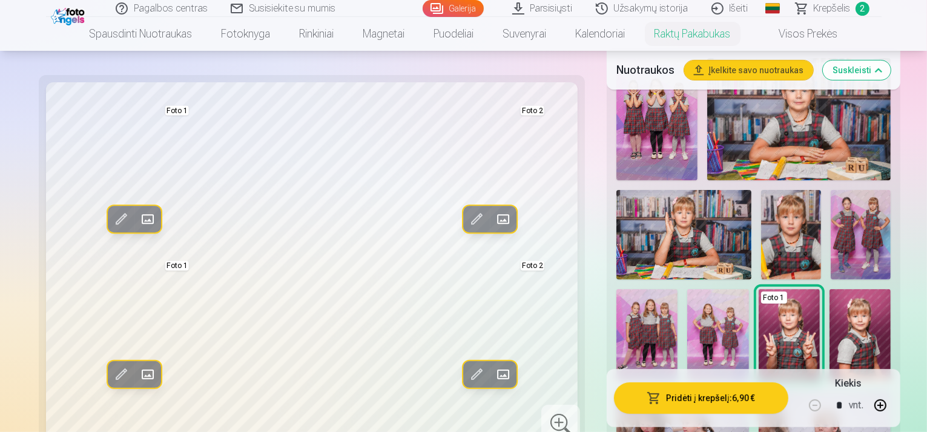
click at [467, 368] on span at bounding box center [476, 374] width 19 height 19
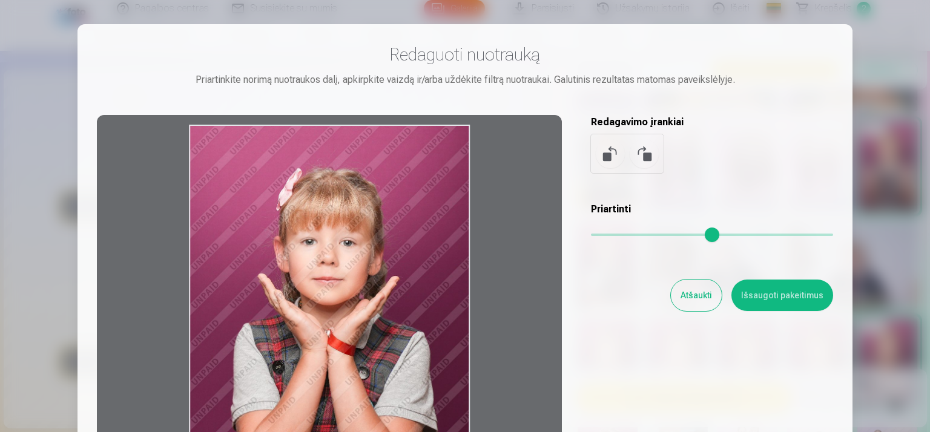
drag, startPoint x: 409, startPoint y: 176, endPoint x: 410, endPoint y: 188, distance: 12.1
click at [410, 188] on div at bounding box center [329, 305] width 465 height 380
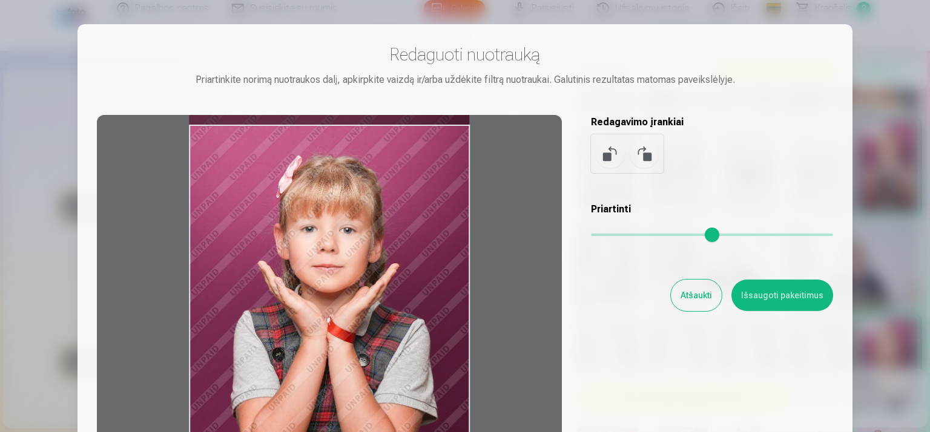
drag, startPoint x: 408, startPoint y: 205, endPoint x: 414, endPoint y: 192, distance: 14.1
click at [414, 192] on div at bounding box center [329, 305] width 465 height 380
click at [785, 293] on button "Išsaugoti pakeitimus" at bounding box center [783, 295] width 102 height 31
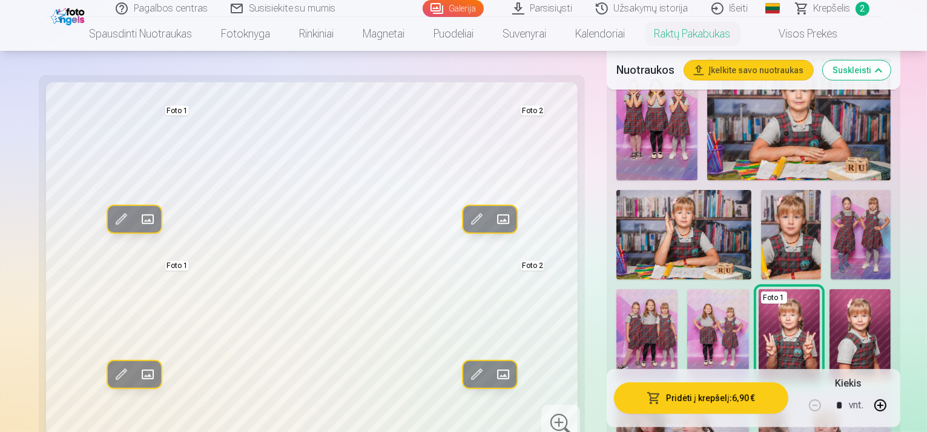
click at [111, 365] on span at bounding box center [120, 374] width 19 height 19
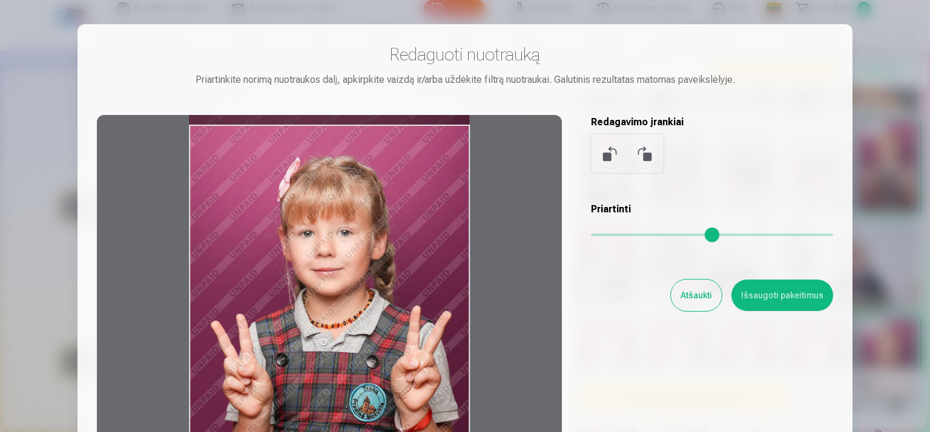
drag, startPoint x: 440, startPoint y: 216, endPoint x: 443, endPoint y: 205, distance: 11.9
click at [443, 205] on div at bounding box center [329, 305] width 465 height 380
click at [798, 302] on button "Išsaugoti pakeitimus" at bounding box center [783, 295] width 102 height 31
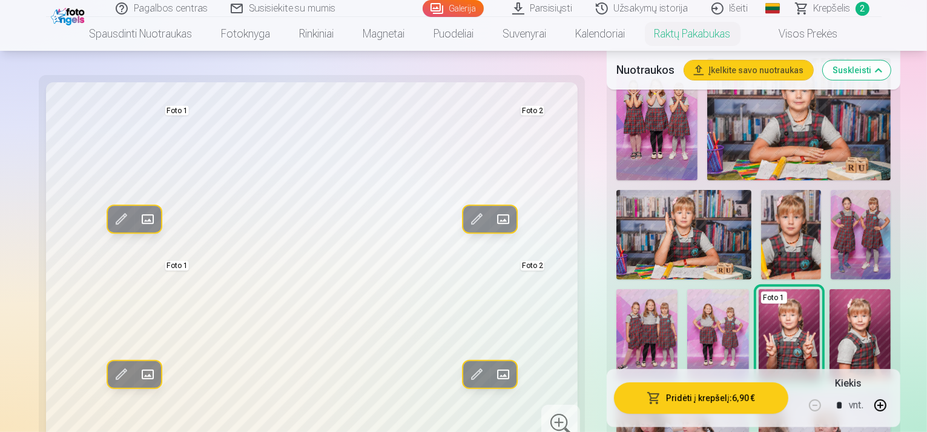
click at [647, 402] on button "Pridėti į krepšelį : 6,90 €" at bounding box center [701, 398] width 174 height 31
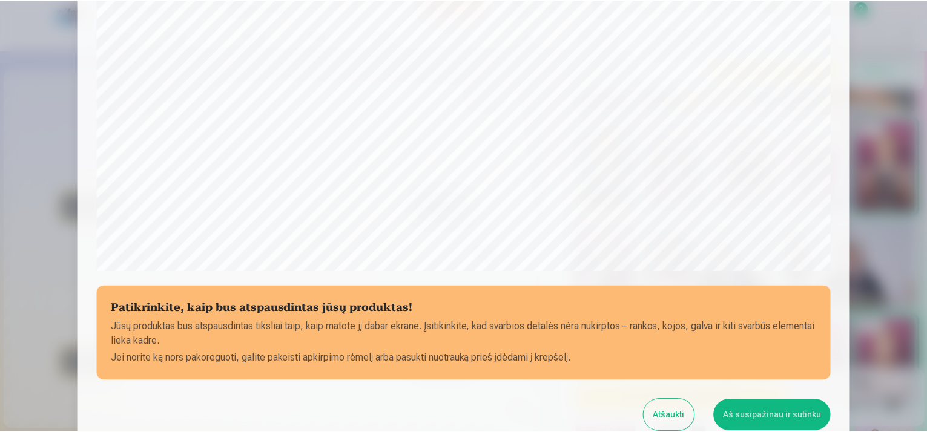
scroll to position [379, 0]
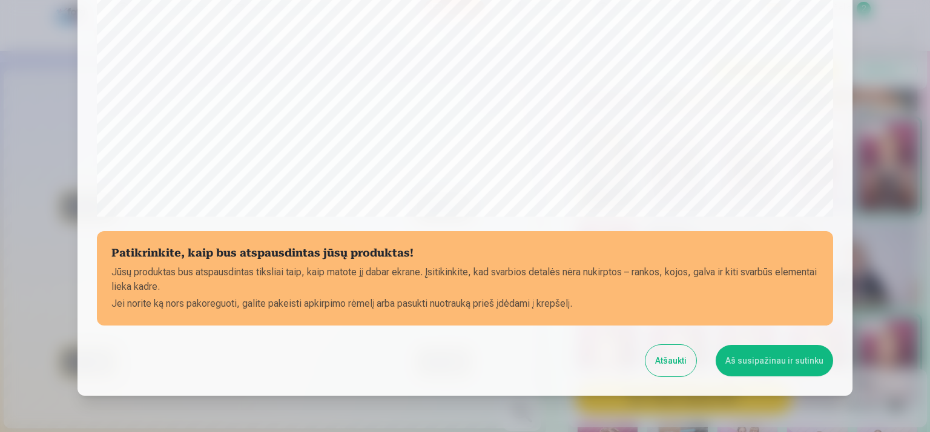
click at [758, 362] on button "Aš susipažinau ir sutinku" at bounding box center [774, 360] width 117 height 31
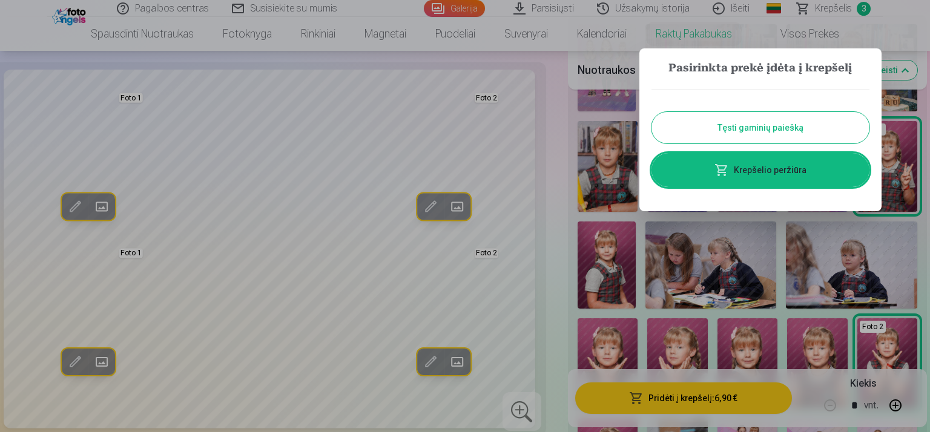
click at [756, 170] on link "Krepšelio peržiūra" at bounding box center [761, 170] width 218 height 34
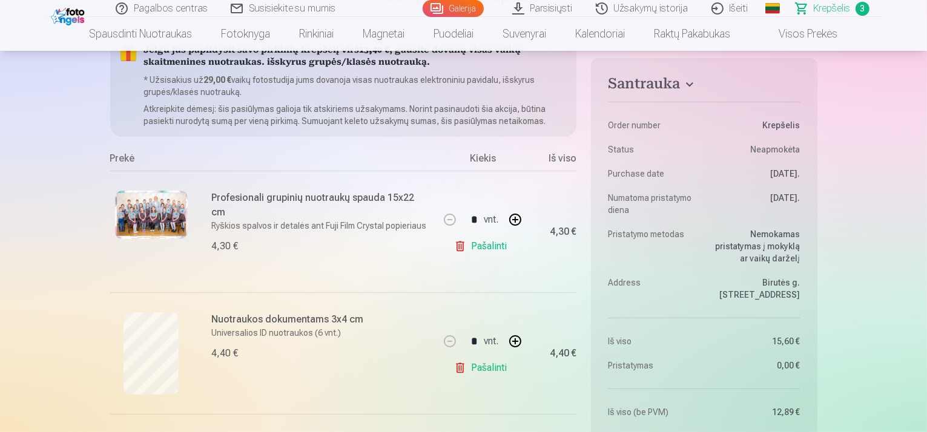
scroll to position [121, 0]
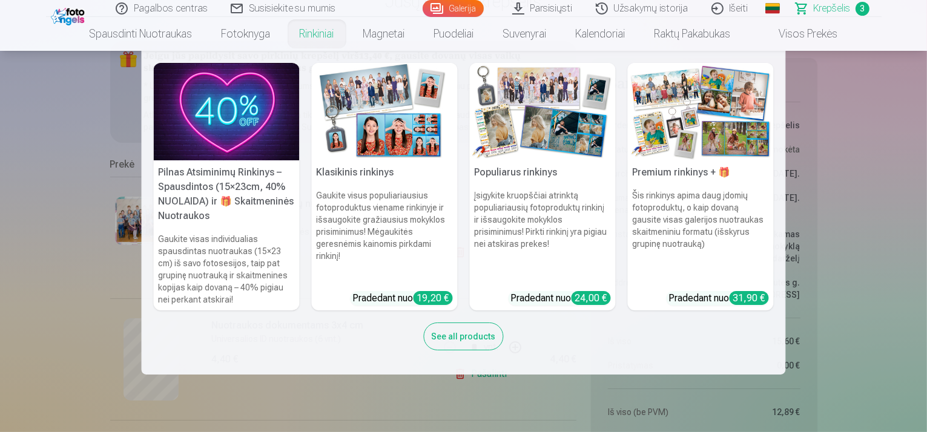
click at [317, 35] on link "Rinkiniai" at bounding box center [317, 34] width 64 height 34
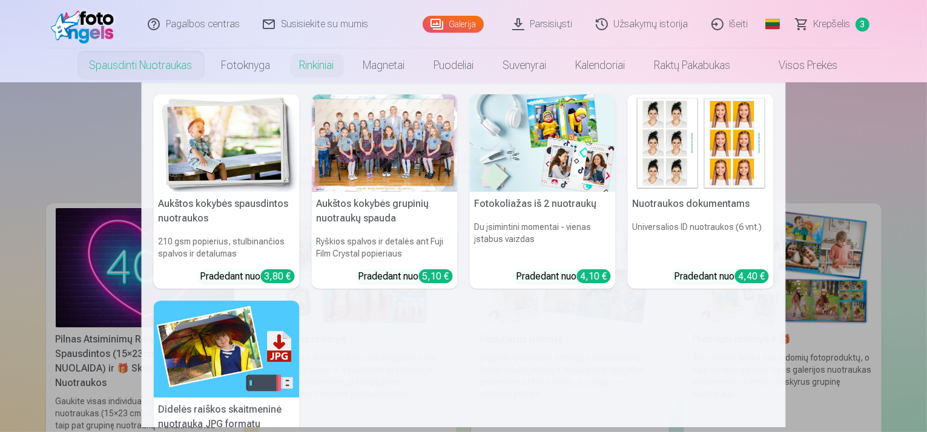
click at [160, 68] on link "Spausdinti nuotraukas" at bounding box center [141, 65] width 132 height 34
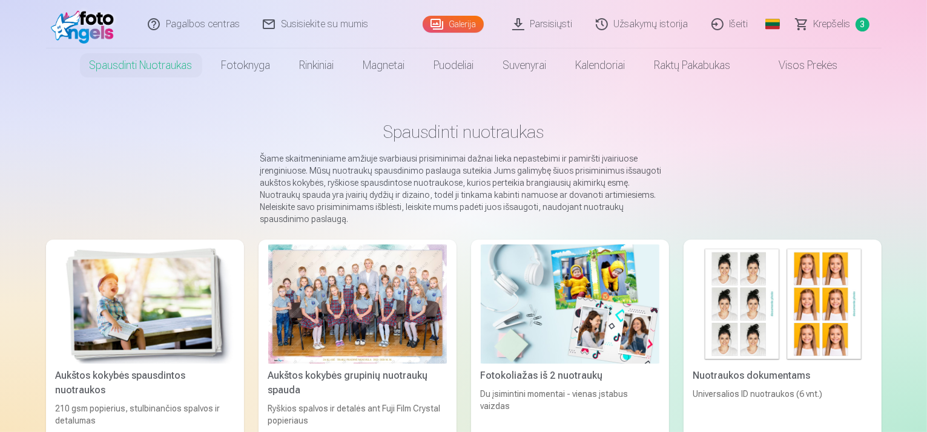
click at [581, 294] on img at bounding box center [570, 304] width 179 height 119
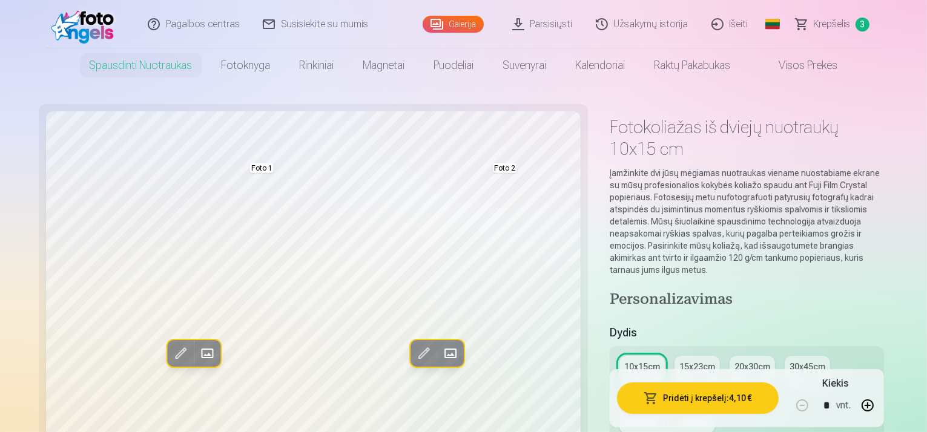
click at [735, 361] on div "20x30cm" at bounding box center [753, 367] width 36 height 12
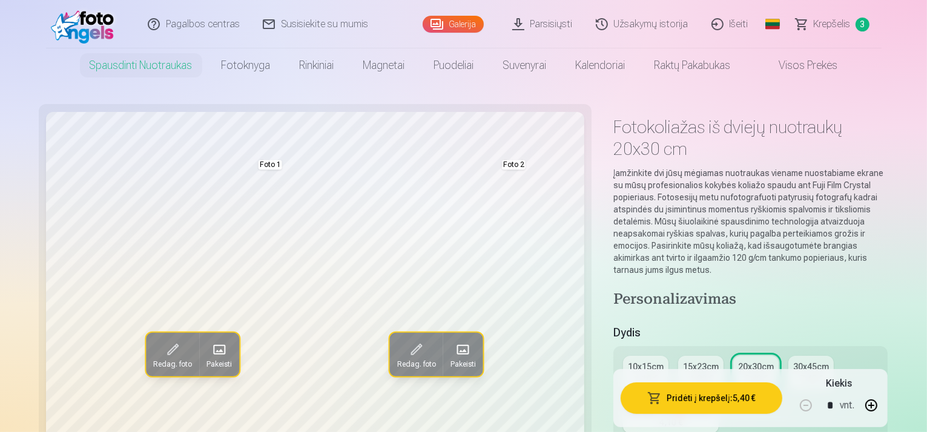
click at [210, 359] on span at bounding box center [219, 349] width 19 height 19
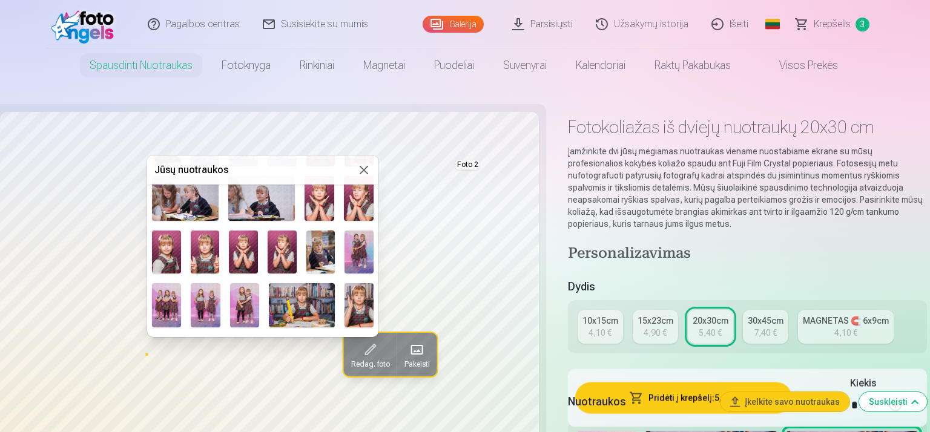
scroll to position [104, 0]
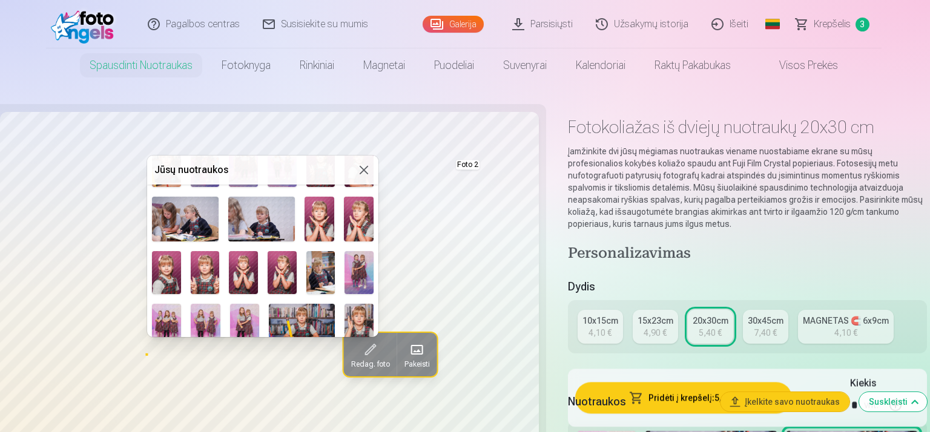
click at [329, 275] on img at bounding box center [320, 273] width 29 height 44
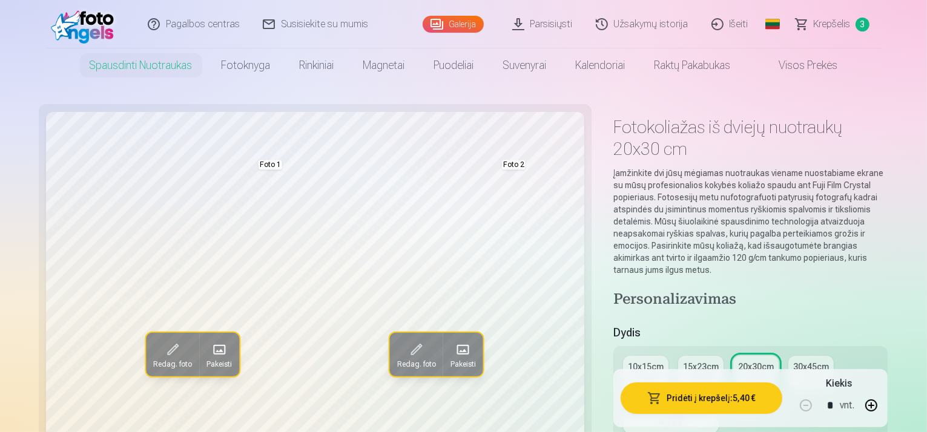
click at [406, 352] on span at bounding box center [415, 349] width 19 height 19
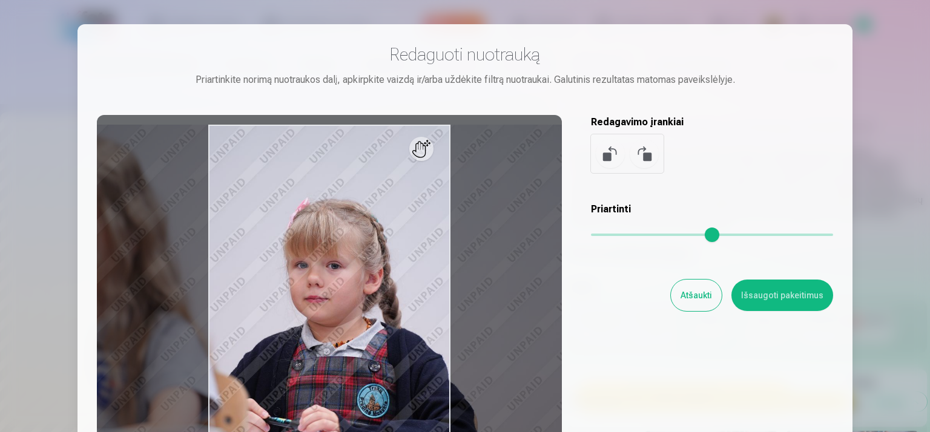
click at [690, 296] on button "Atšaukti" at bounding box center [696, 295] width 51 height 31
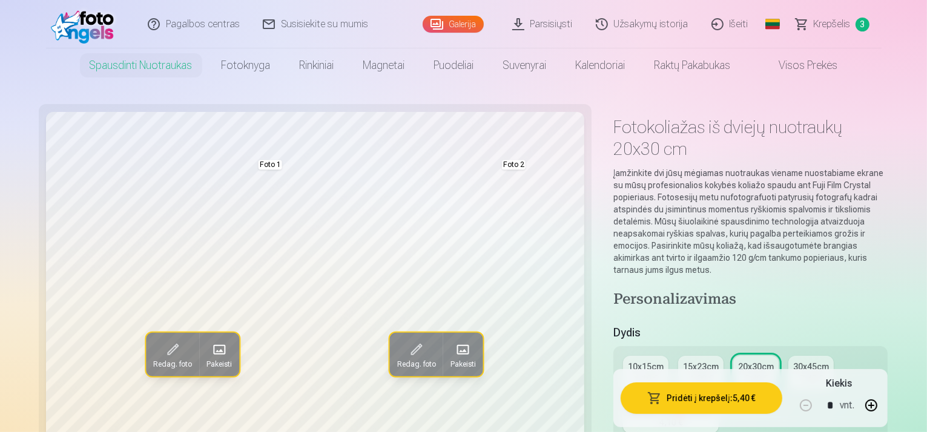
click at [163, 359] on span at bounding box center [172, 349] width 19 height 19
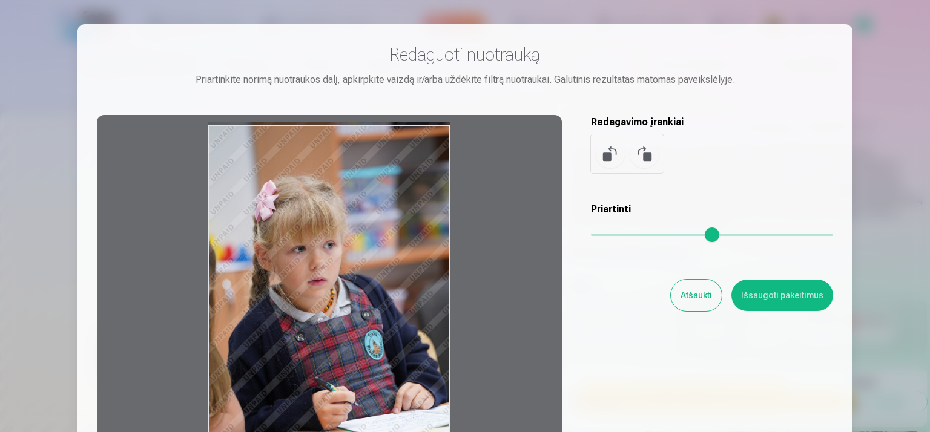
drag, startPoint x: 399, startPoint y: 184, endPoint x: 395, endPoint y: 141, distance: 43.1
click at [395, 141] on div at bounding box center [329, 305] width 465 height 380
drag, startPoint x: 396, startPoint y: 243, endPoint x: 396, endPoint y: 207, distance: 36.3
click at [396, 207] on div at bounding box center [329, 305] width 465 height 380
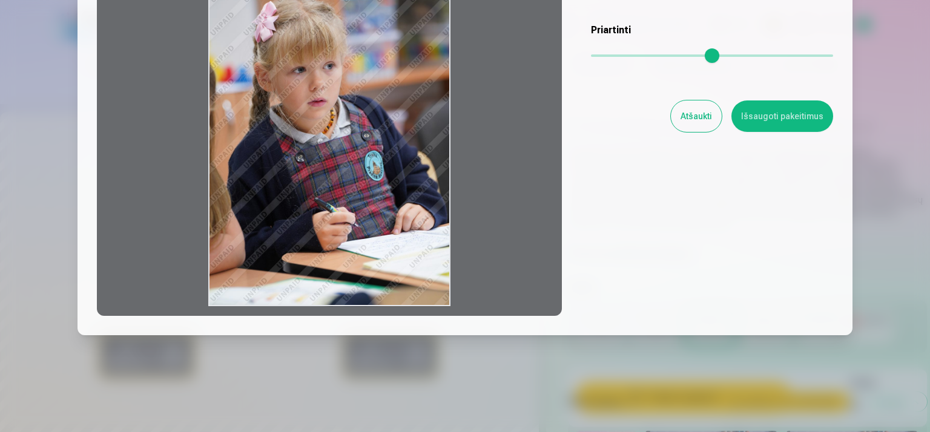
scroll to position [58, 0]
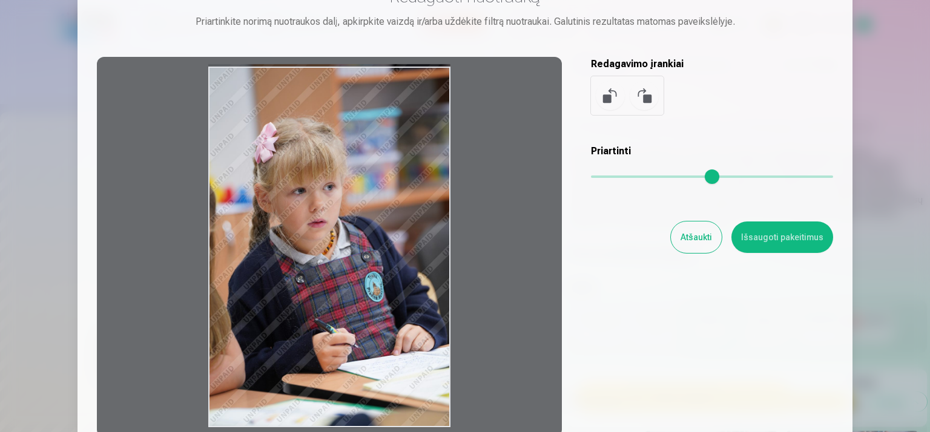
click at [792, 235] on button "Išsaugoti pakeitimus" at bounding box center [783, 237] width 102 height 31
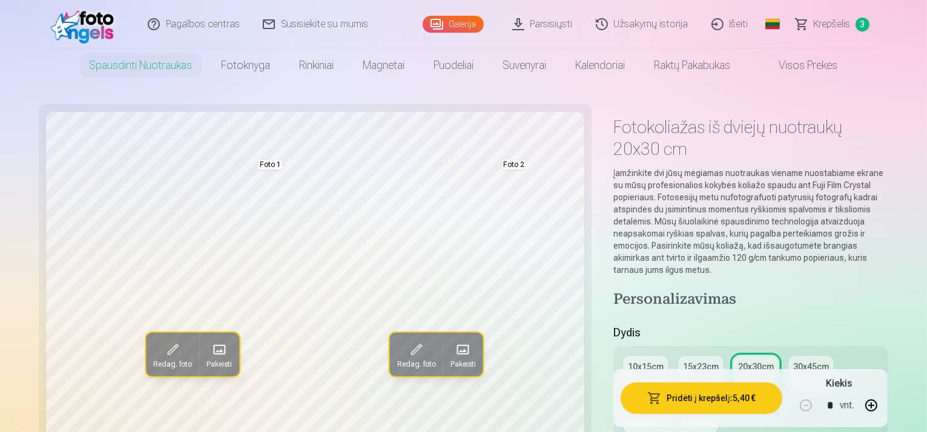
click at [453, 352] on span at bounding box center [462, 349] width 19 height 19
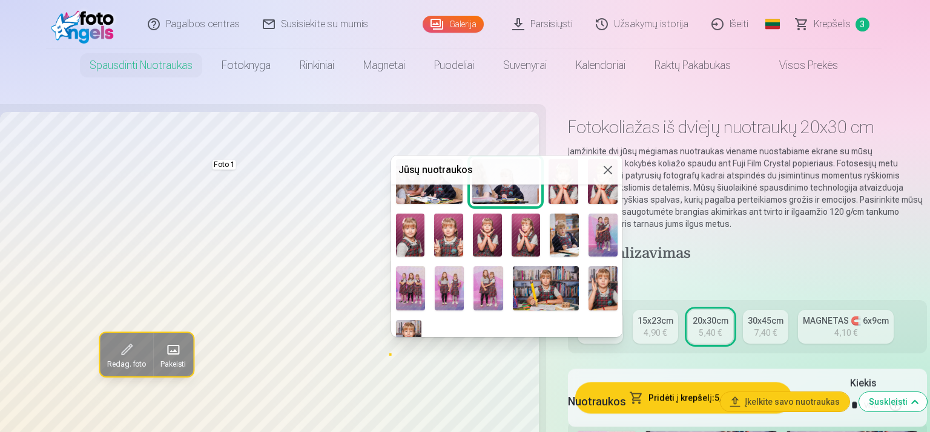
scroll to position [143, 0]
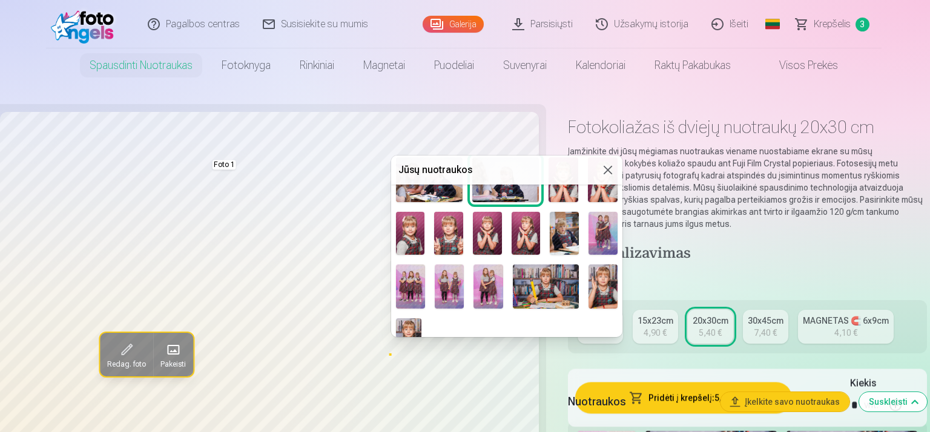
click at [411, 325] on img at bounding box center [409, 338] width 26 height 39
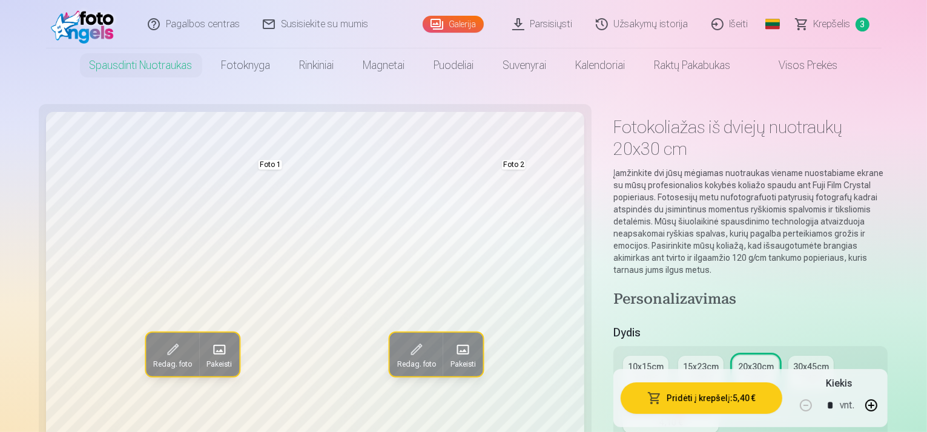
click at [406, 356] on span at bounding box center [415, 349] width 19 height 19
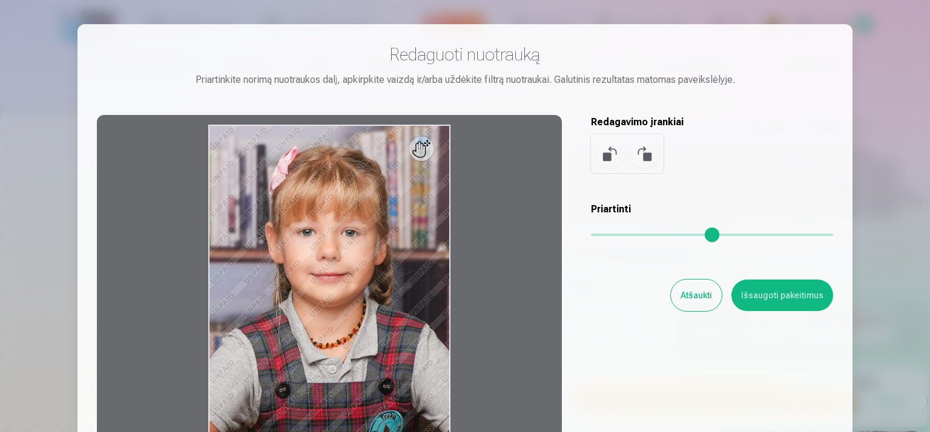
click at [703, 287] on button "Atšaukti" at bounding box center [696, 295] width 51 height 31
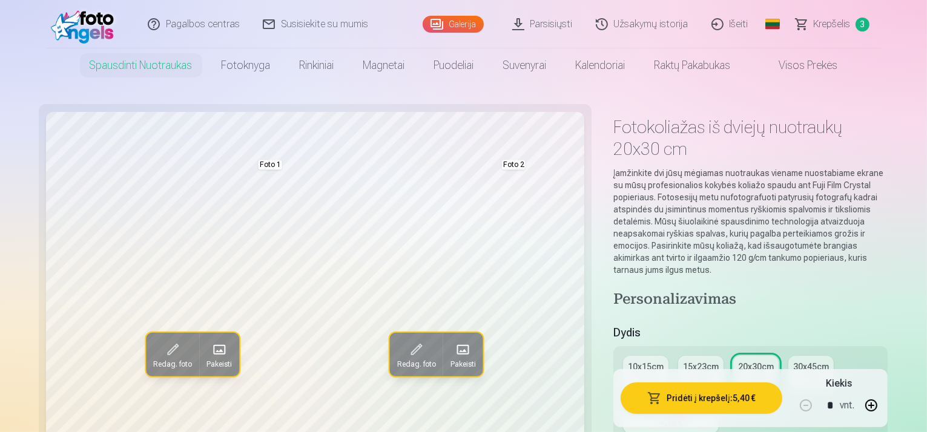
click at [453, 357] on span at bounding box center [462, 349] width 19 height 19
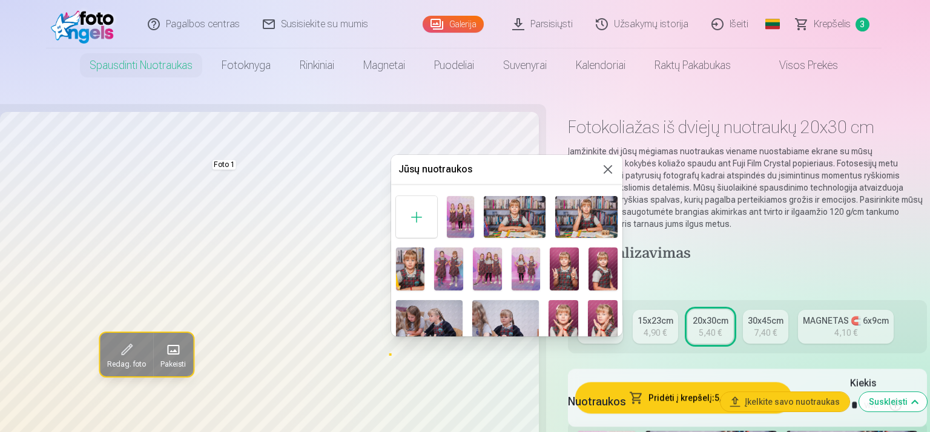
click at [509, 216] on img at bounding box center [515, 216] width 62 height 41
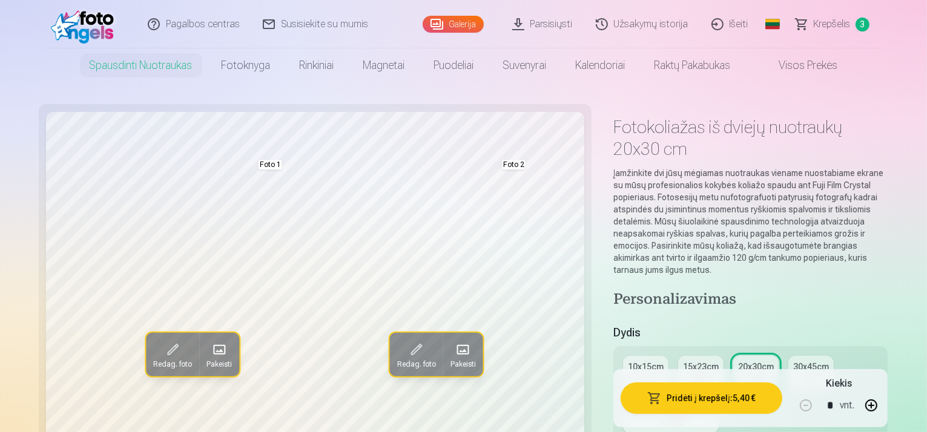
click at [406, 356] on span at bounding box center [415, 349] width 19 height 19
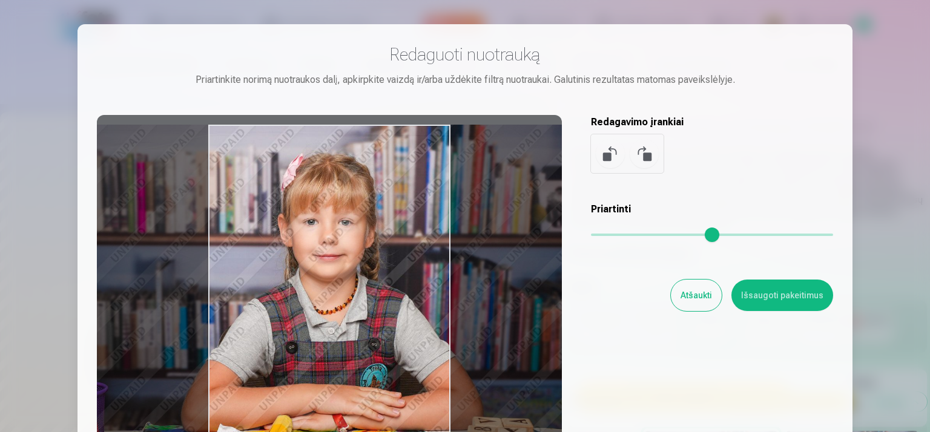
drag, startPoint x: 369, startPoint y: 216, endPoint x: 369, endPoint y: 233, distance: 17.0
click at [369, 233] on div at bounding box center [329, 305] width 465 height 380
drag, startPoint x: 369, startPoint y: 233, endPoint x: 370, endPoint y: 213, distance: 20.0
click at [370, 213] on div at bounding box center [329, 305] width 465 height 380
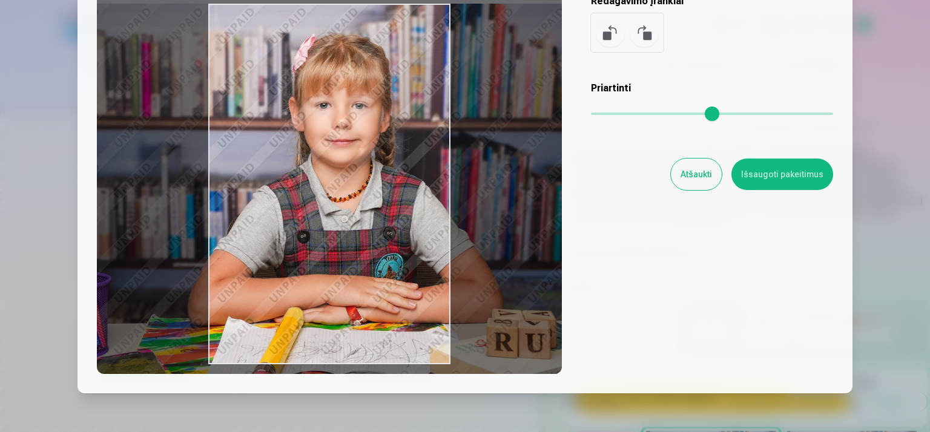
click at [615, 115] on input "range" at bounding box center [712, 114] width 242 height 2
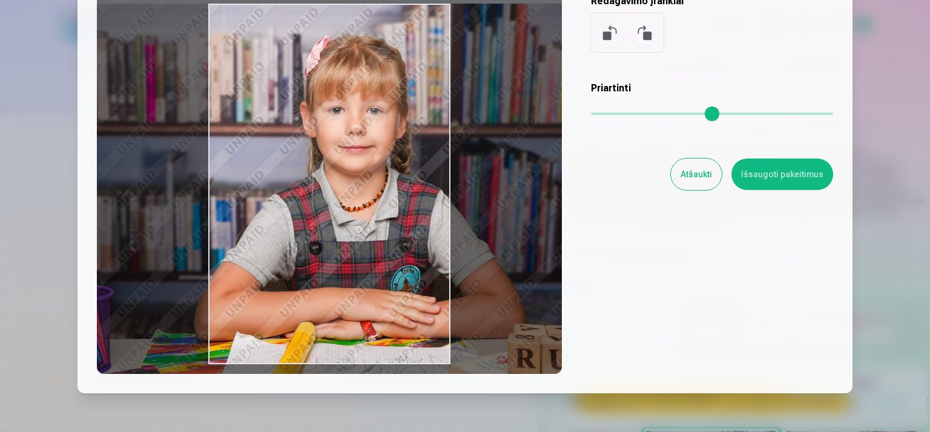
click at [635, 114] on input "range" at bounding box center [712, 114] width 242 height 2
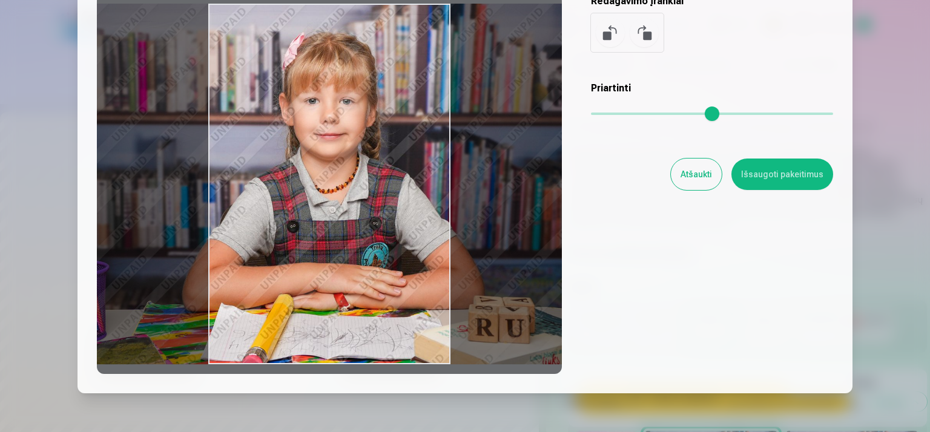
drag, startPoint x: 628, startPoint y: 115, endPoint x: 539, endPoint y: 127, distance: 89.9
type input "*"
click at [591, 115] on input "range" at bounding box center [712, 114] width 242 height 2
click at [701, 175] on button "Atšaukti" at bounding box center [696, 174] width 51 height 31
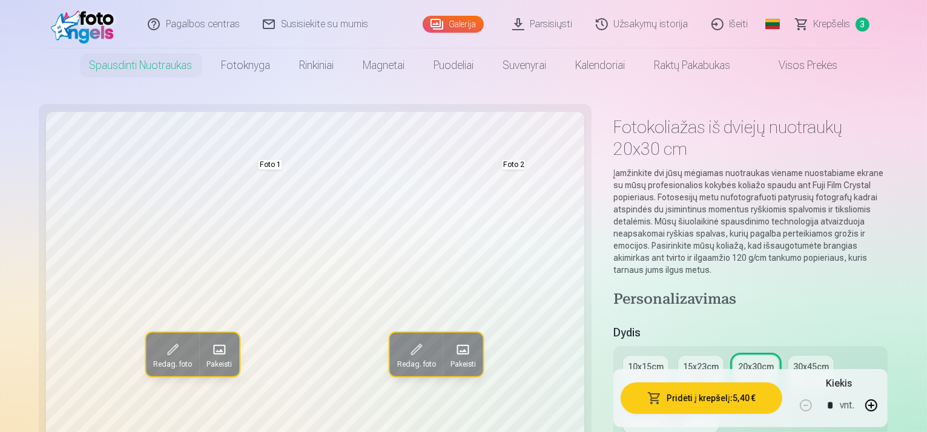
click at [406, 352] on span at bounding box center [415, 349] width 19 height 19
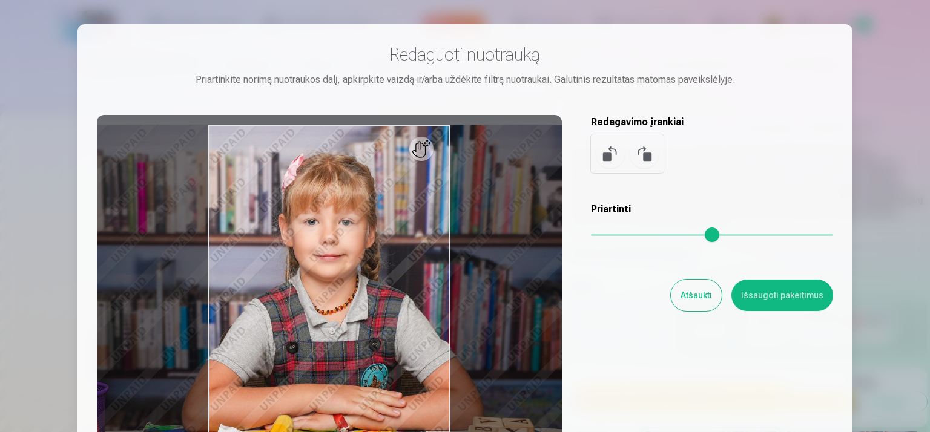
click at [709, 288] on button "Atšaukti" at bounding box center [696, 295] width 51 height 31
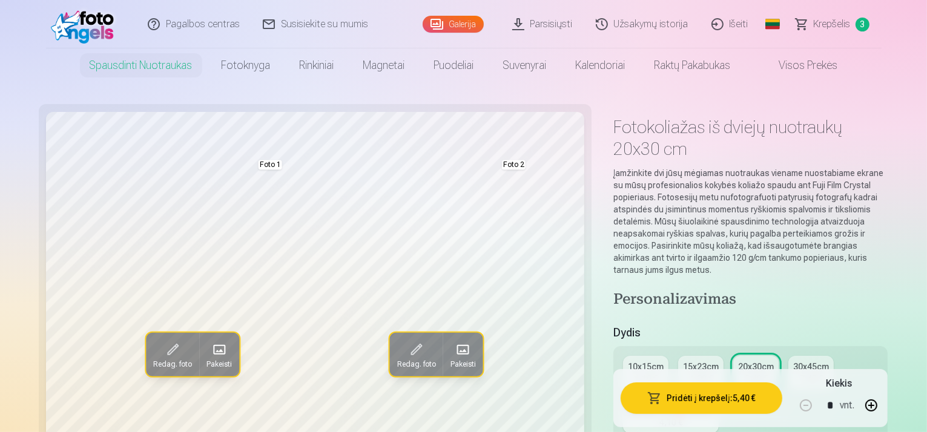
click at [453, 349] on span at bounding box center [462, 349] width 19 height 19
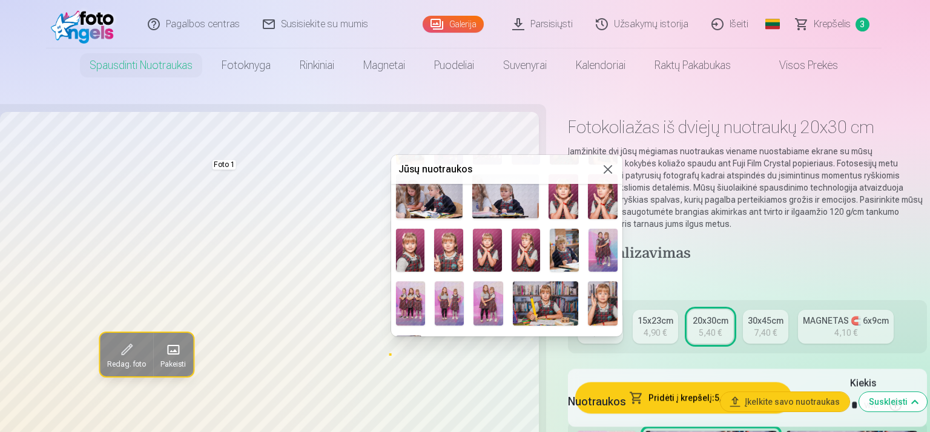
scroll to position [0, 0]
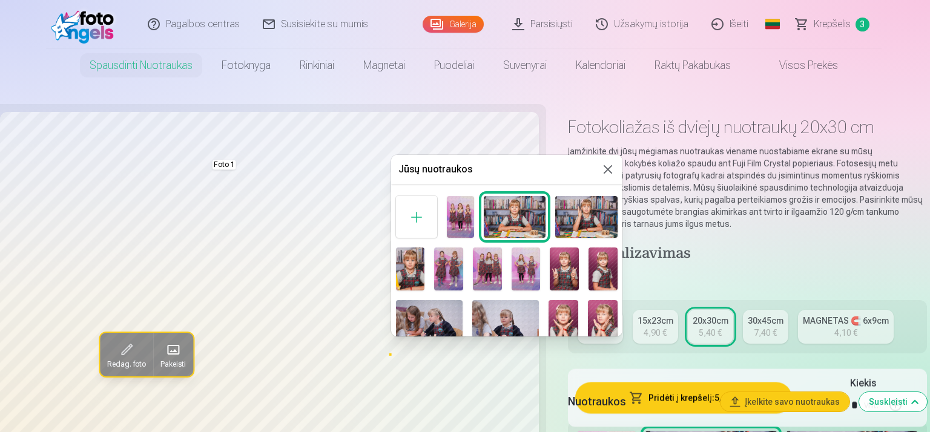
click at [501, 218] on img at bounding box center [515, 216] width 62 height 41
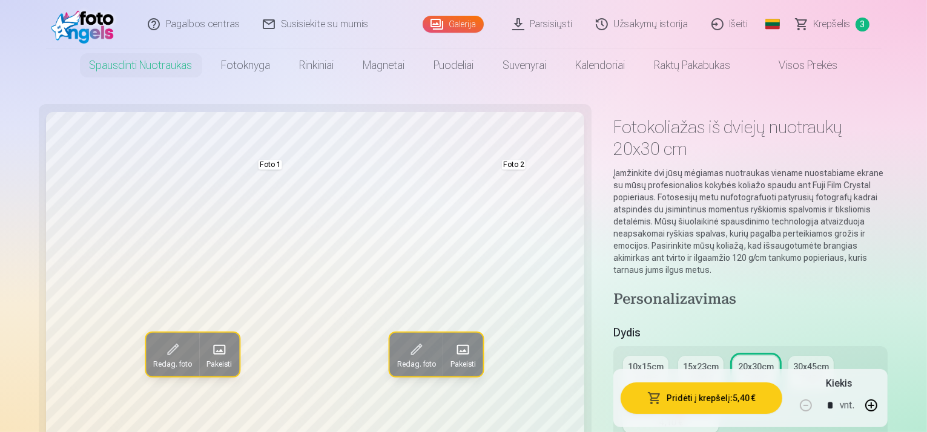
click at [453, 355] on span at bounding box center [462, 349] width 19 height 19
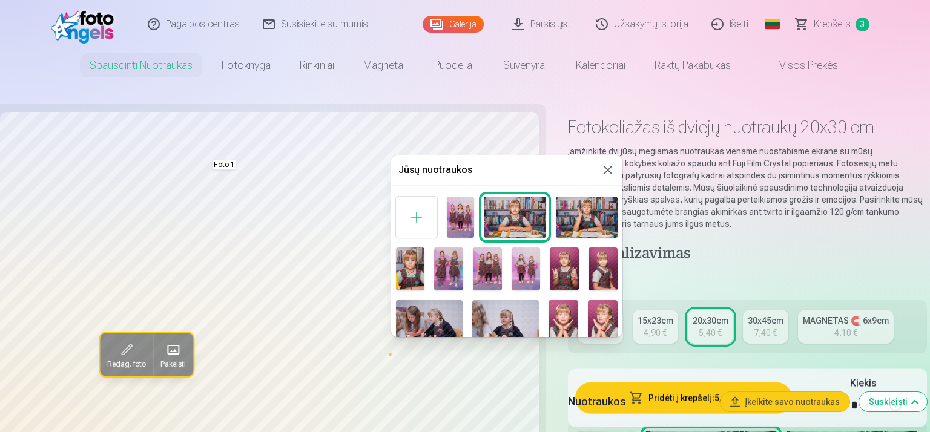
click at [594, 267] on img at bounding box center [603, 270] width 29 height 44
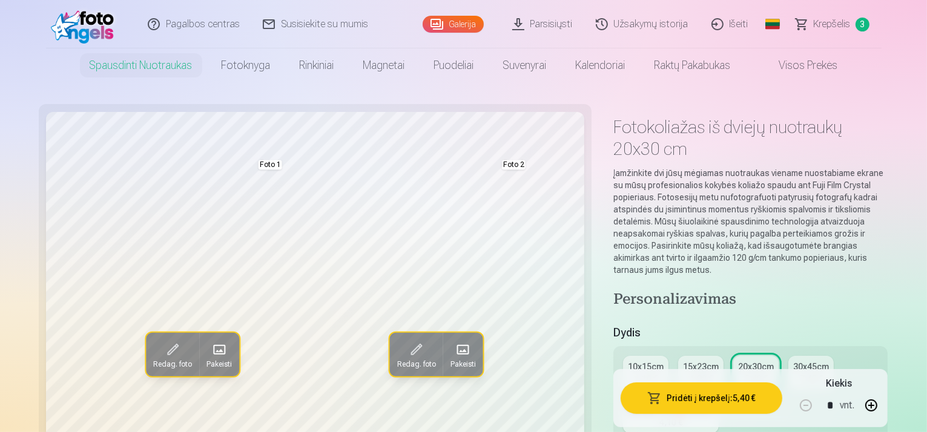
click at [453, 359] on span at bounding box center [462, 349] width 19 height 19
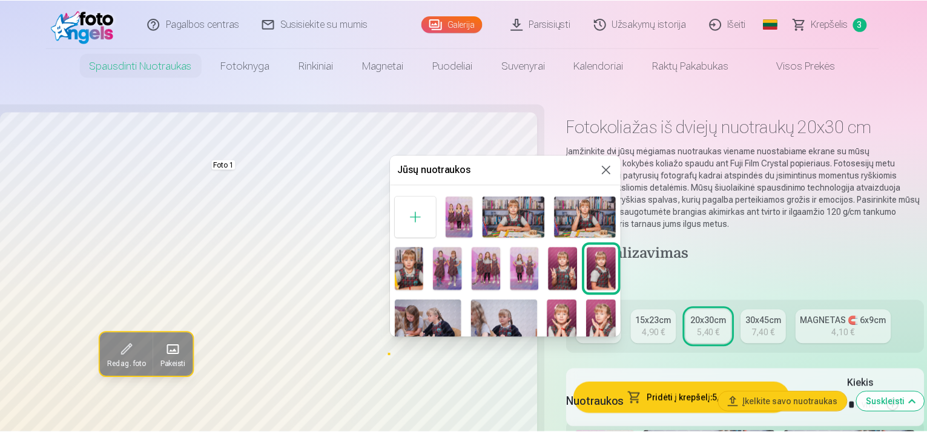
scroll to position [121, 0]
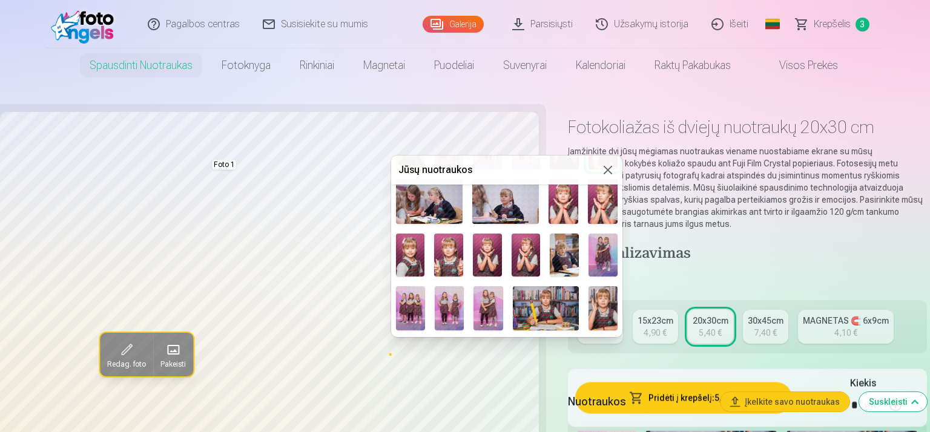
click at [559, 210] on img at bounding box center [564, 201] width 30 height 44
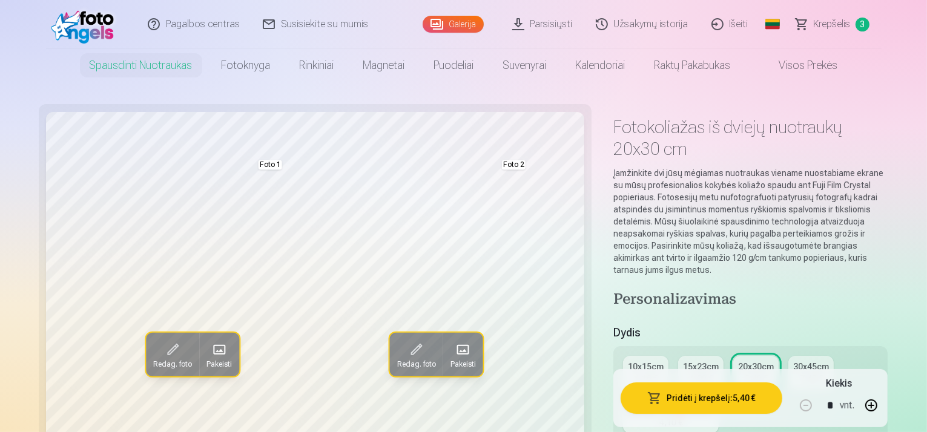
click at [406, 356] on span at bounding box center [415, 349] width 19 height 19
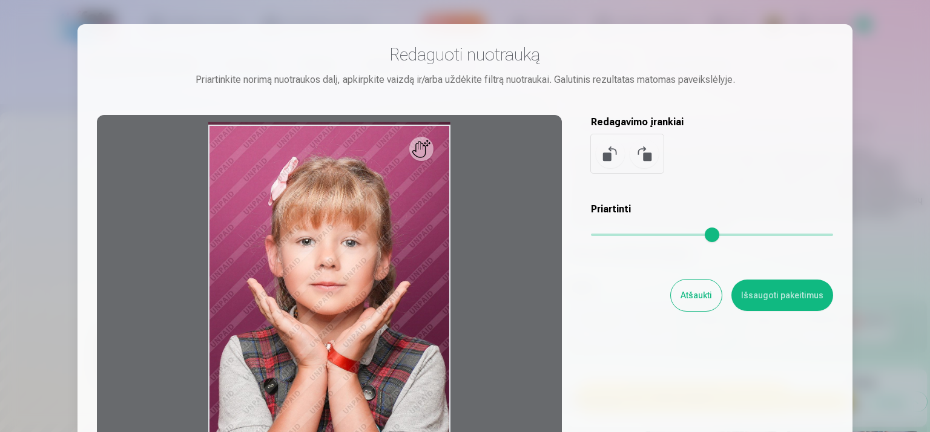
click at [693, 294] on button "Atšaukti" at bounding box center [696, 295] width 51 height 31
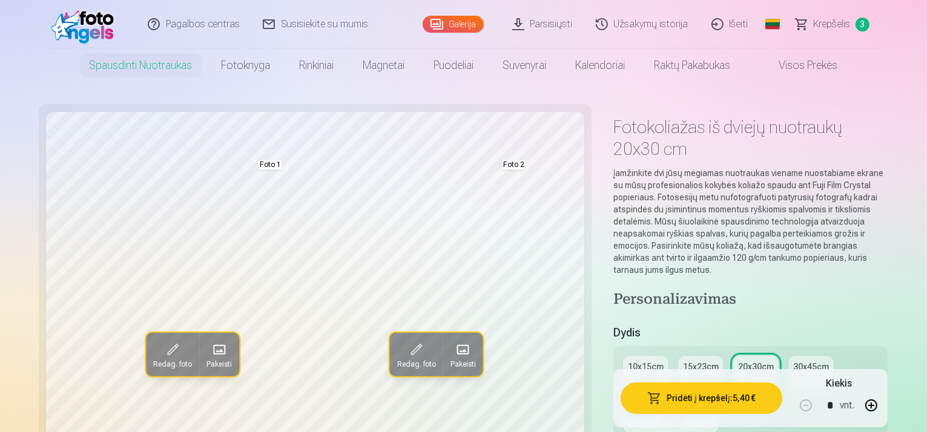
click at [453, 350] on span at bounding box center [462, 349] width 19 height 19
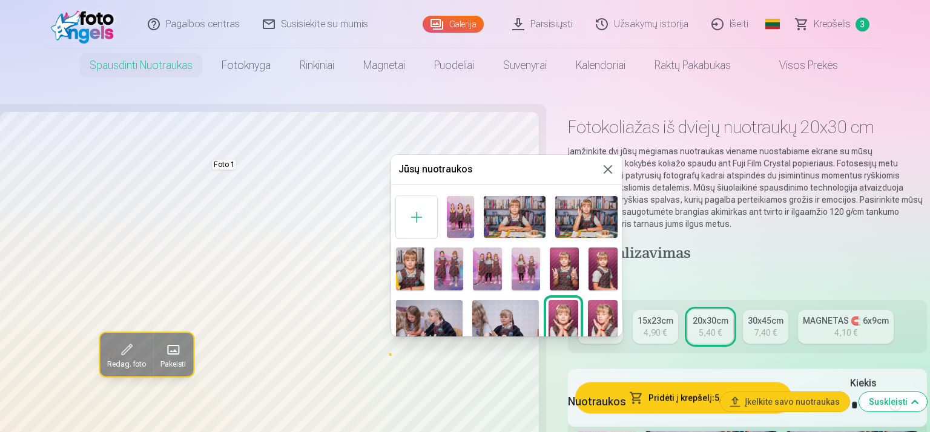
click at [597, 272] on img at bounding box center [603, 270] width 29 height 44
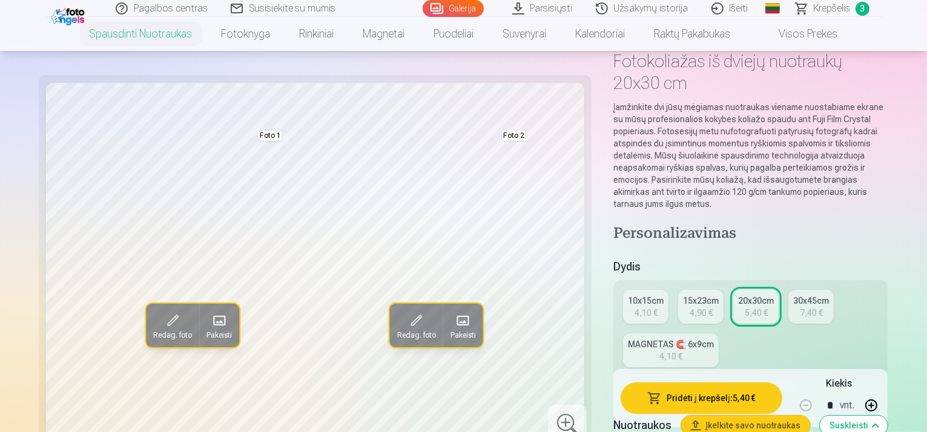
scroll to position [61, 0]
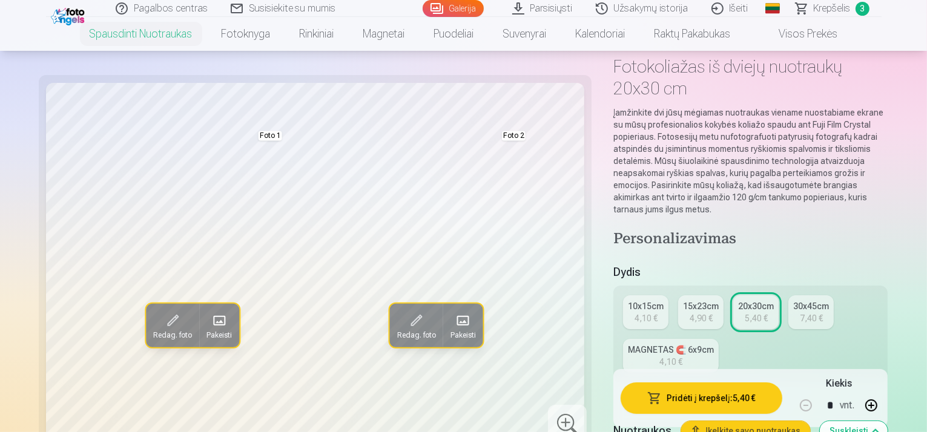
click at [690, 313] on div "4,90 €" at bounding box center [701, 319] width 23 height 12
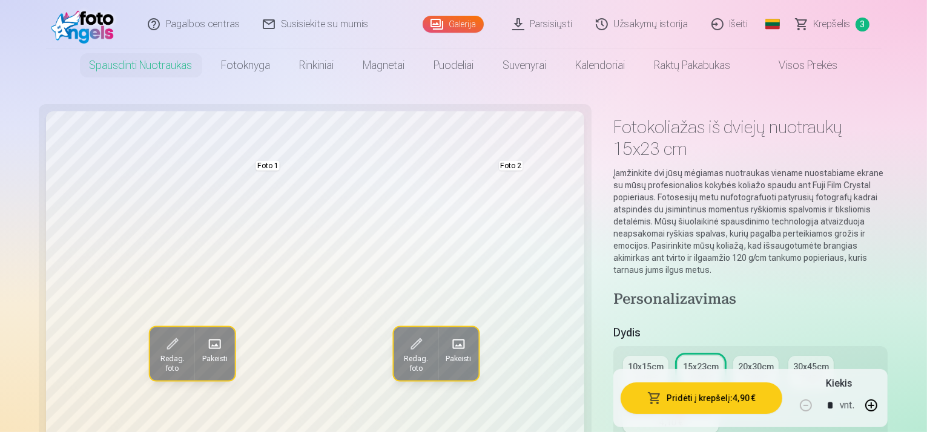
click at [738, 361] on div "20x30cm" at bounding box center [756, 367] width 36 height 12
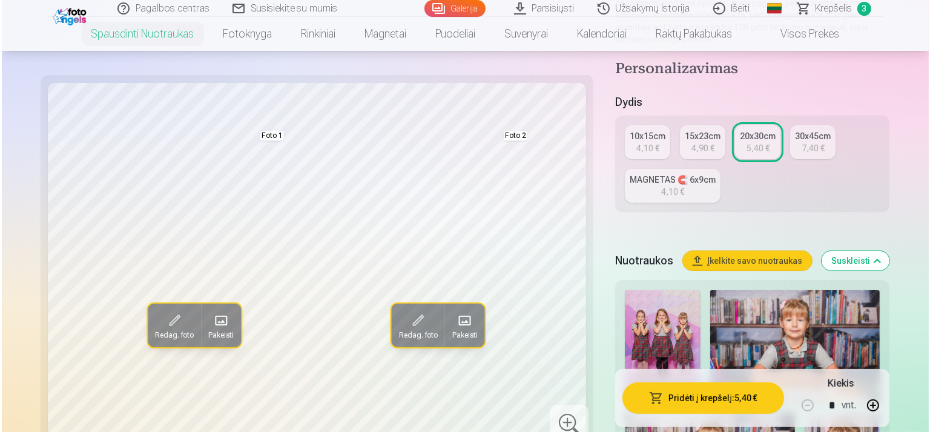
scroll to position [303, 0]
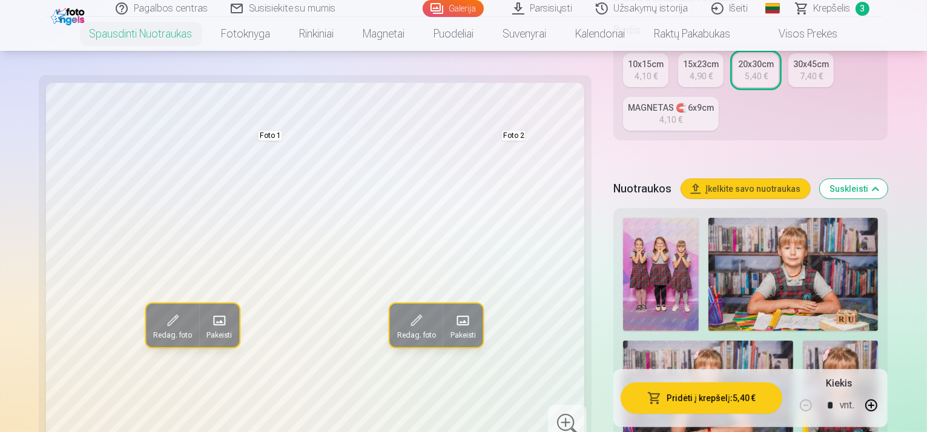
click at [703, 395] on button "Pridėti į krepšelį : 5,40 €" at bounding box center [702, 398] width 162 height 31
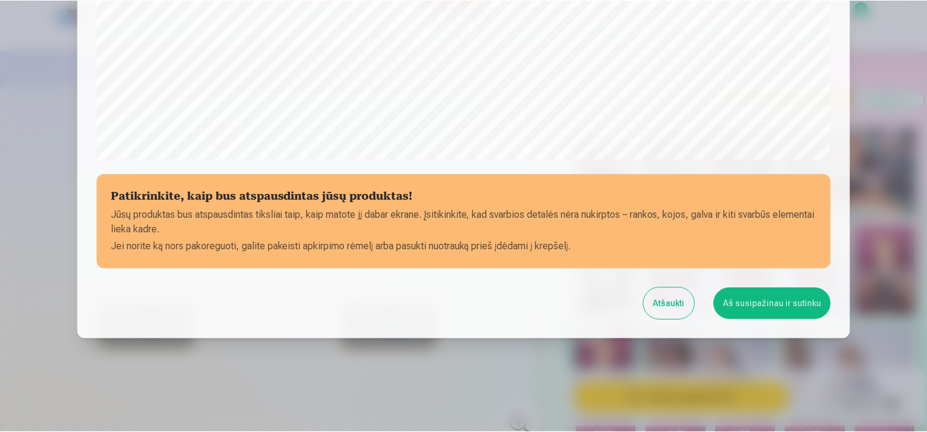
scroll to position [440, 0]
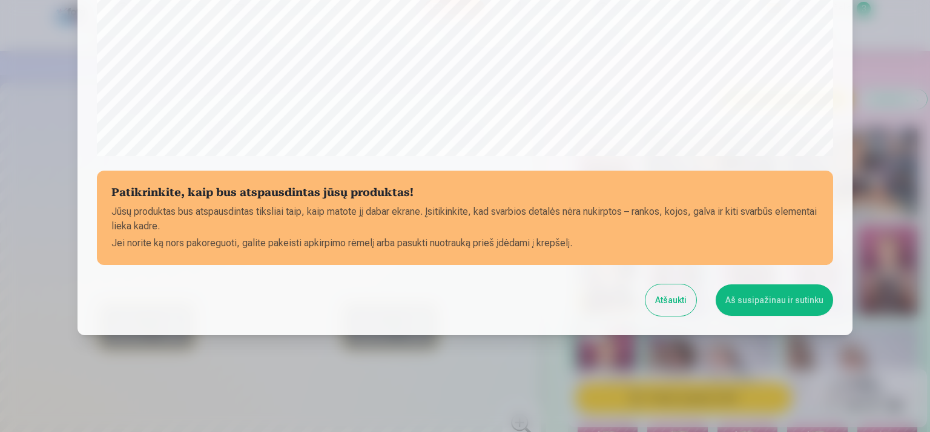
click at [759, 303] on button "Aš susipažinau ir sutinku" at bounding box center [774, 300] width 117 height 31
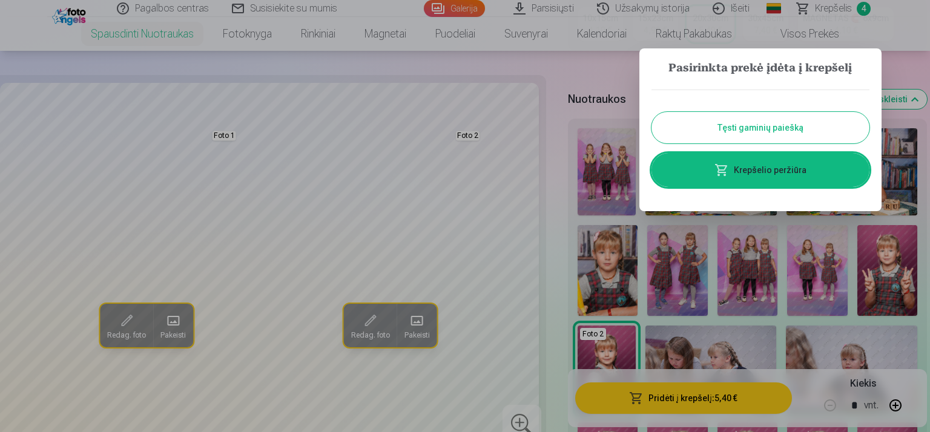
click at [713, 175] on link "Krepšelio peržiūra" at bounding box center [761, 170] width 218 height 34
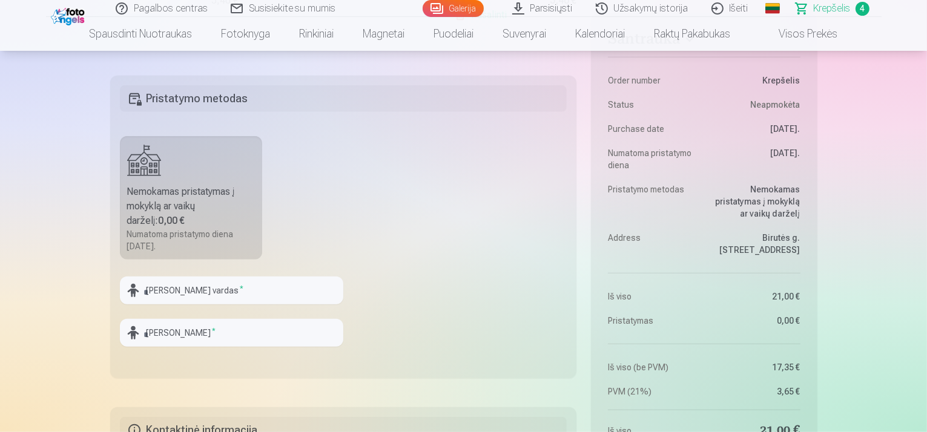
scroll to position [787, 0]
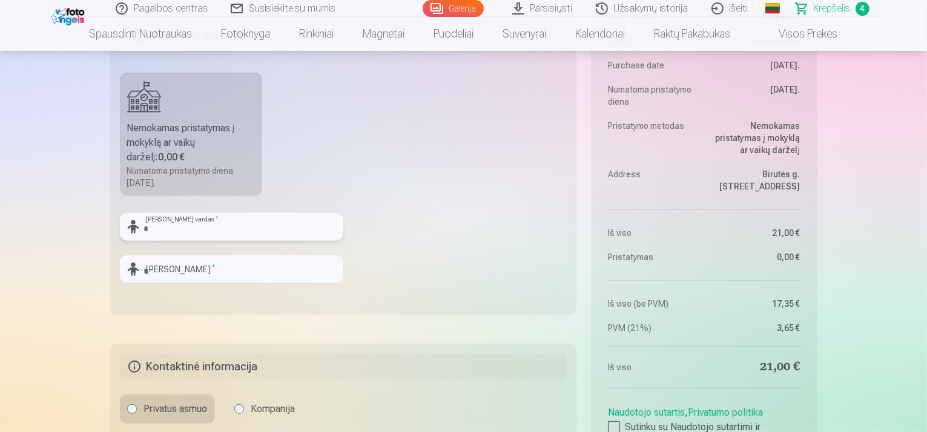
click at [189, 231] on input "text" at bounding box center [231, 227] width 223 height 28
type input "********"
click at [252, 262] on input "text" at bounding box center [231, 270] width 223 height 28
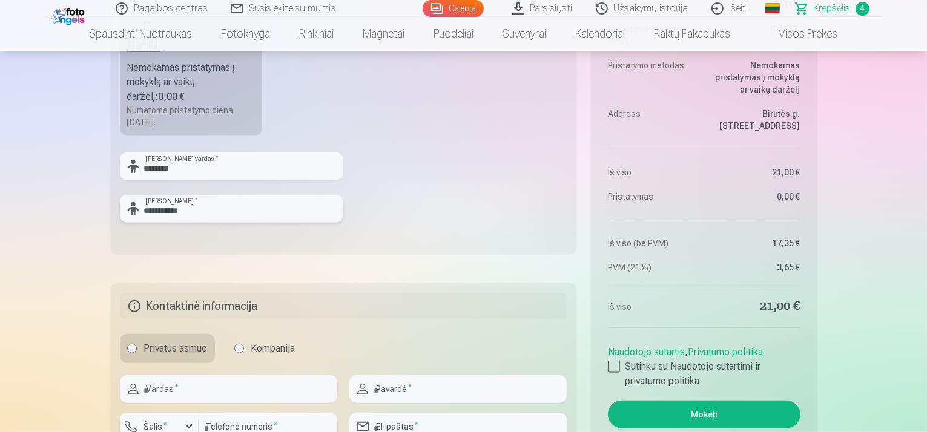
scroll to position [908, 0]
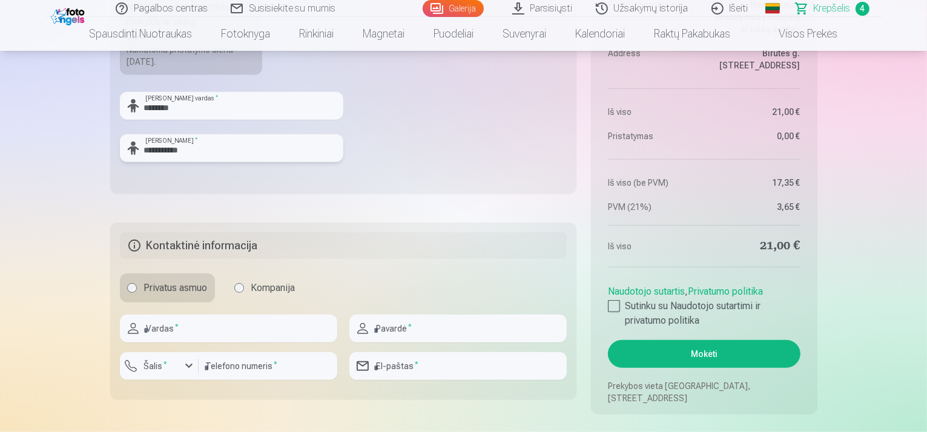
type input "**********"
click at [242, 336] on input "text" at bounding box center [228, 329] width 217 height 28
type input "******"
click at [396, 325] on input "text" at bounding box center [457, 329] width 217 height 28
type input "**********"
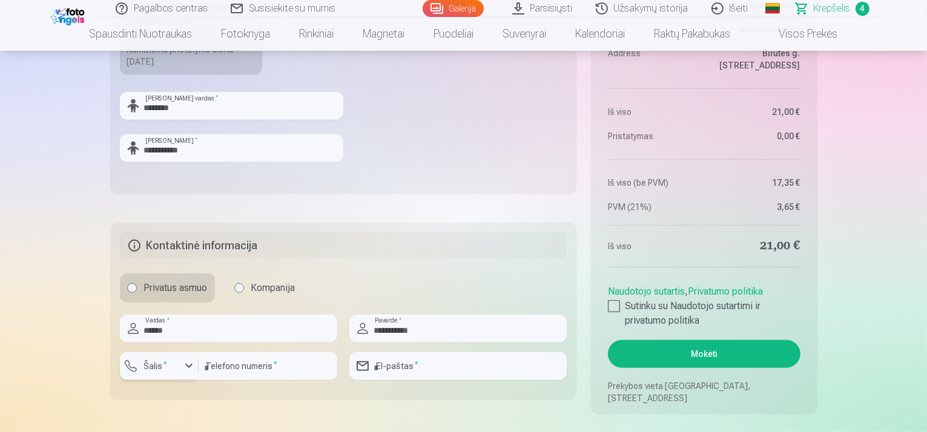
click at [188, 367] on div "button" at bounding box center [189, 366] width 15 height 15
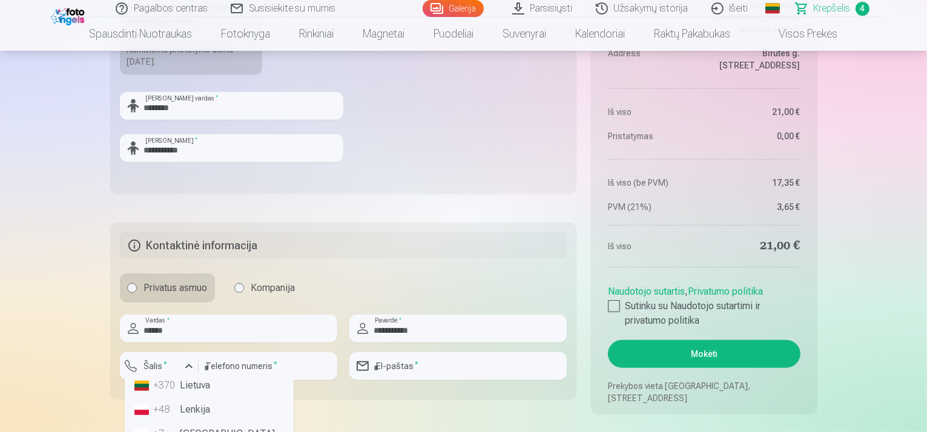
scroll to position [114, 0]
click at [213, 386] on li "+370 Lietuva" at bounding box center [209, 383] width 159 height 24
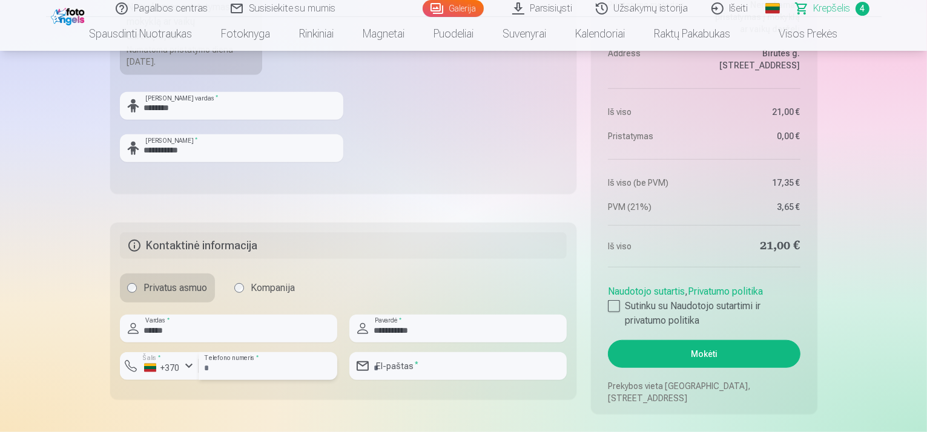
click at [258, 366] on input "number" at bounding box center [268, 366] width 139 height 28
type input "********"
click at [382, 366] on input "email" at bounding box center [457, 366] width 217 height 28
type input "**********"
click at [503, 282] on div "Privatus asmuo Kompanija" at bounding box center [344, 288] width 448 height 29
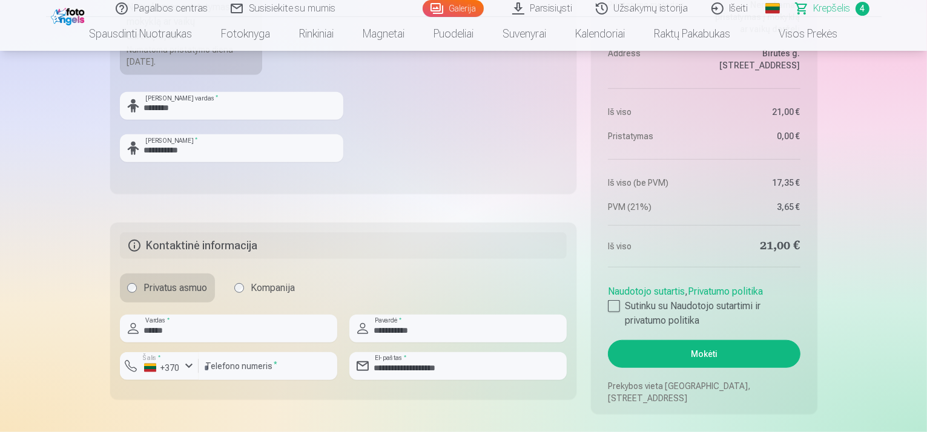
click at [613, 305] on div at bounding box center [614, 306] width 12 height 12
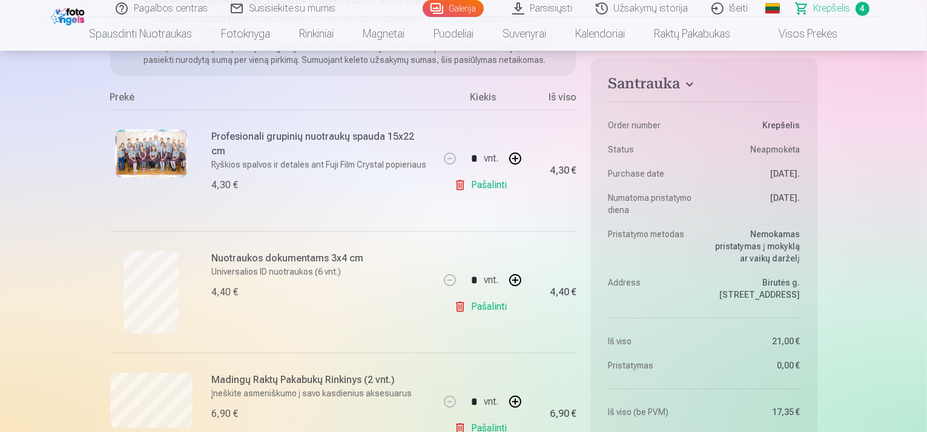
scroll to position [182, 0]
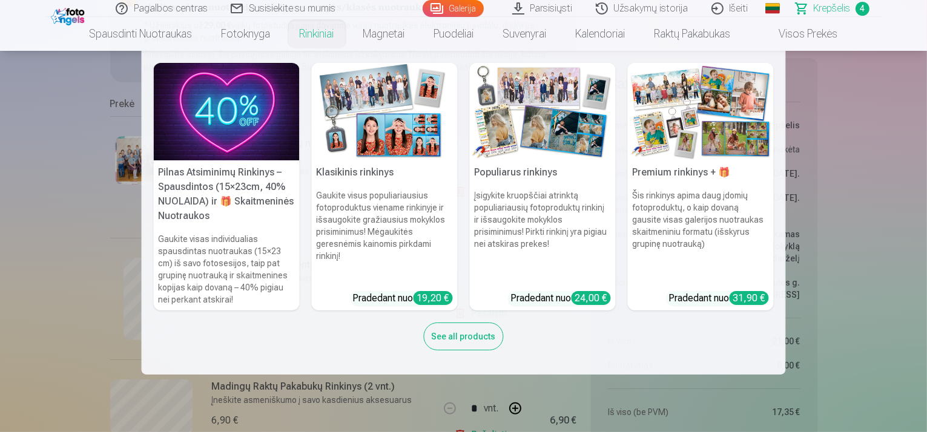
click at [302, 32] on link "Rinkiniai" at bounding box center [317, 34] width 64 height 34
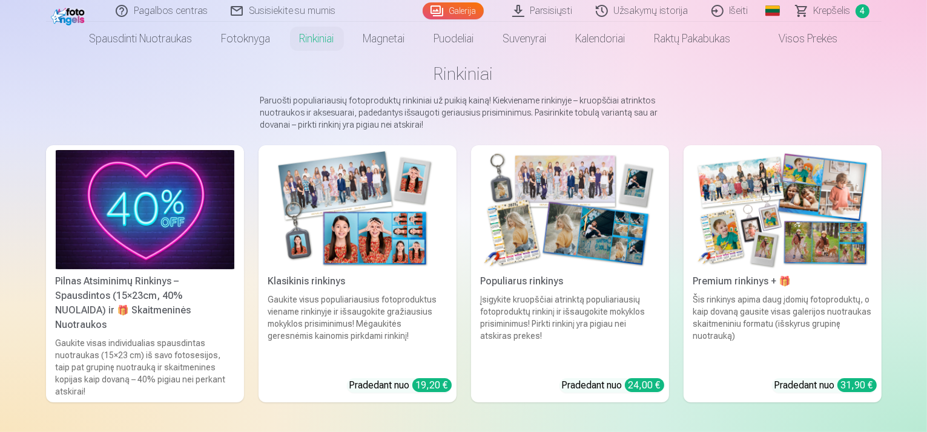
scroll to position [61, 0]
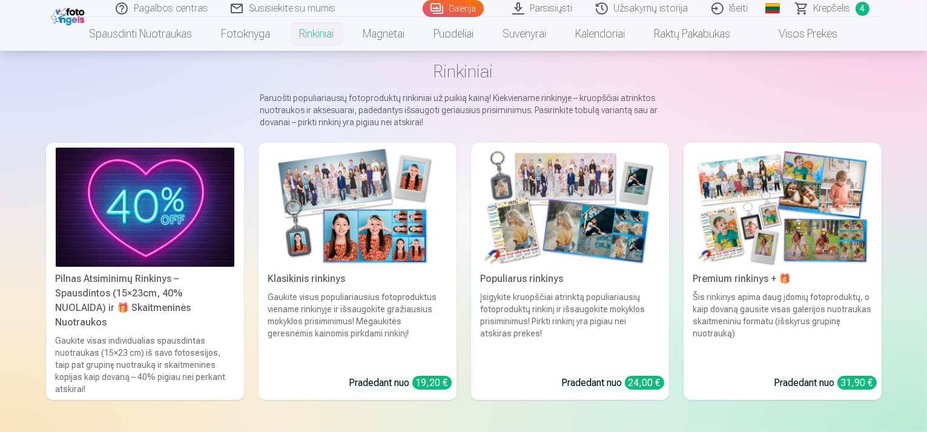
click at [380, 376] on div "Pradedant nuo 19,20 €" at bounding box center [400, 383] width 102 height 15
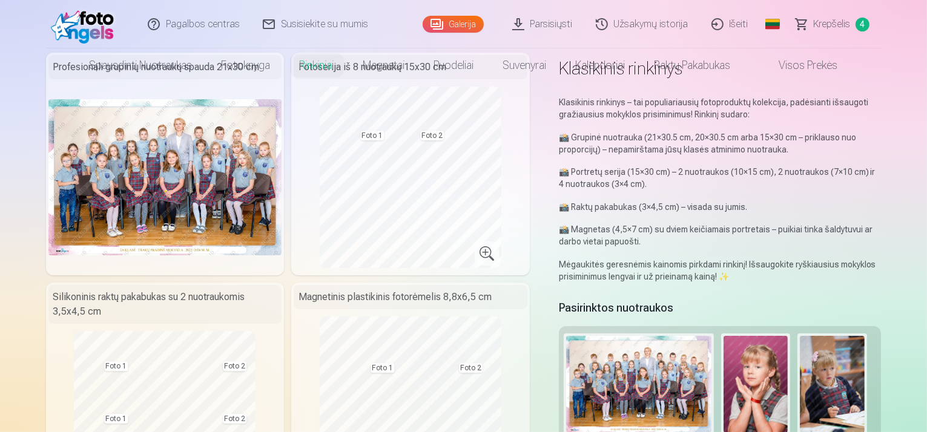
scroll to position [121, 0]
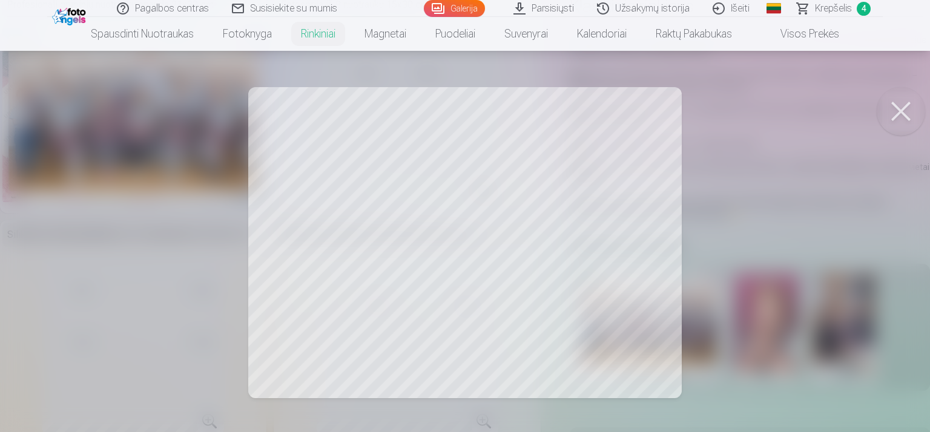
click at [916, 111] on button at bounding box center [901, 111] width 48 height 48
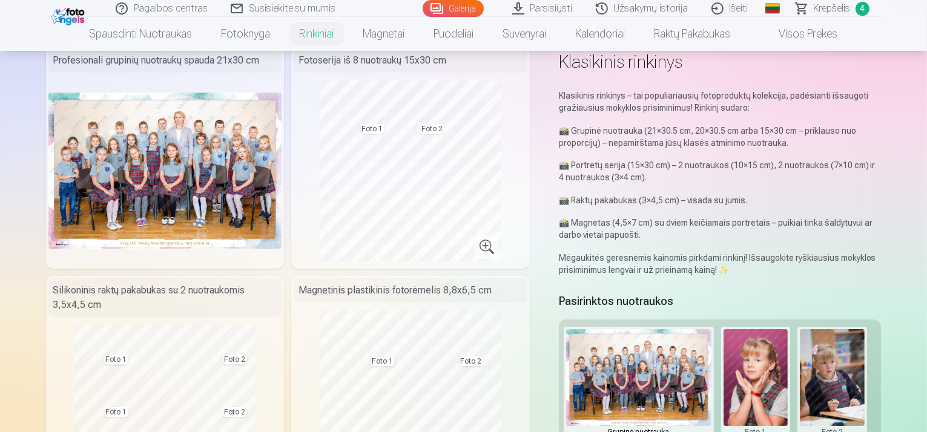
scroll to position [0, 0]
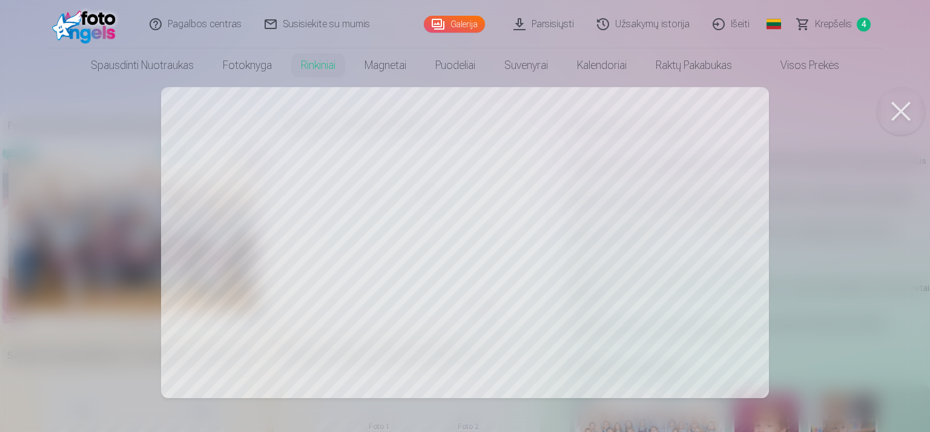
click at [318, 209] on div at bounding box center [465, 216] width 930 height 432
click at [893, 113] on button at bounding box center [901, 111] width 48 height 48
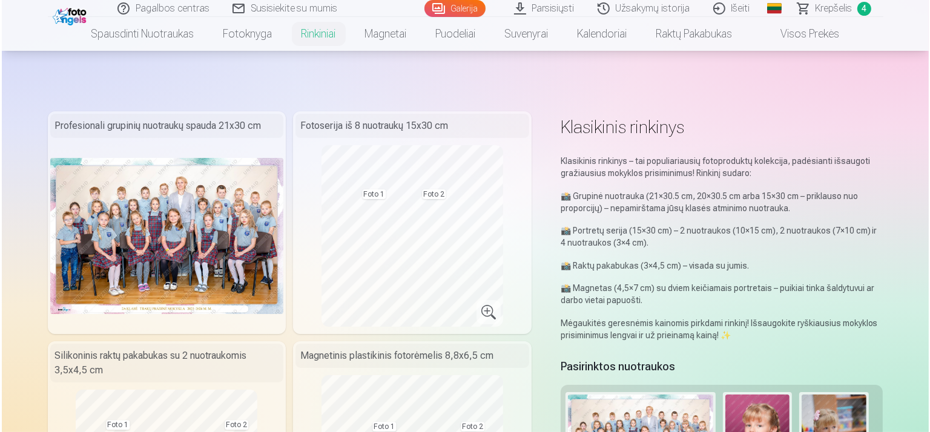
scroll to position [121, 0]
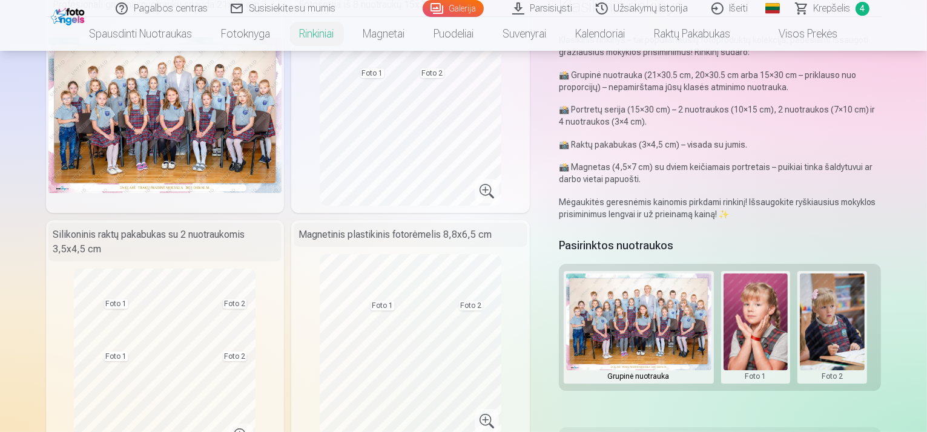
click at [769, 324] on button at bounding box center [756, 328] width 65 height 108
click at [756, 329] on button "Pakeisti nuotrauką" at bounding box center [765, 328] width 113 height 34
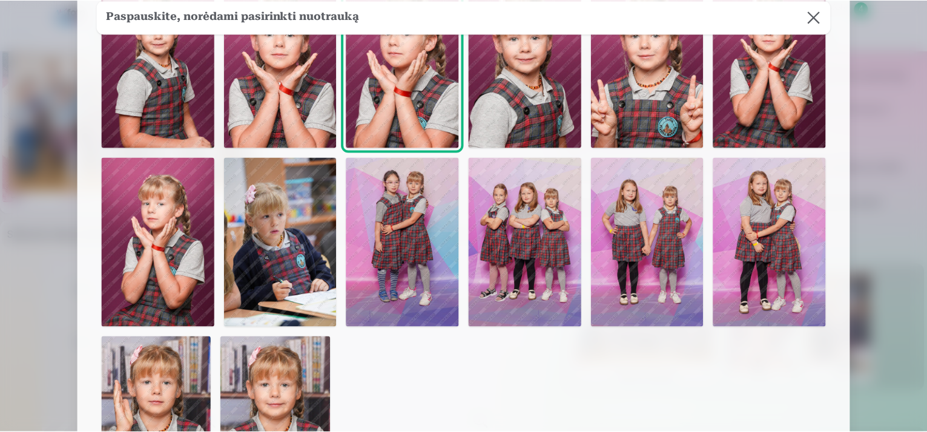
scroll to position [363, 0]
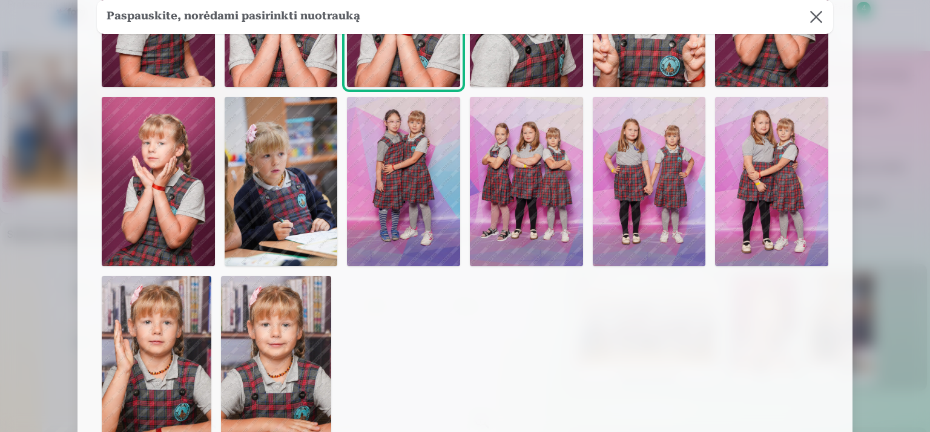
click at [285, 190] on img at bounding box center [281, 182] width 113 height 170
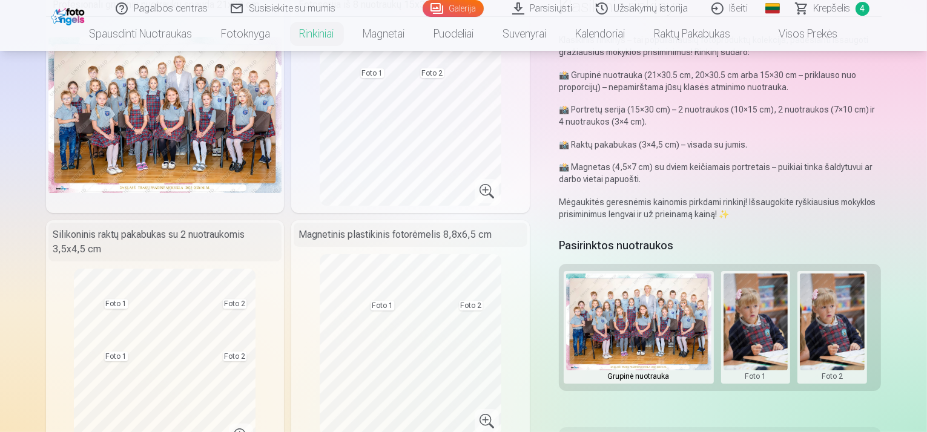
click at [845, 349] on button at bounding box center [832, 328] width 65 height 108
click at [838, 328] on button "Pakeisti nuotrauką" at bounding box center [841, 328] width 113 height 34
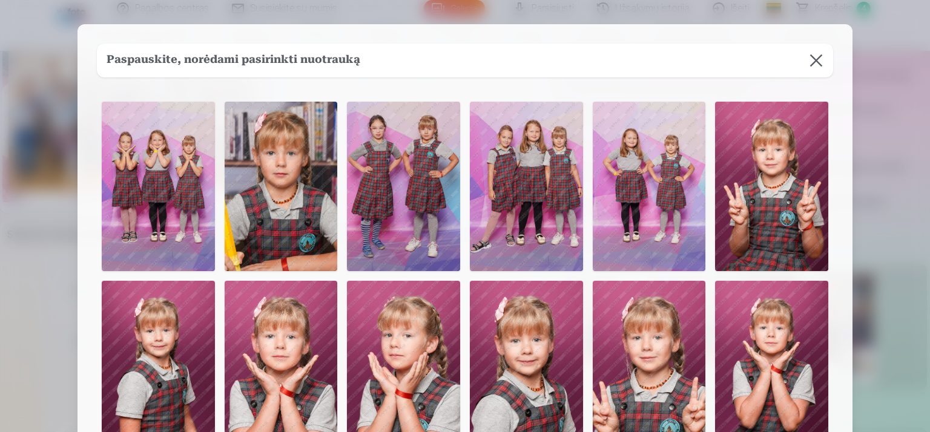
click at [145, 362] on img at bounding box center [158, 366] width 113 height 170
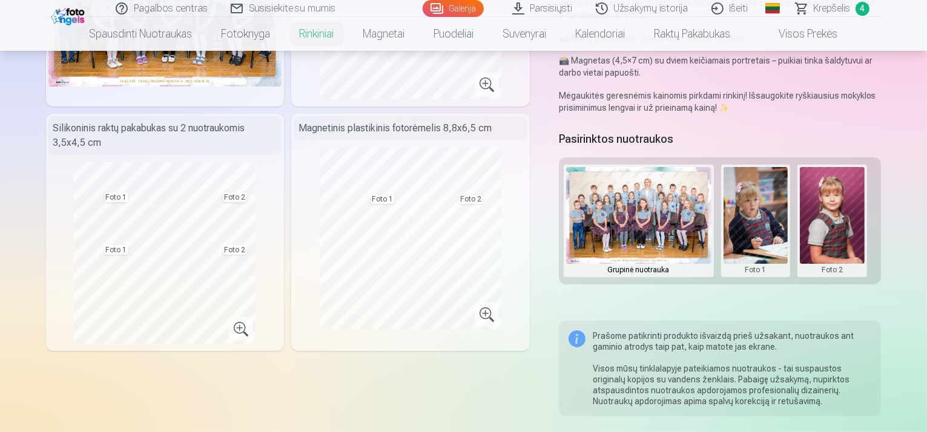
scroll to position [242, 0]
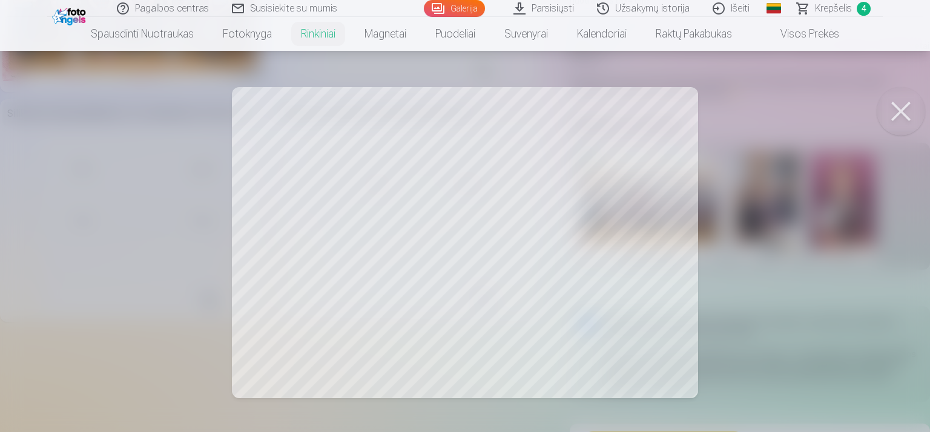
click at [662, 379] on div at bounding box center [465, 216] width 930 height 432
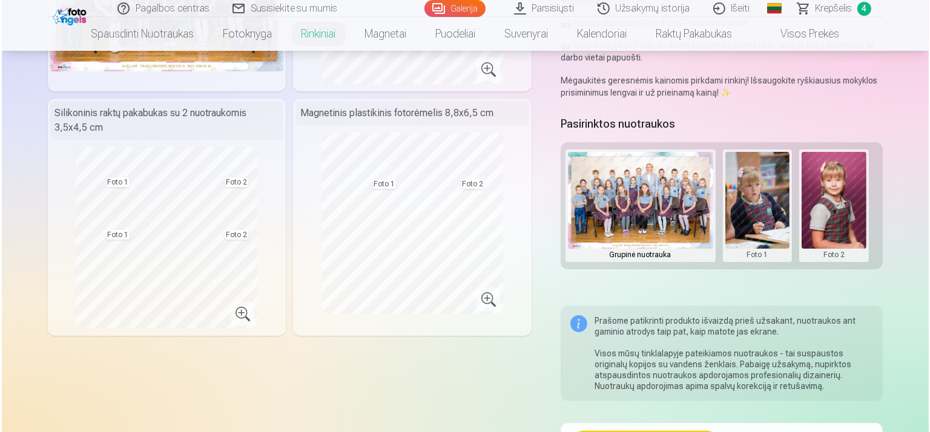
scroll to position [303, 0]
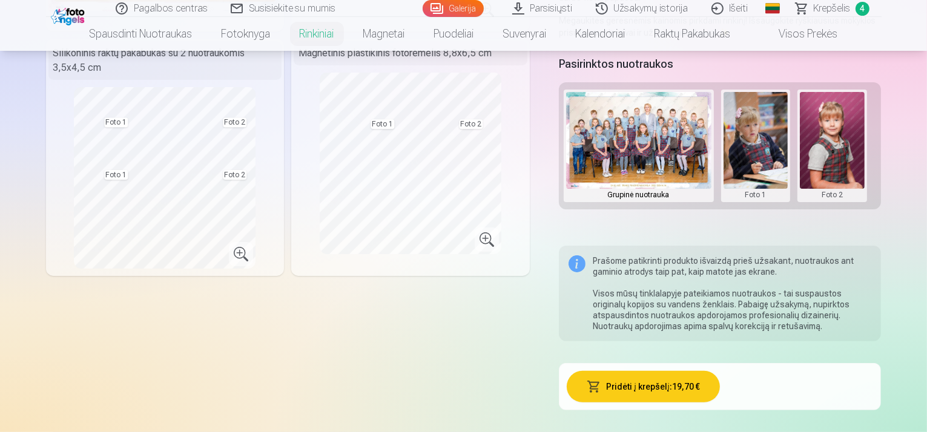
click at [676, 393] on button "Pridėti į krepšelį : 19,70 €" at bounding box center [643, 386] width 153 height 31
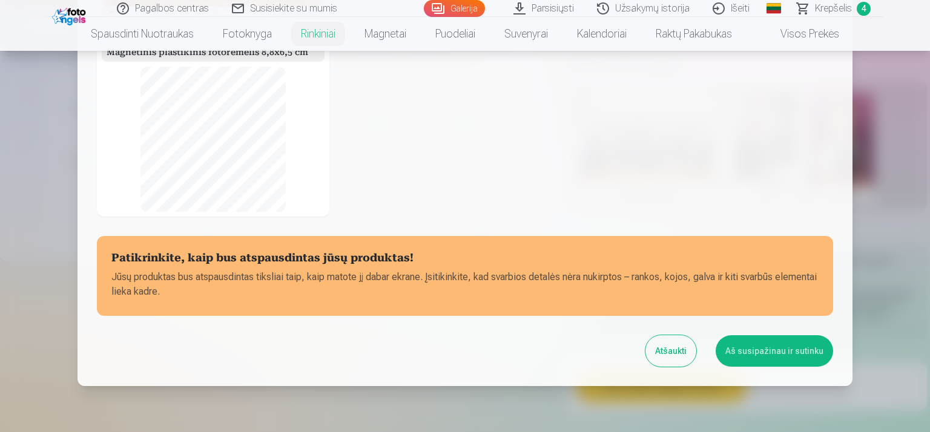
scroll to position [263, 0]
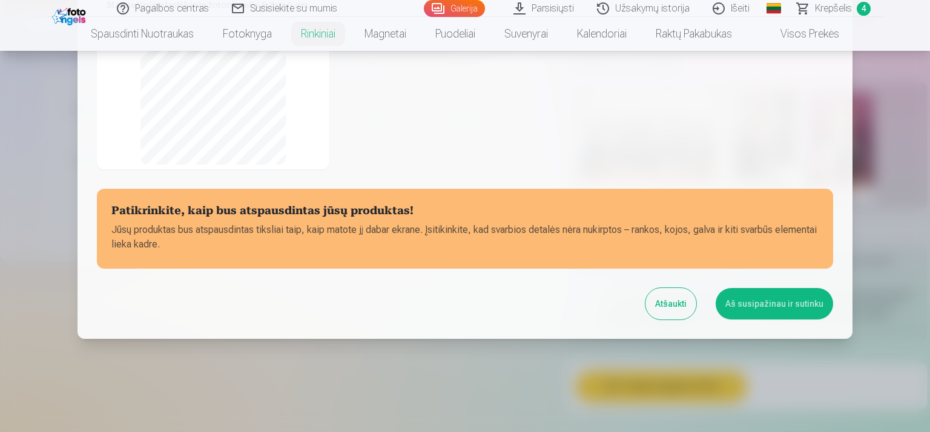
click at [756, 303] on button "Aš susipažinau ir sutinku" at bounding box center [774, 303] width 117 height 31
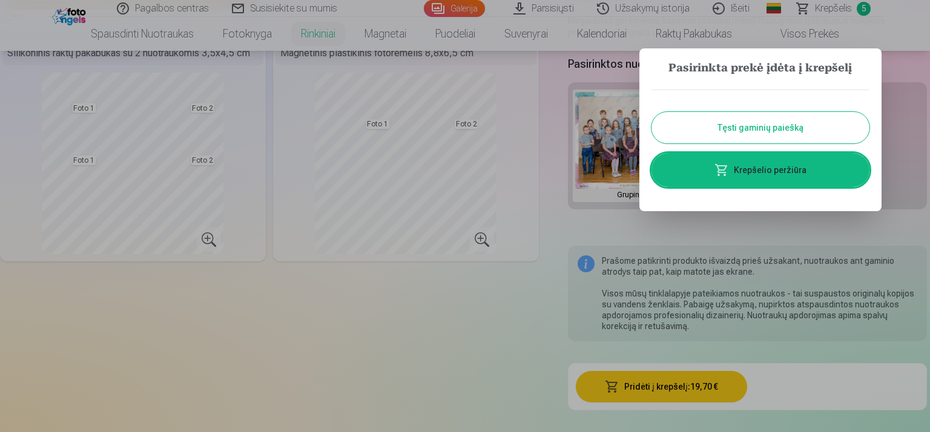
click at [727, 166] on span at bounding box center [722, 170] width 15 height 15
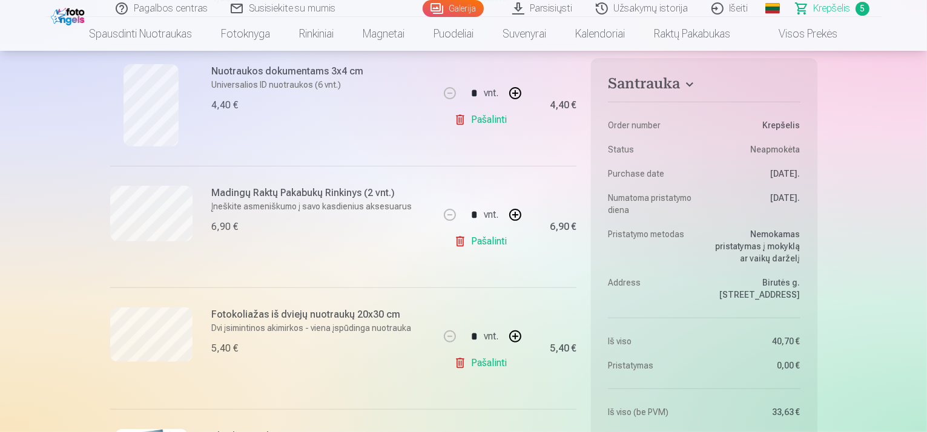
scroll to position [485, 0]
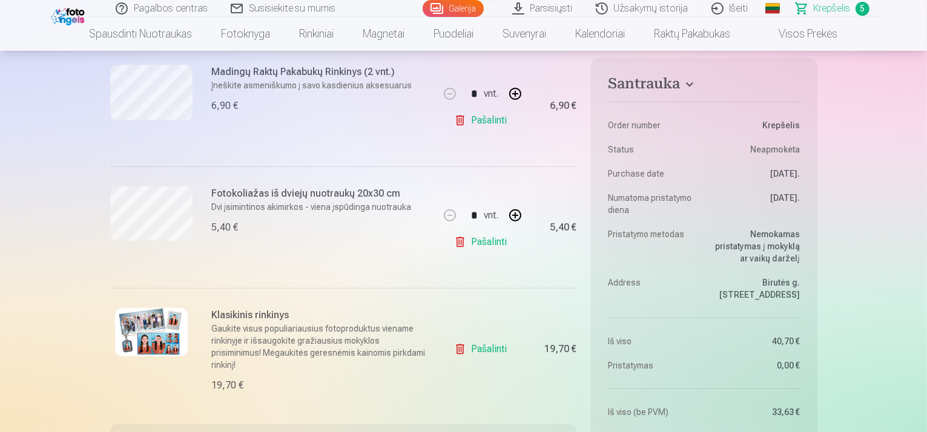
click at [462, 348] on link "Pašalinti" at bounding box center [483, 349] width 58 height 24
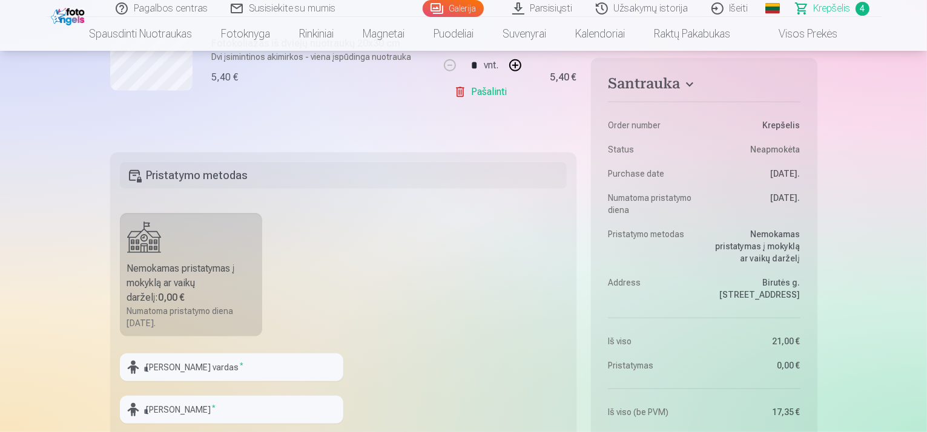
scroll to position [727, 0]
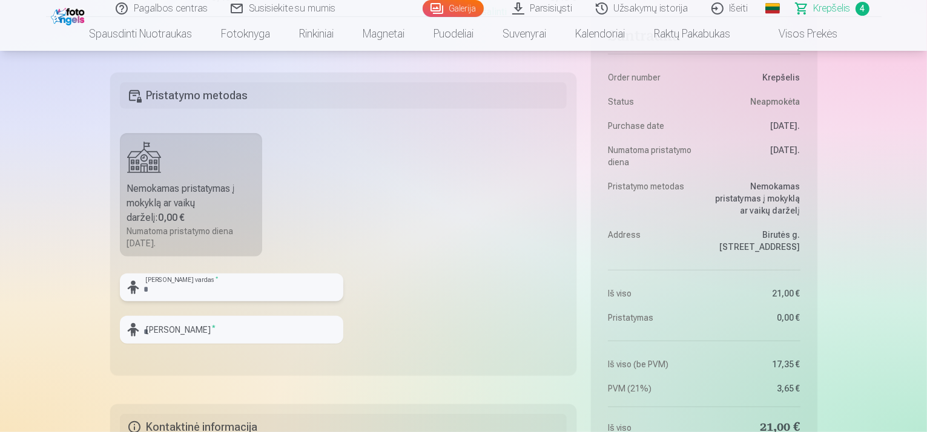
click at [233, 283] on input "text" at bounding box center [231, 288] width 223 height 28
type input "********"
click at [227, 334] on input "text" at bounding box center [231, 330] width 223 height 28
type input "**********"
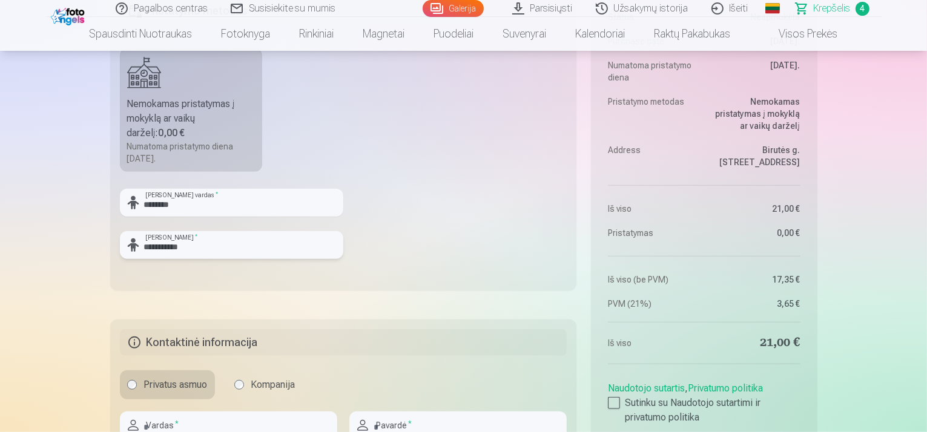
scroll to position [908, 0]
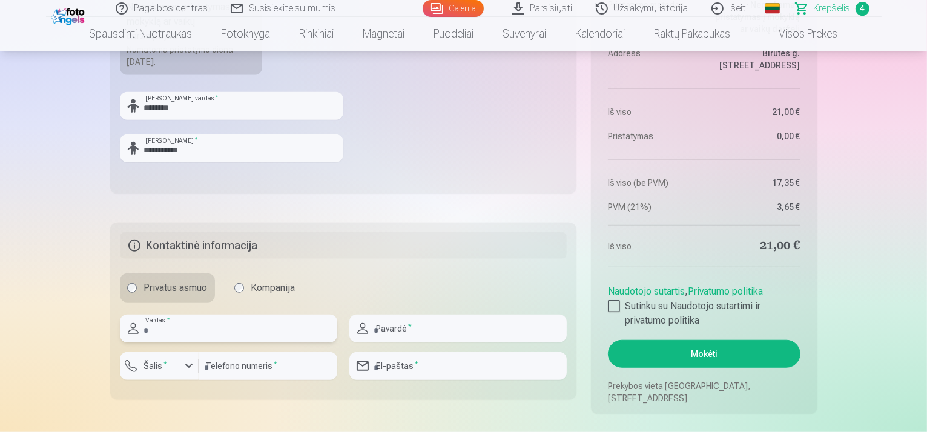
click at [189, 333] on input "text" at bounding box center [228, 329] width 217 height 28
type input "******"
click at [398, 333] on input "text" at bounding box center [457, 329] width 217 height 28
type input "**********"
click at [168, 366] on label "Šalis *" at bounding box center [155, 366] width 33 height 12
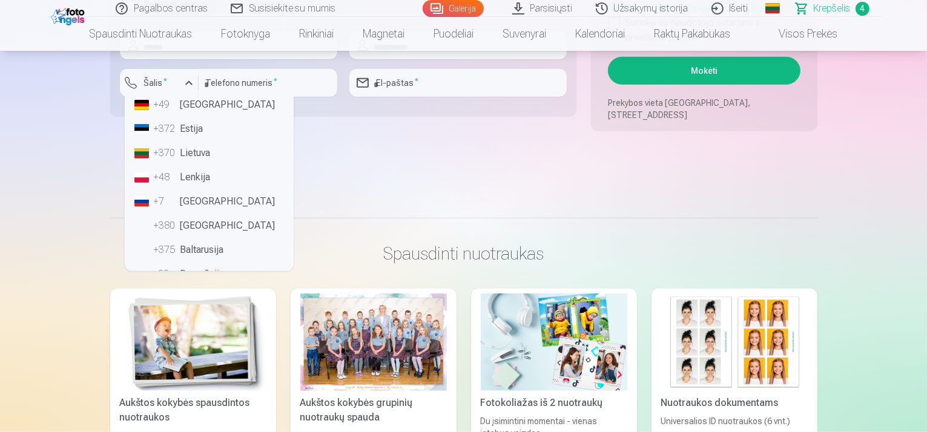
scroll to position [1180, 0]
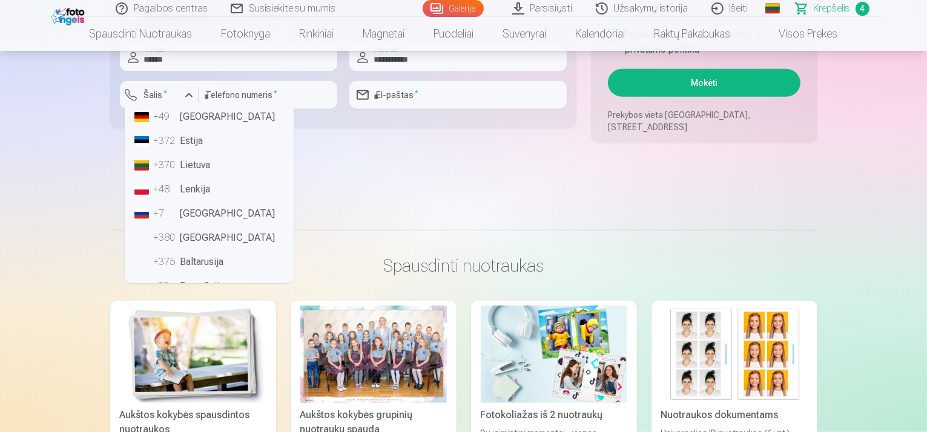
click at [190, 162] on li "+370 Lietuva" at bounding box center [209, 165] width 159 height 24
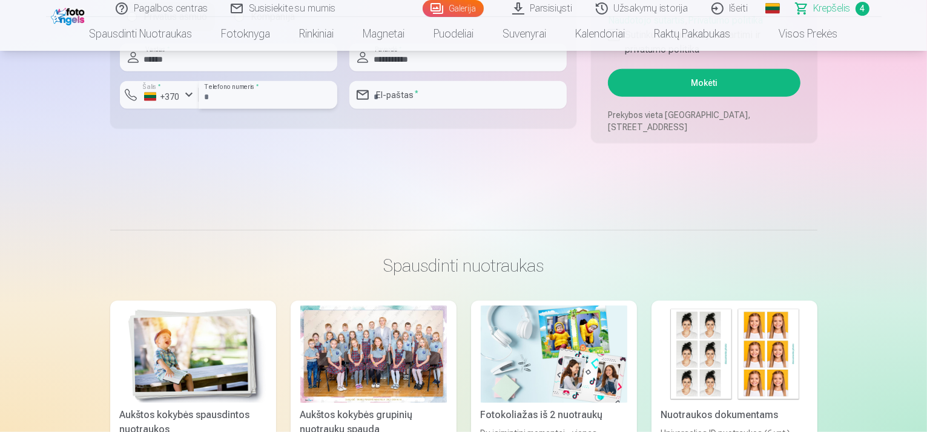
click at [270, 91] on input "number" at bounding box center [268, 95] width 139 height 28
type input "********"
click at [412, 98] on input "email" at bounding box center [457, 95] width 217 height 28
type input "**********"
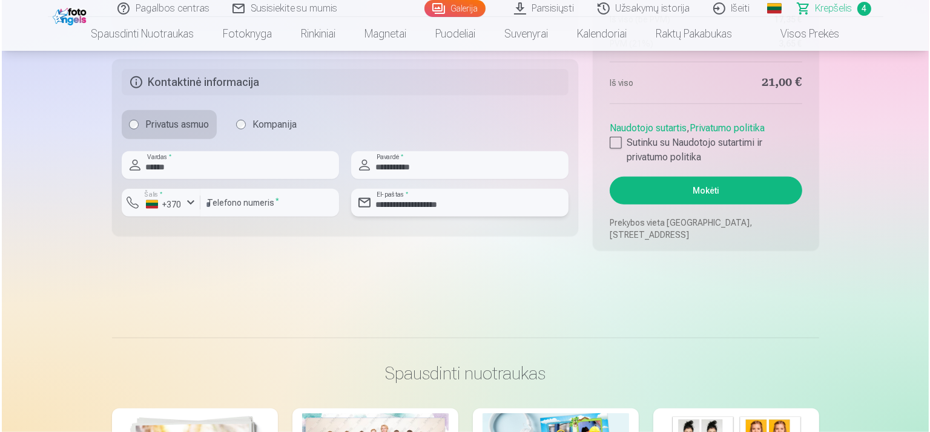
scroll to position [1059, 0]
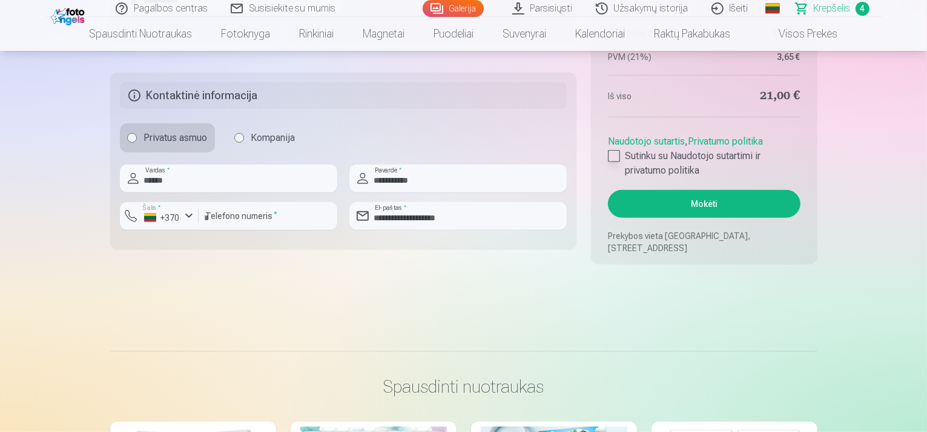
click at [618, 153] on div at bounding box center [614, 156] width 12 height 12
click at [683, 209] on button "Mokėti" at bounding box center [704, 204] width 192 height 28
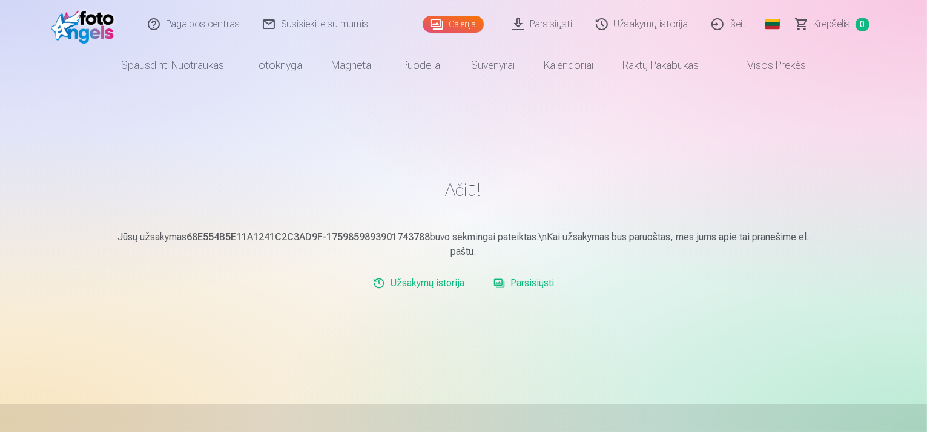
click at [417, 282] on link "Užsakymų istorija" at bounding box center [418, 283] width 101 height 24
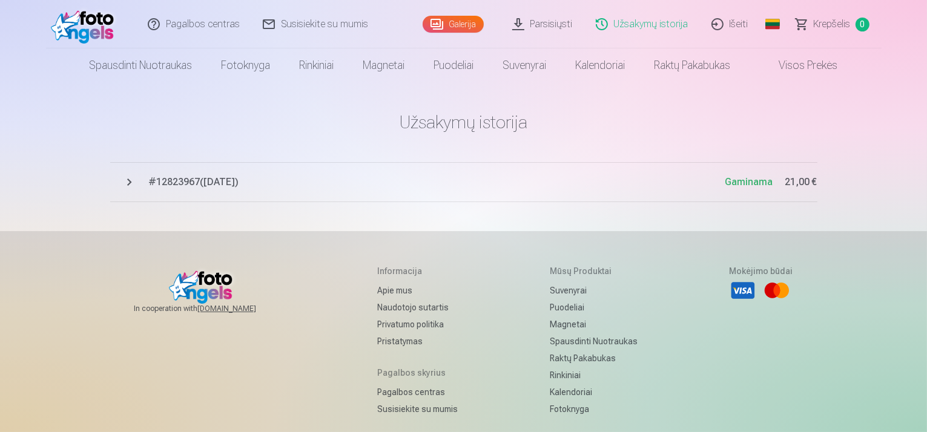
click at [130, 182] on button "# 12823967 ( 7.10.2025 ) Gaminama 21,00 €" at bounding box center [463, 182] width 707 height 40
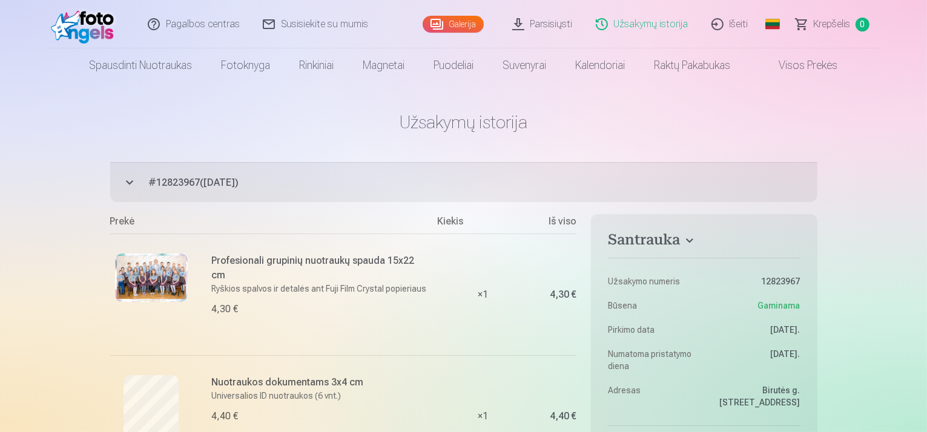
click at [753, 32] on link "Išeiti" at bounding box center [731, 24] width 60 height 48
